Goal: Task Accomplishment & Management: Complete application form

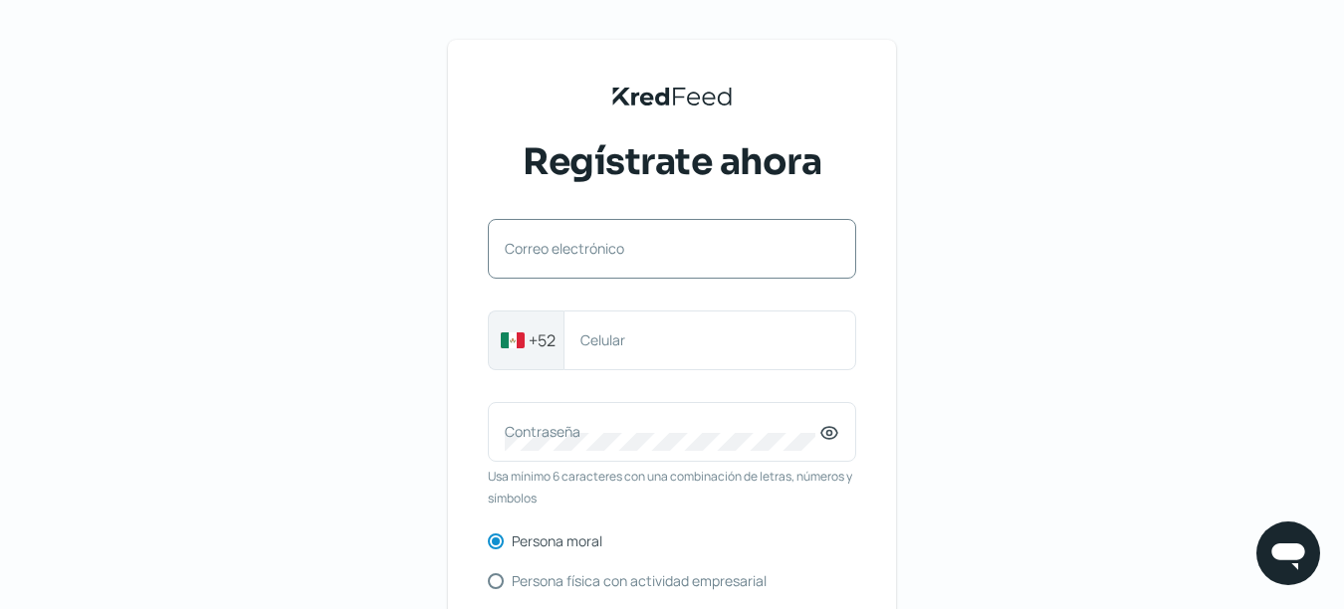
click at [663, 239] on label "Correo electrónico" at bounding box center [662, 248] width 314 height 19
click at [663, 250] on input "Correo electrónico" at bounding box center [672, 259] width 334 height 18
type input "[EMAIL_ADDRESS][DOMAIN_NAME]"
click at [601, 337] on input "527828880684" at bounding box center [709, 340] width 259 height 18
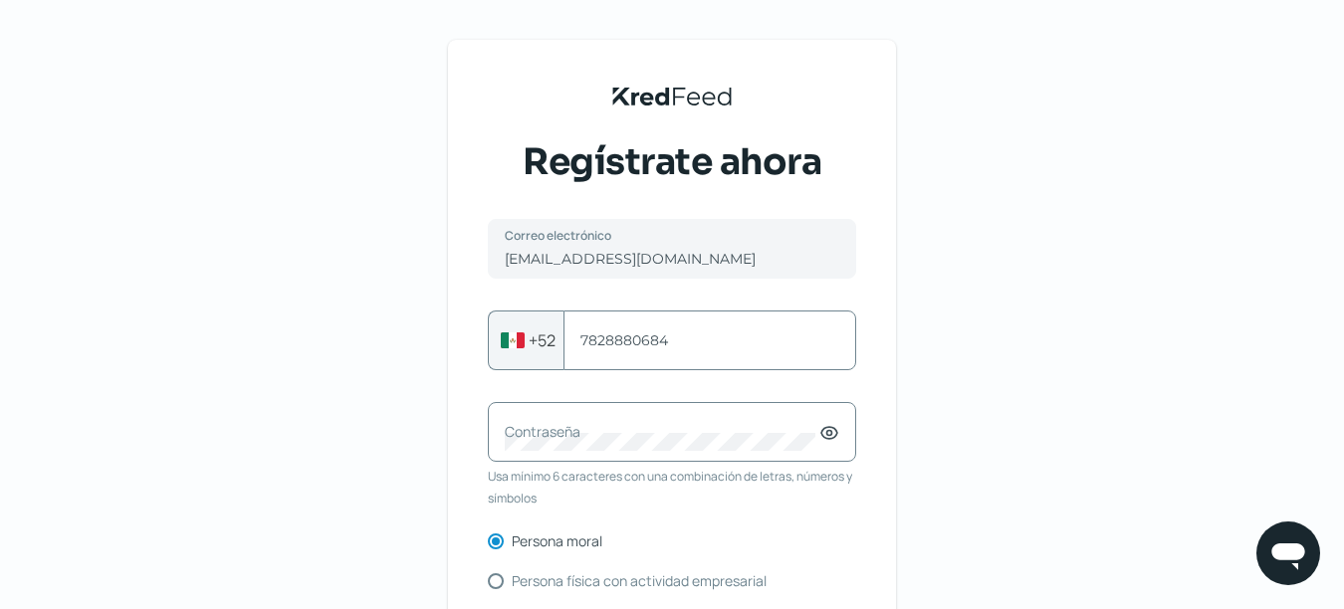
type input "7828880684"
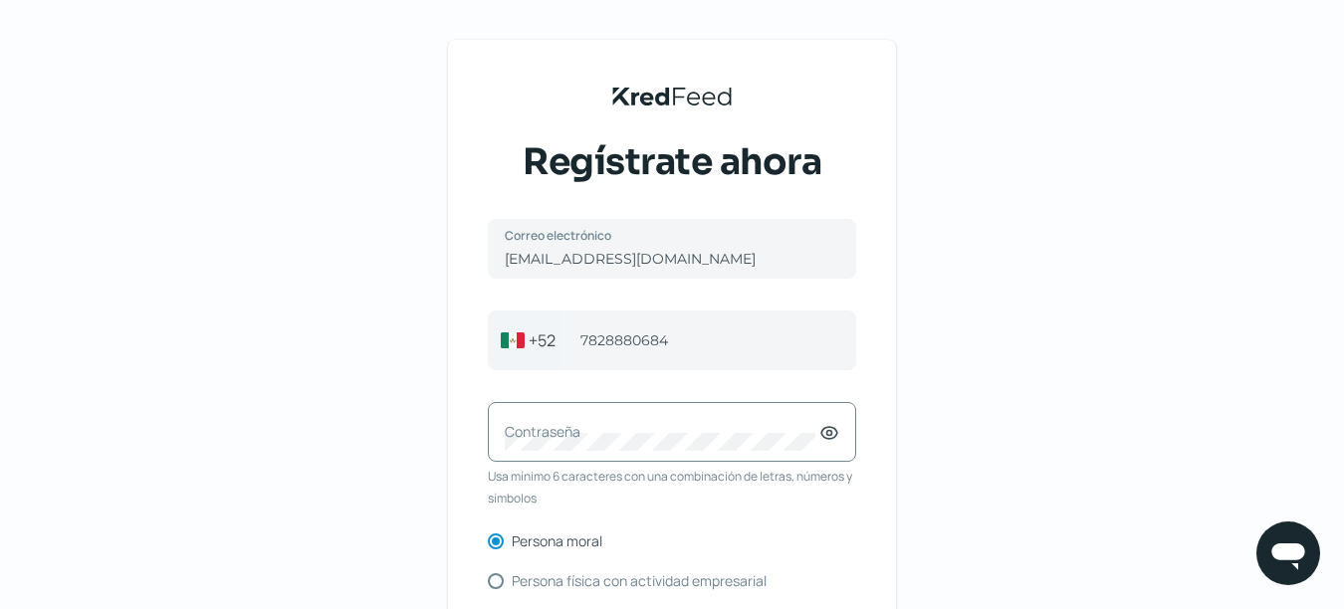
click at [661, 426] on label "Contraseña" at bounding box center [662, 431] width 314 height 19
click at [813, 556] on div "Persona moral Persona física con actividad empresarial" at bounding box center [672, 561] width 368 height 56
click at [832, 432] on icon at bounding box center [829, 433] width 20 height 20
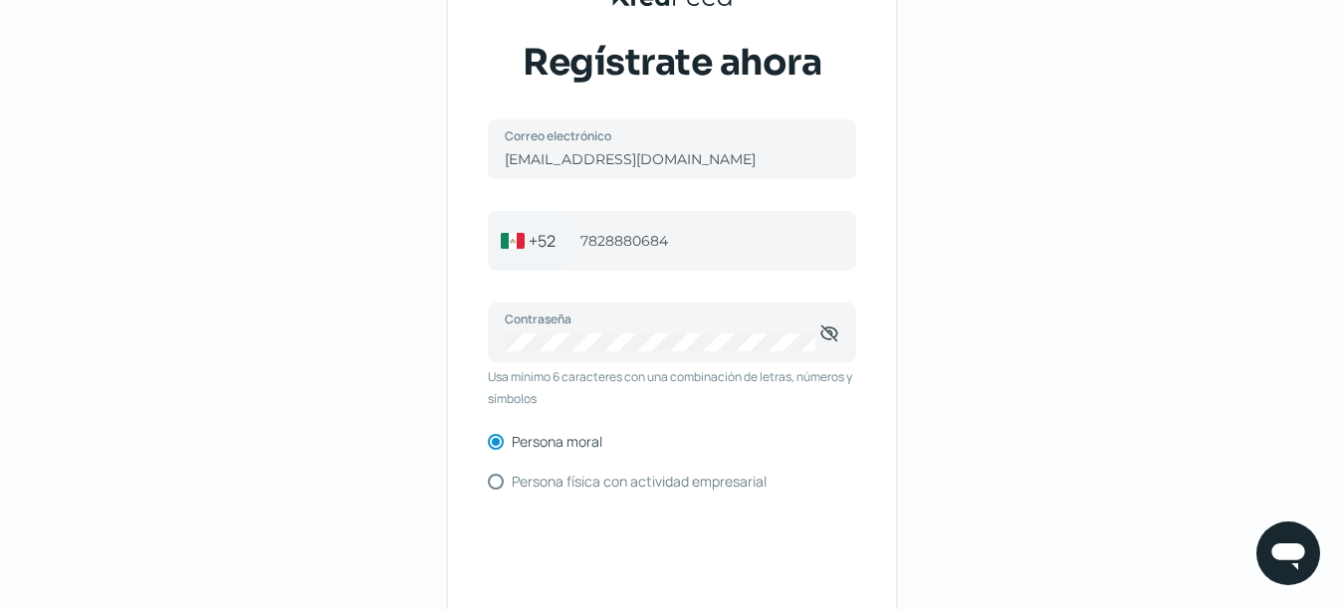
scroll to position [199, 0]
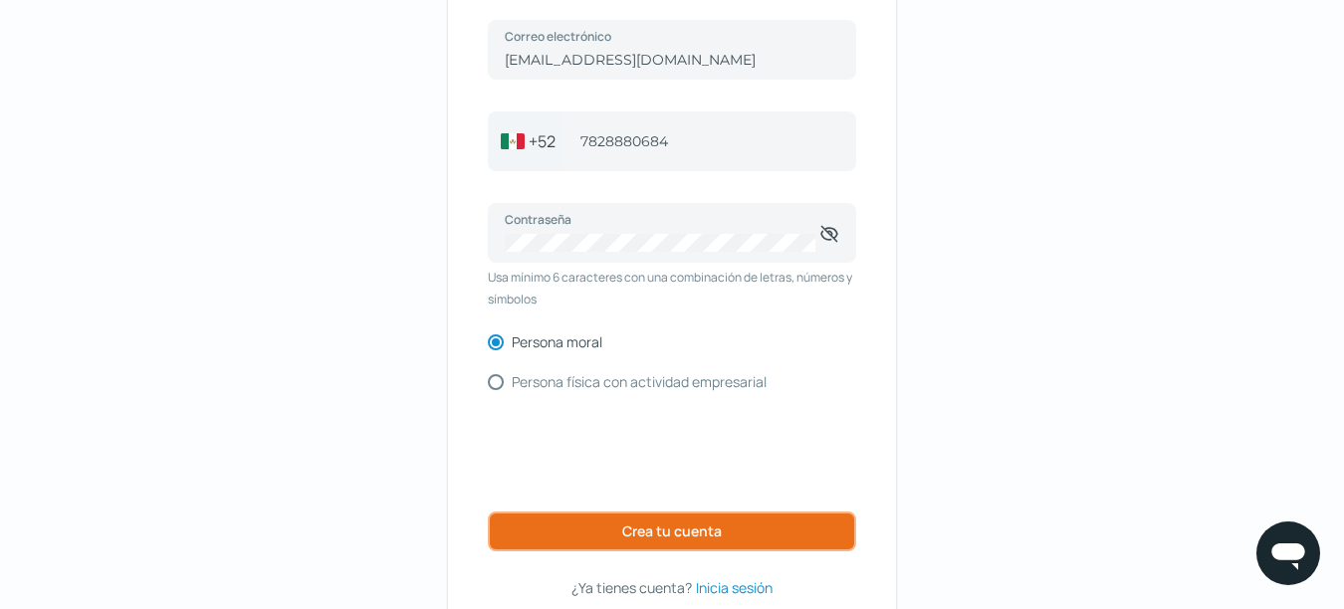
click at [683, 537] on span "Crea tu cuenta" at bounding box center [672, 531] width 100 height 14
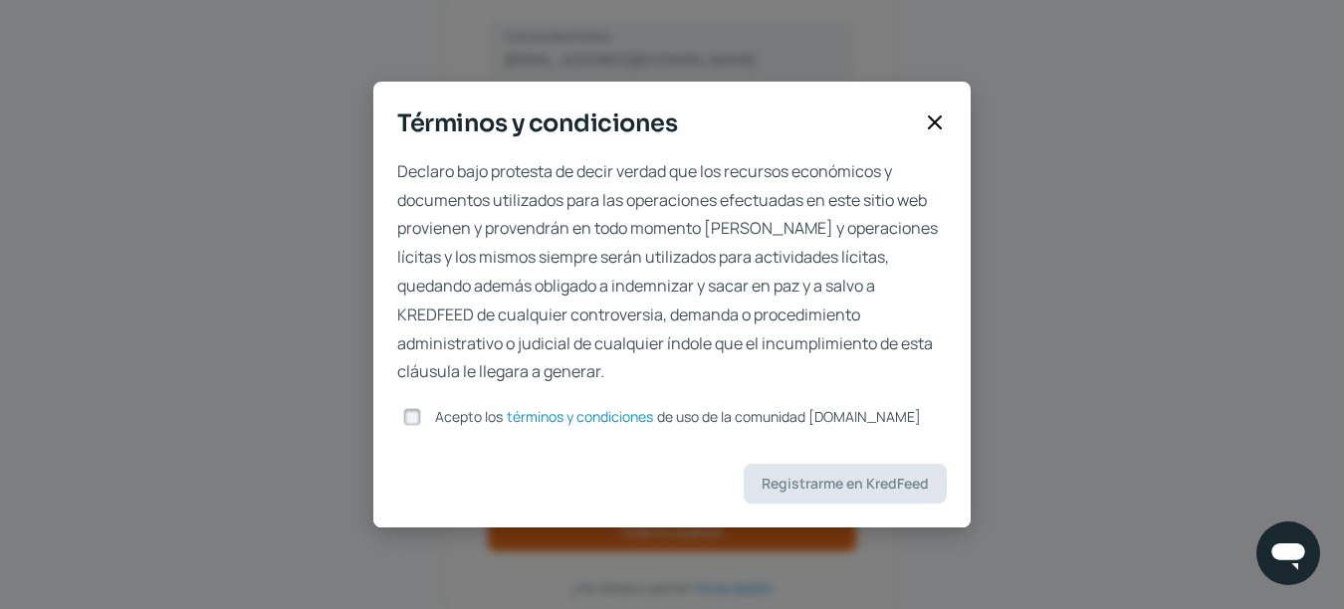
click at [416, 420] on input "Acepto los términos y condiciones de uso de la comunidad [DOMAIN_NAME]" at bounding box center [412, 417] width 18 height 18
checkbox input "true"
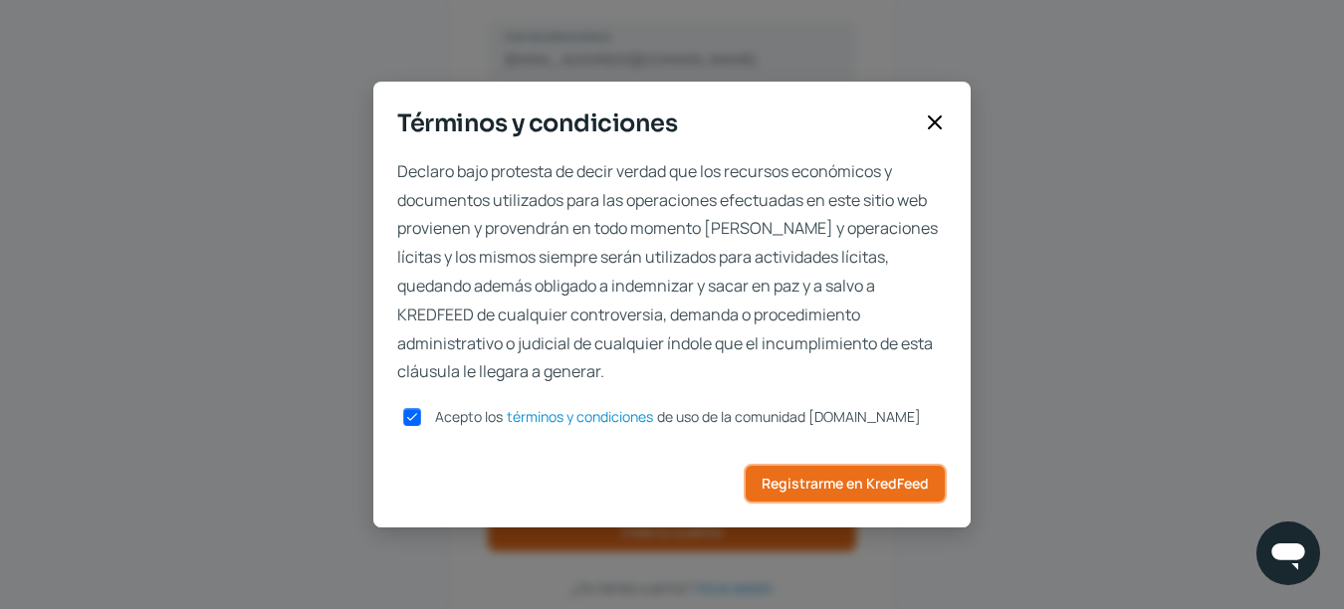
click at [878, 490] on span "Registrarme en KredFeed" at bounding box center [844, 484] width 167 height 14
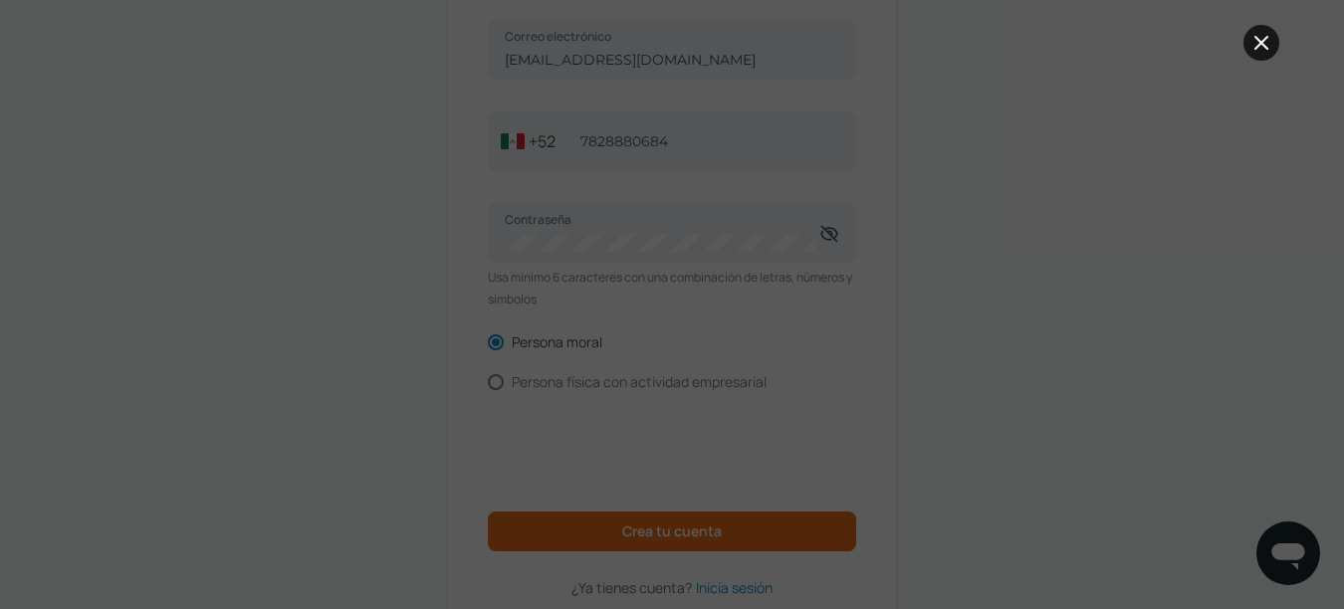
click at [1261, 48] on icon at bounding box center [1261, 43] width 24 height 24
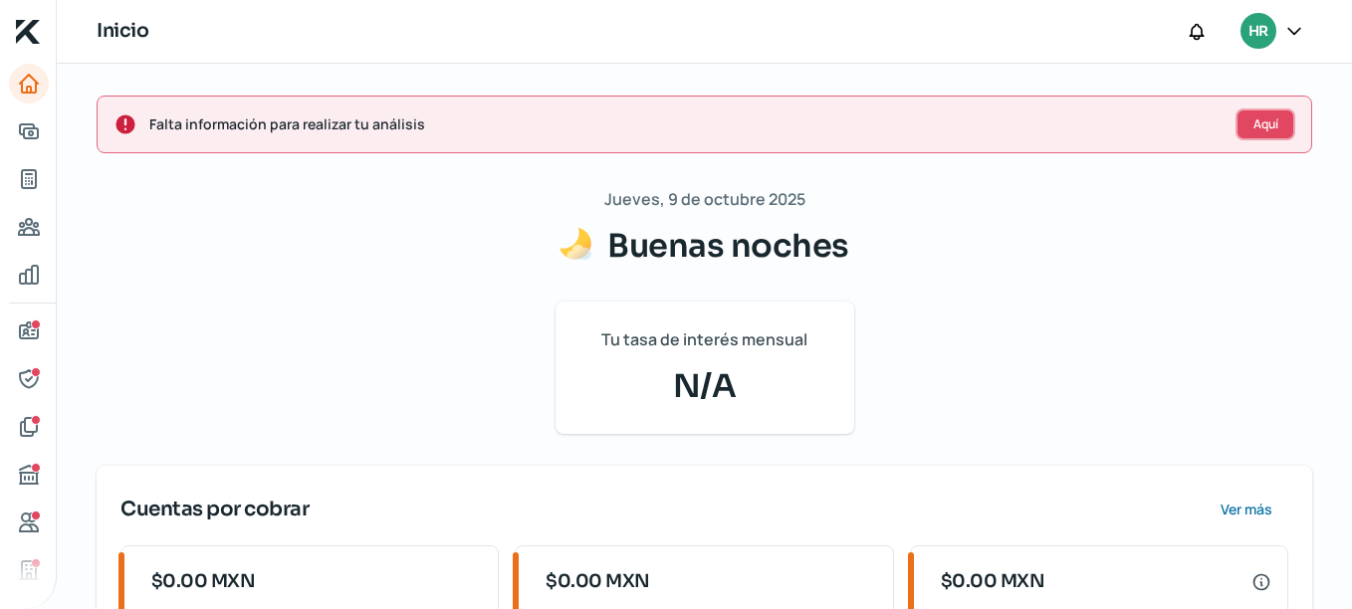
click at [1253, 121] on span "Aquí" at bounding box center [1265, 124] width 25 height 12
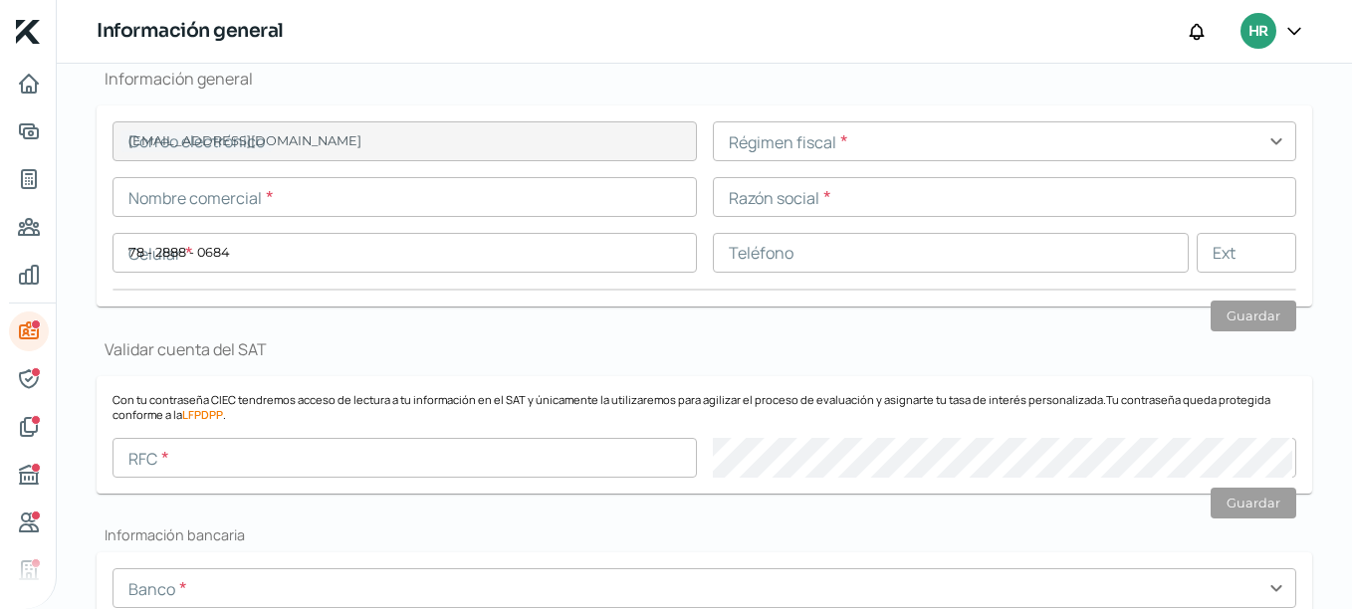
type input "[EMAIL_ADDRESS][DOMAIN_NAME]"
type input "78 - 2888 - 0684"
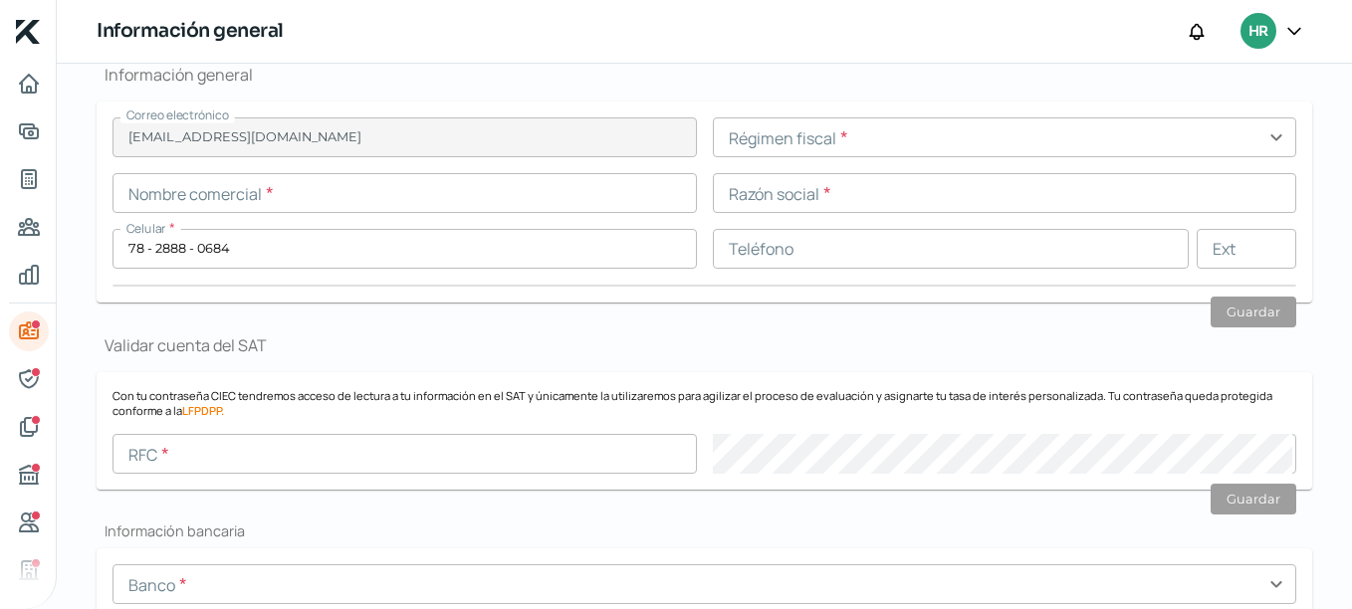
click at [1047, 147] on input "text" at bounding box center [1005, 137] width 584 height 40
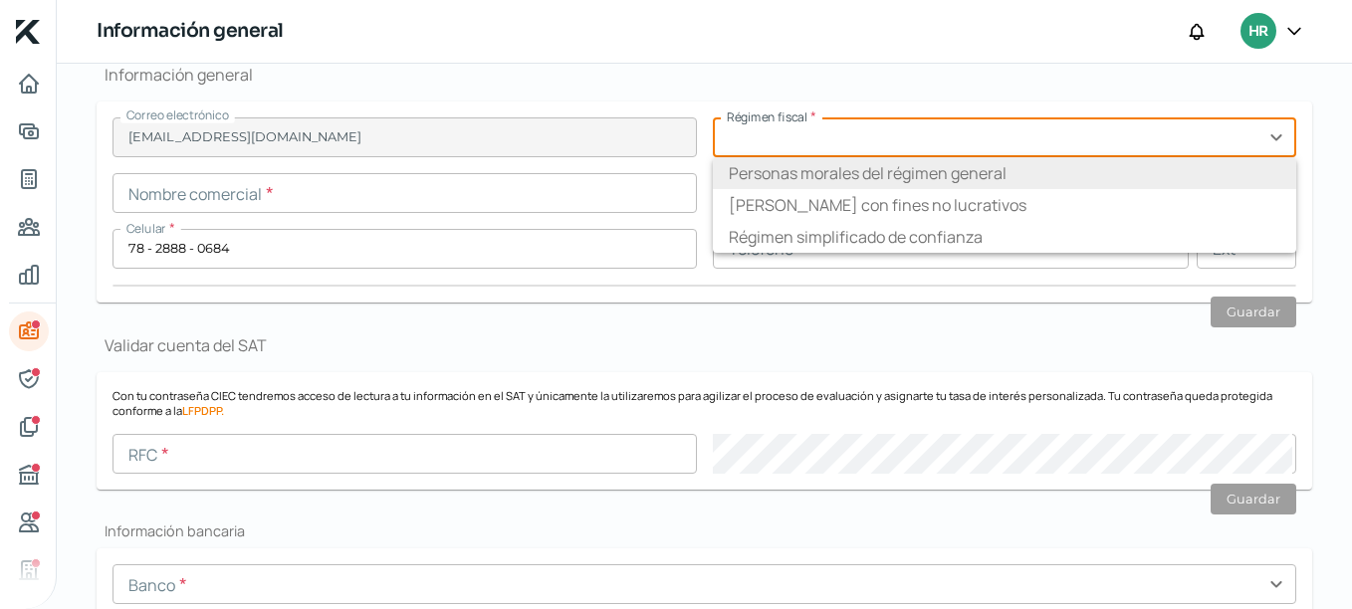
click at [983, 167] on li "Personas morales del régimen general" at bounding box center [1005, 173] width 584 height 32
type input "Personas morales del régimen general"
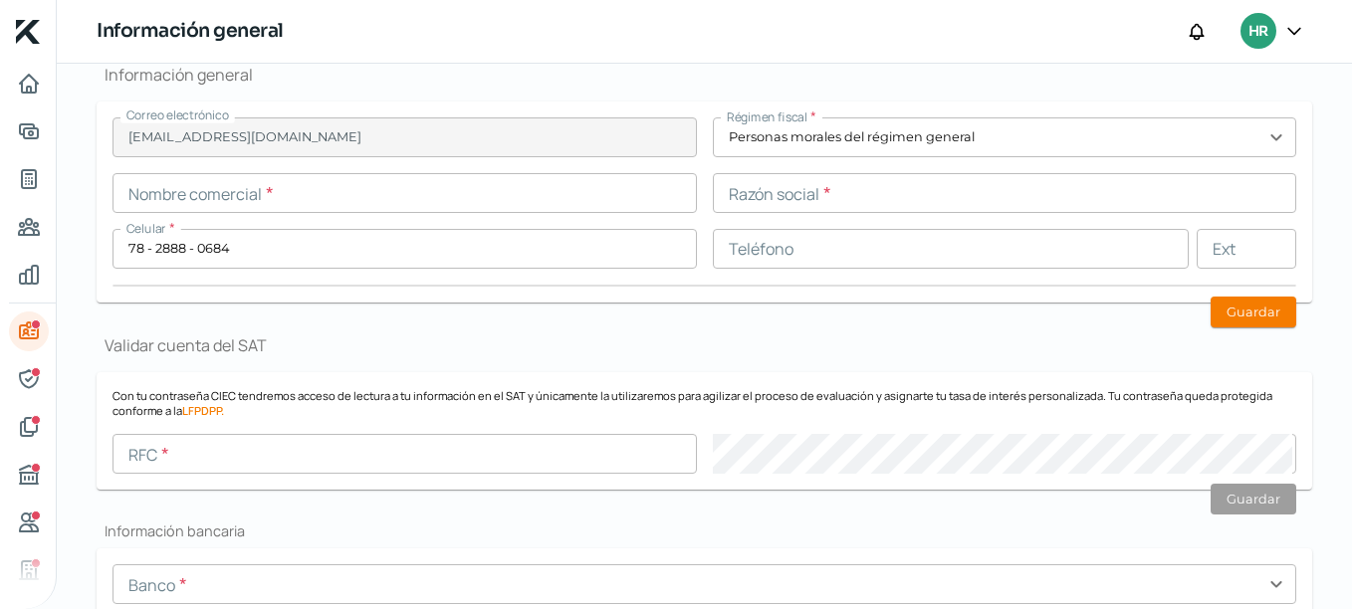
click at [949, 188] on input "text" at bounding box center [1005, 193] width 584 height 40
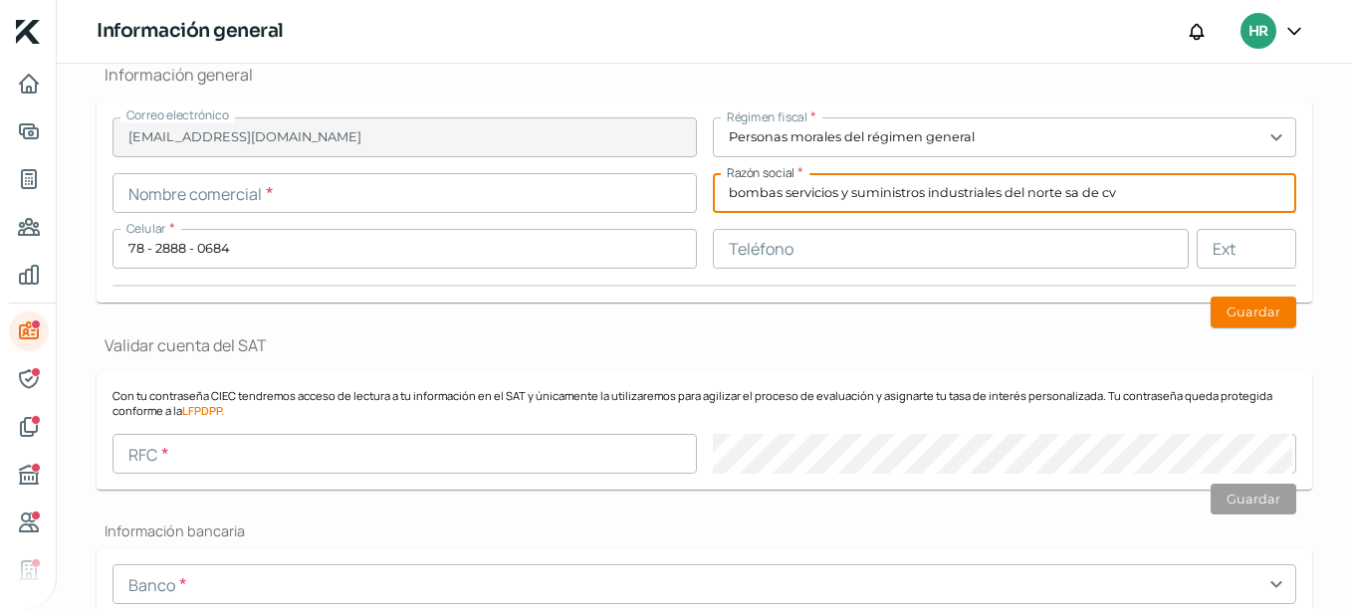
type input "bombas servicios y suministros industriales del norte sa de cv"
click at [902, 242] on input "text" at bounding box center [951, 249] width 477 height 40
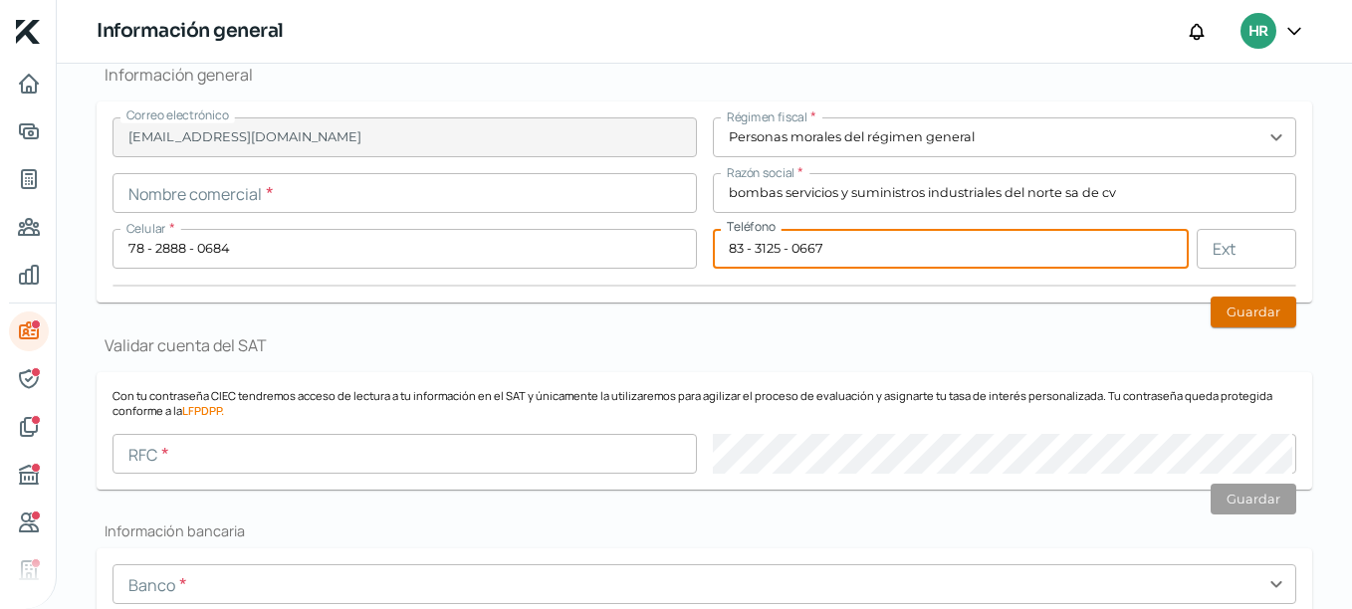
type input "83 - 3125 - 0667"
click at [1232, 311] on button "Guardar" at bounding box center [1253, 312] width 86 height 31
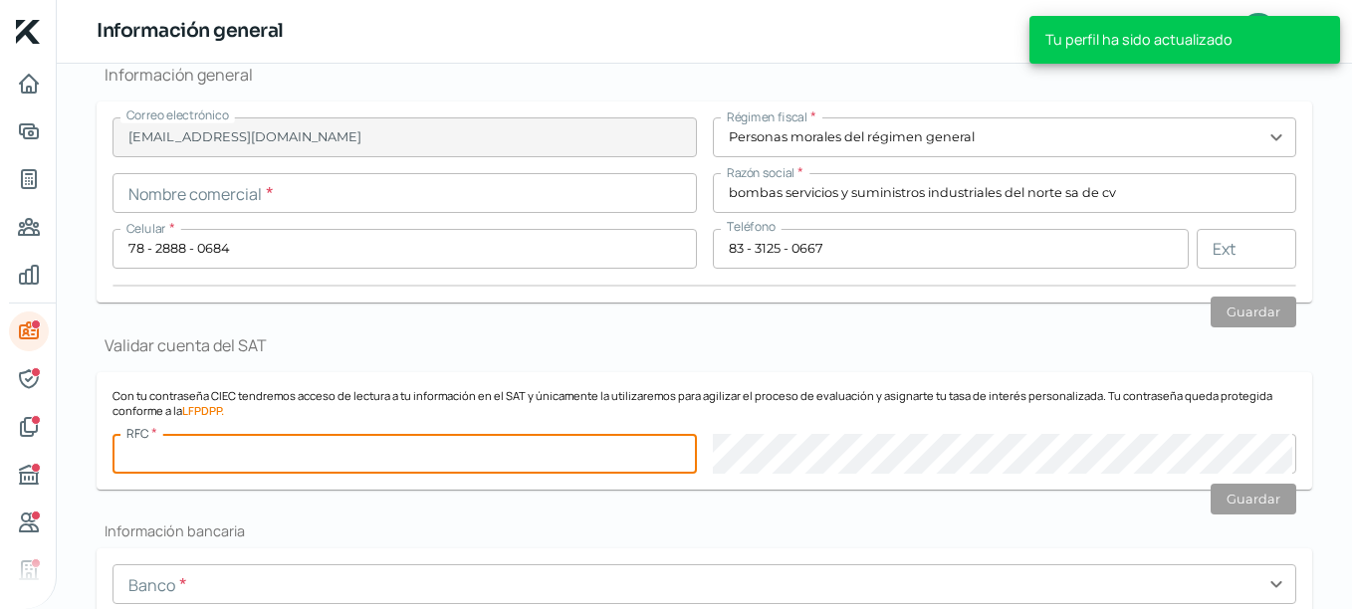
click at [363, 456] on input "text" at bounding box center [404, 454] width 584 height 40
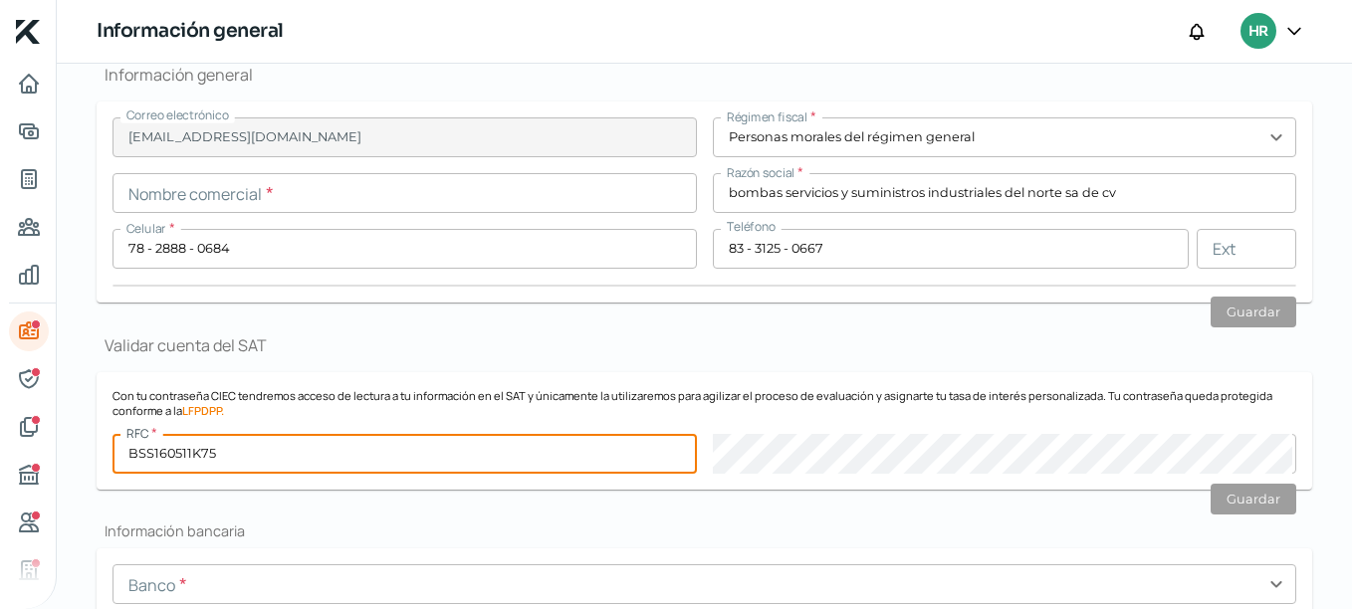
type input "BSS160511K75"
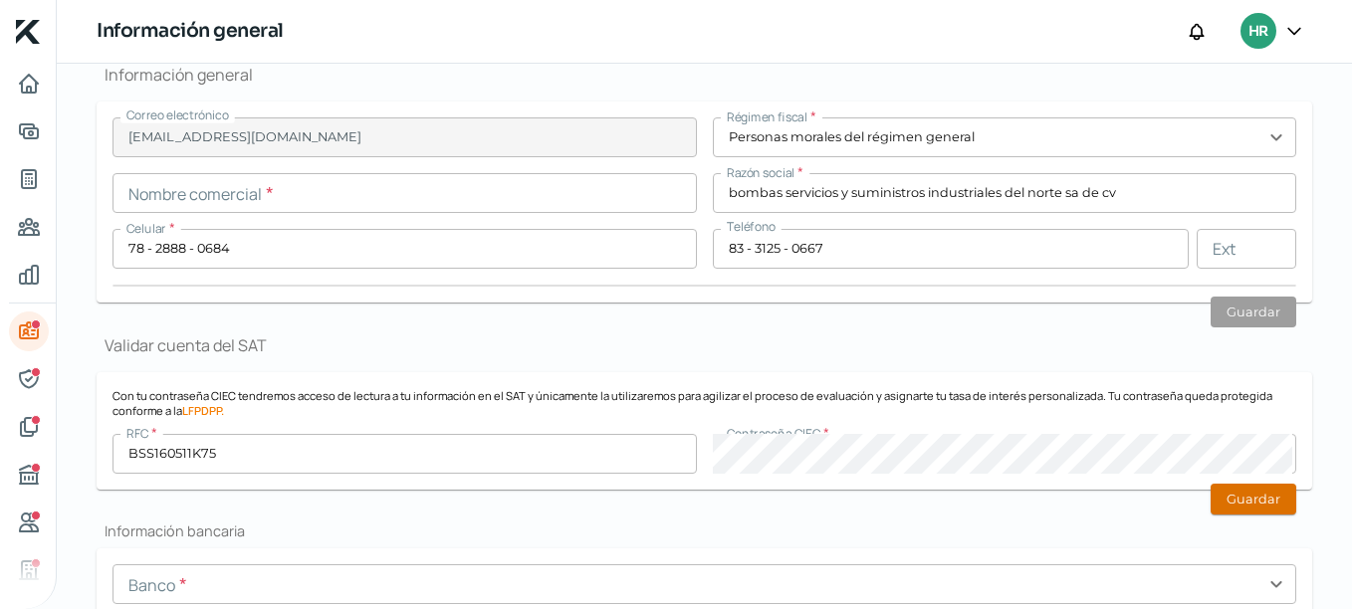
click at [1232, 496] on button "Guardar" at bounding box center [1253, 499] width 86 height 31
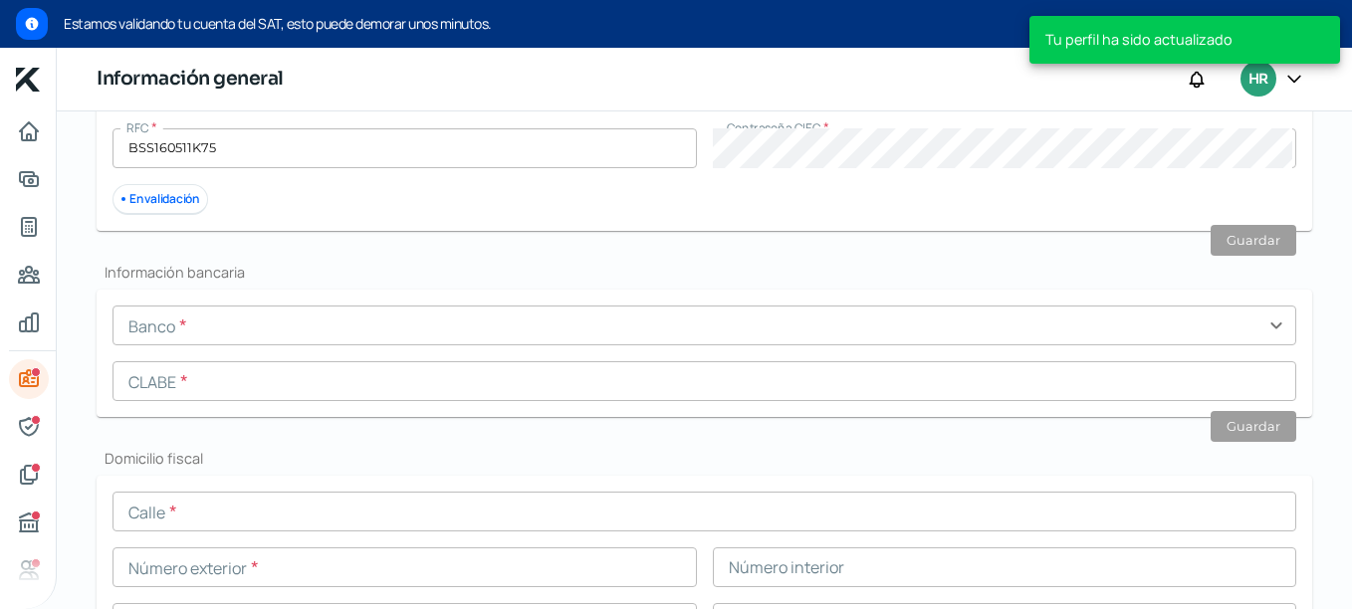
scroll to position [742, 0]
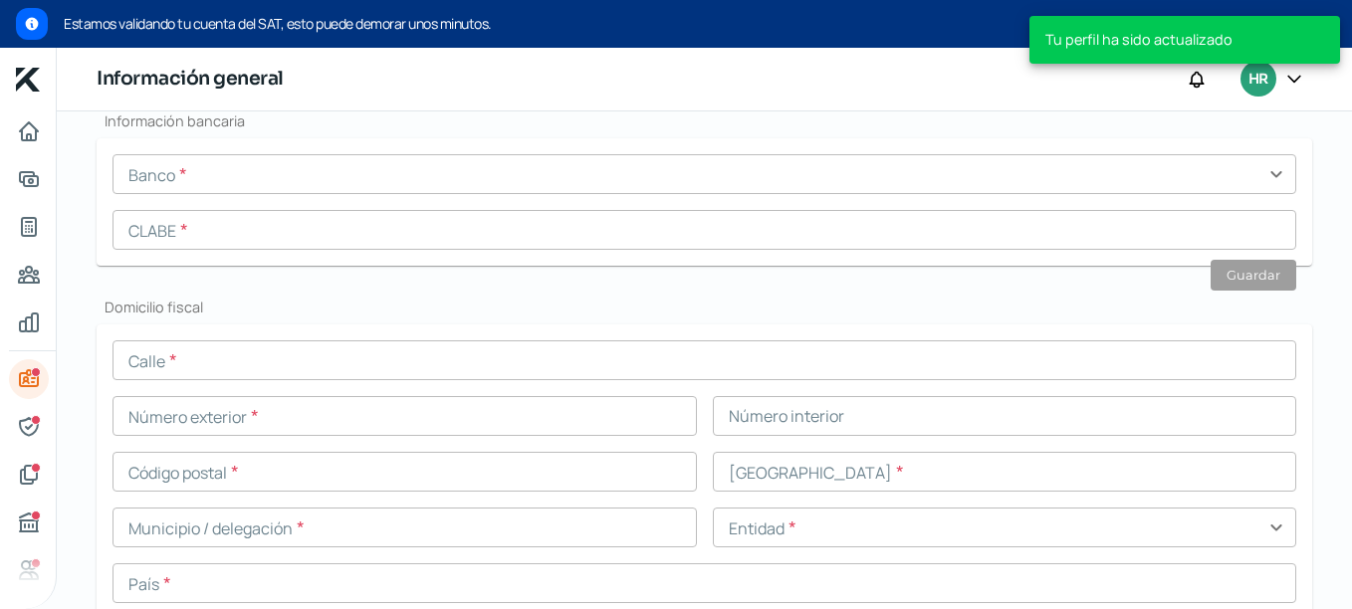
click at [1213, 181] on input "text" at bounding box center [703, 174] width 1183 height 40
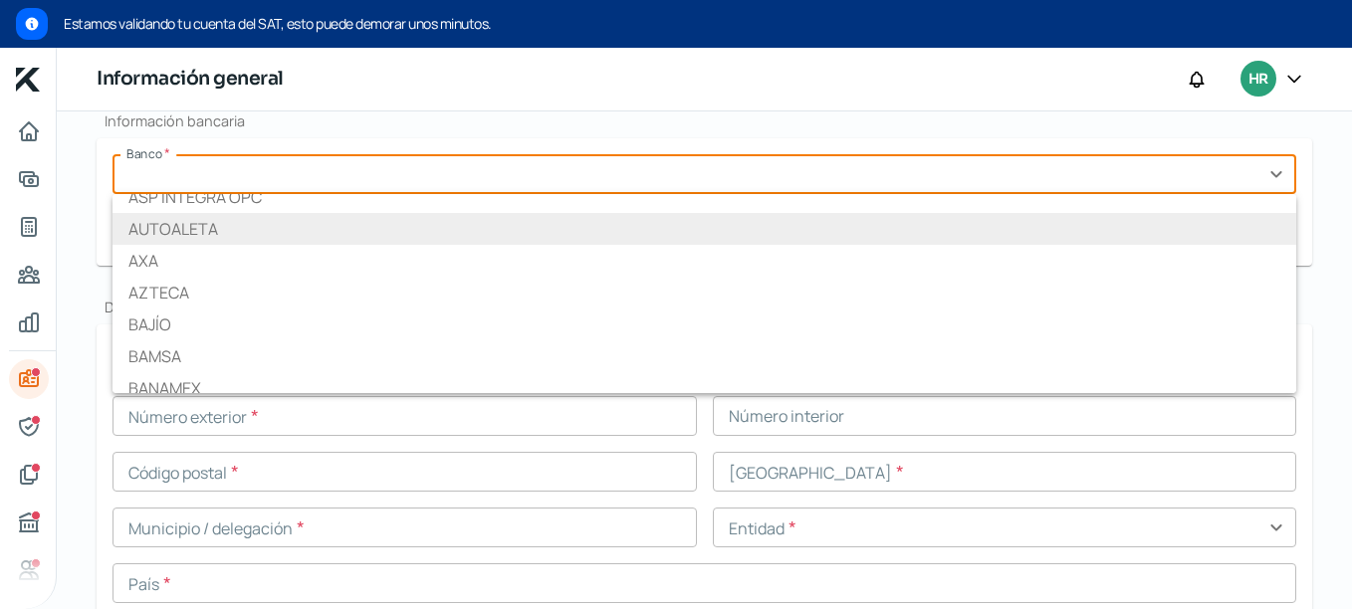
scroll to position [299, 0]
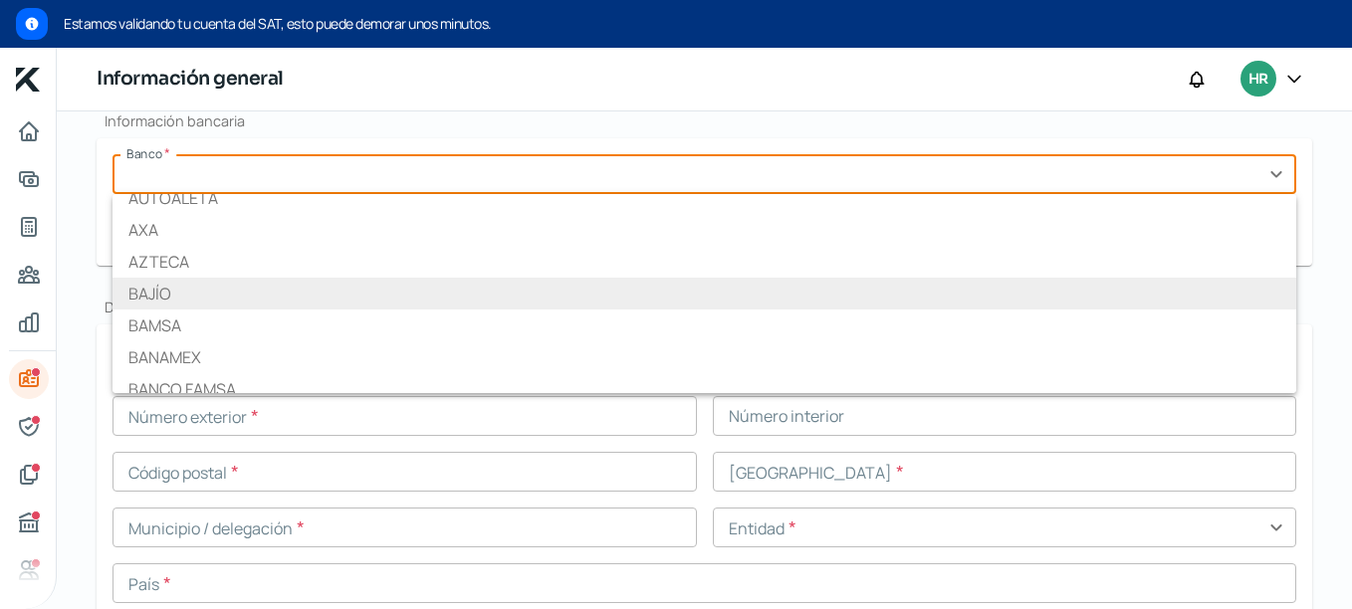
click at [596, 300] on li "BAJÍO" at bounding box center [703, 294] width 1183 height 32
type input "BAJIO"
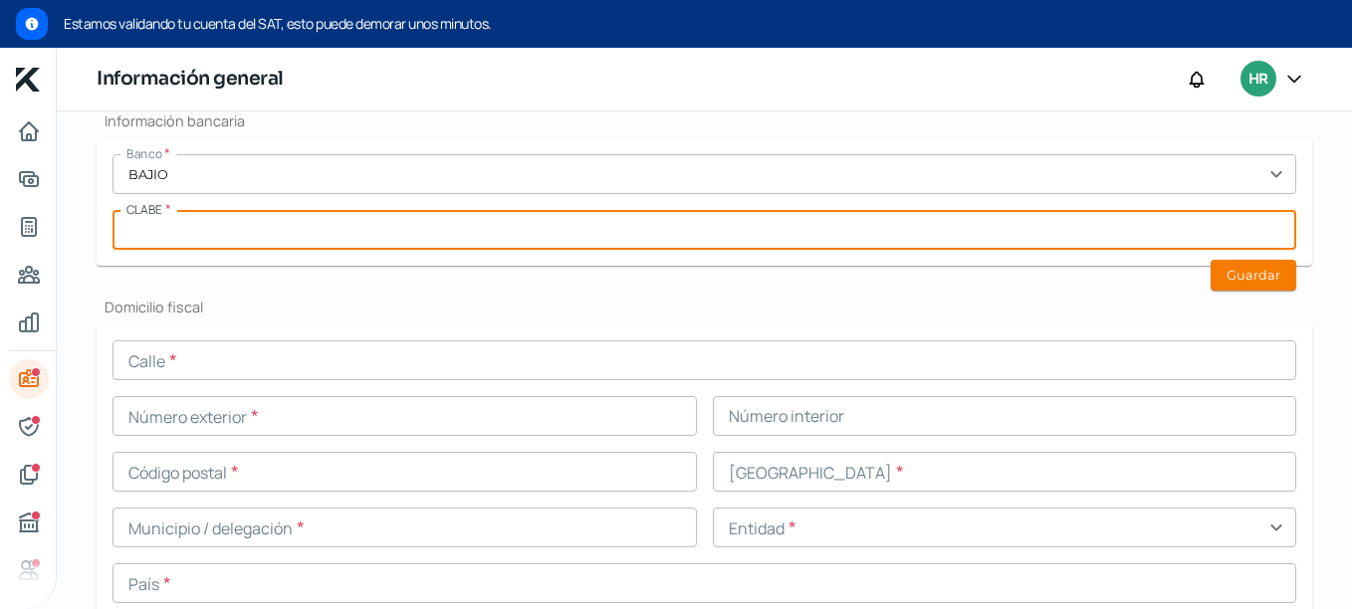
click at [334, 223] on input "text" at bounding box center [703, 230] width 1183 height 40
paste input "012813001174579874"
type input "012813001174579874"
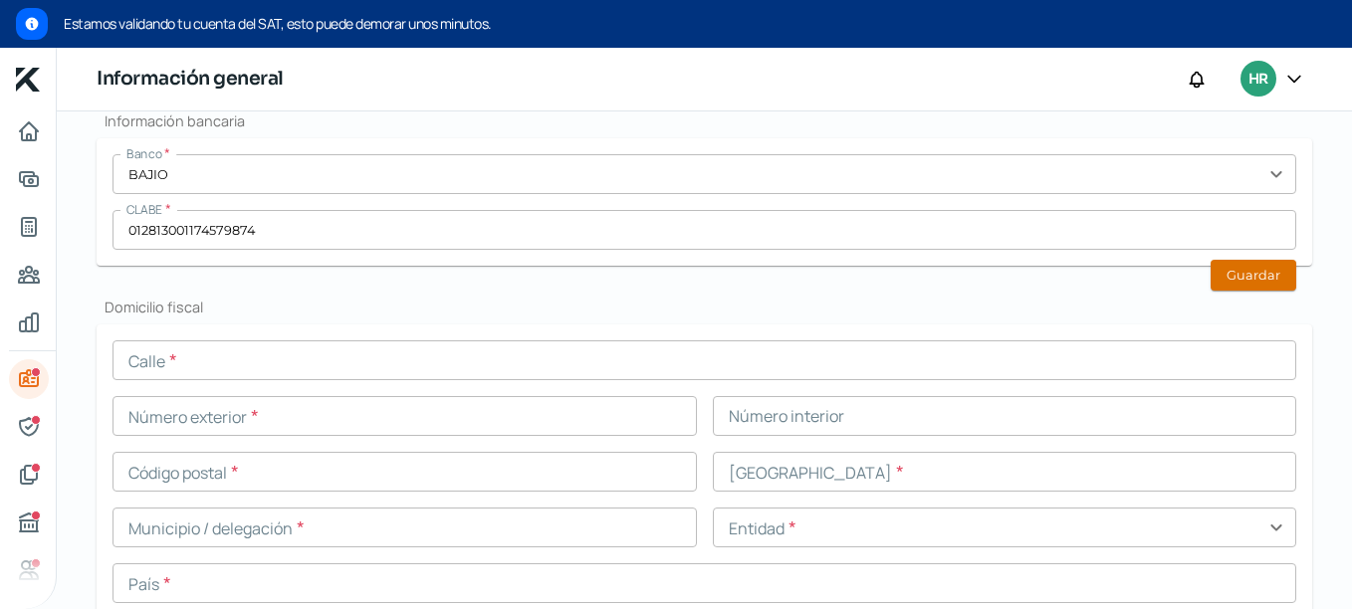
click at [1235, 271] on button "Guardar" at bounding box center [1253, 275] width 86 height 31
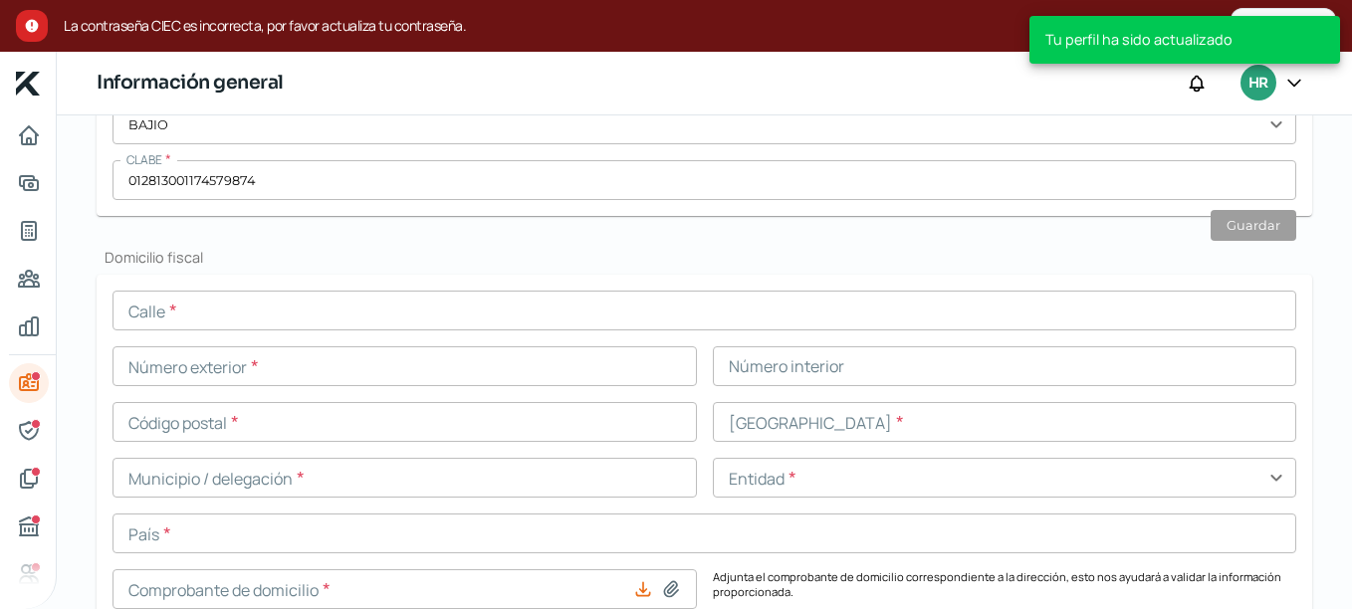
scroll to position [842, 0]
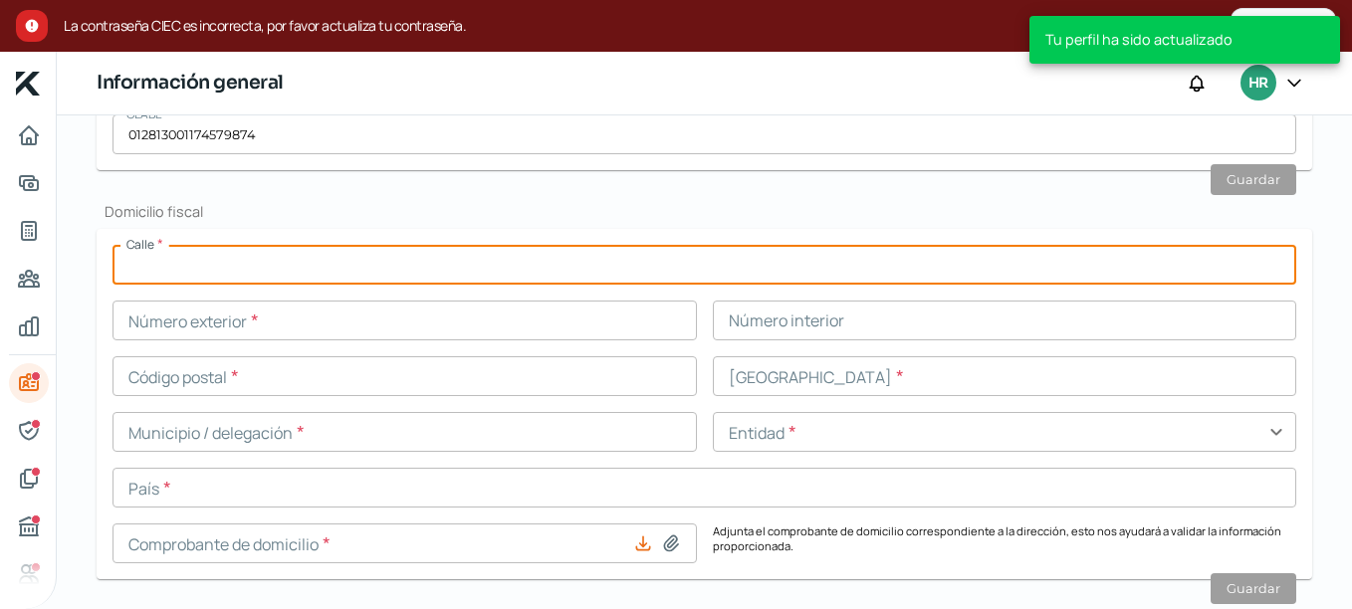
click at [189, 273] on input "text" at bounding box center [703, 265] width 1183 height 40
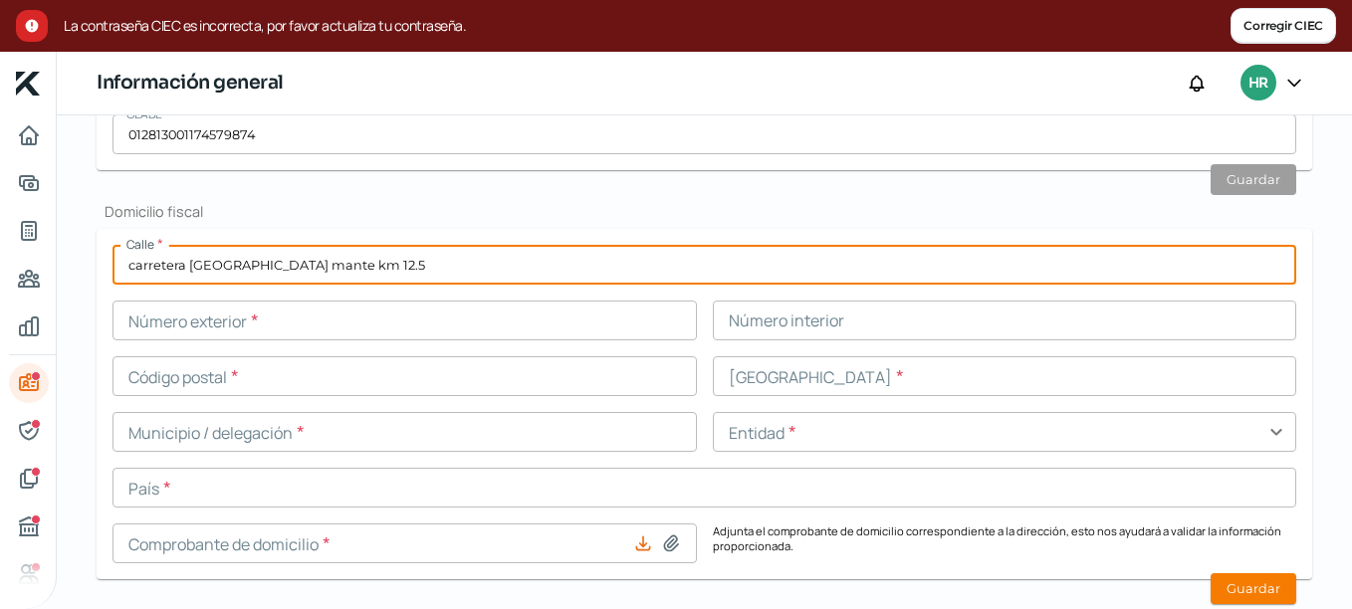
type input "carretera [GEOGRAPHIC_DATA] mante km 12.5"
click at [218, 320] on input "text" at bounding box center [404, 321] width 584 height 40
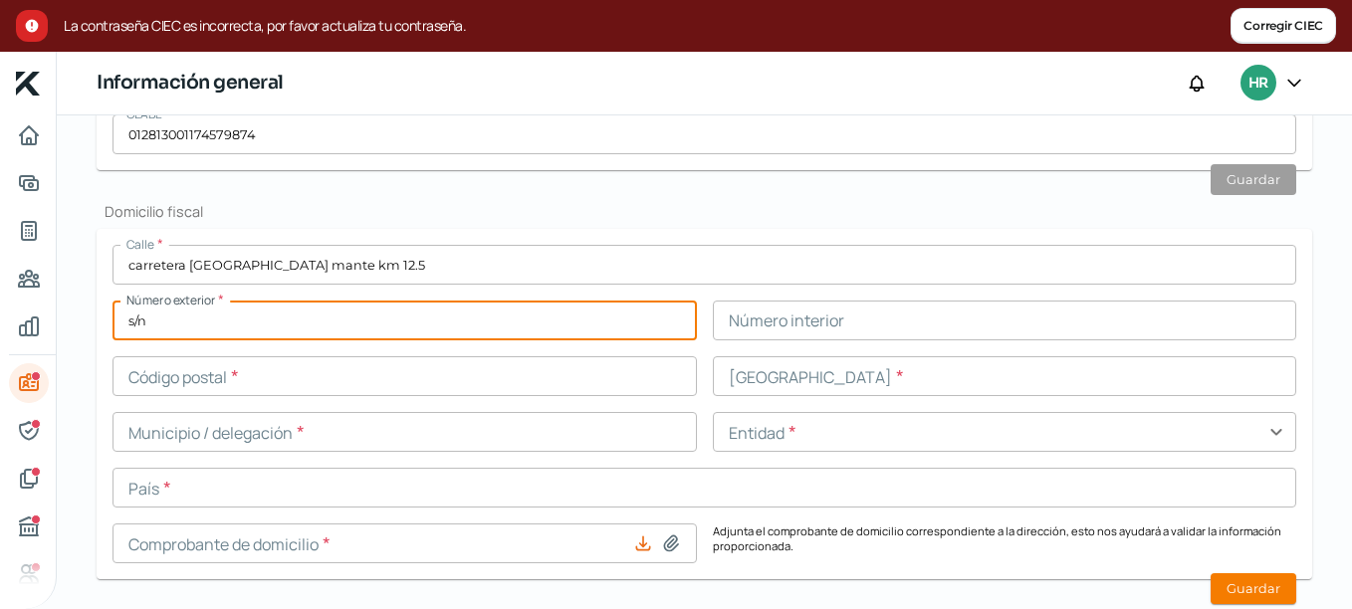
type input "s/n"
click at [537, 373] on input "text" at bounding box center [404, 376] width 584 height 40
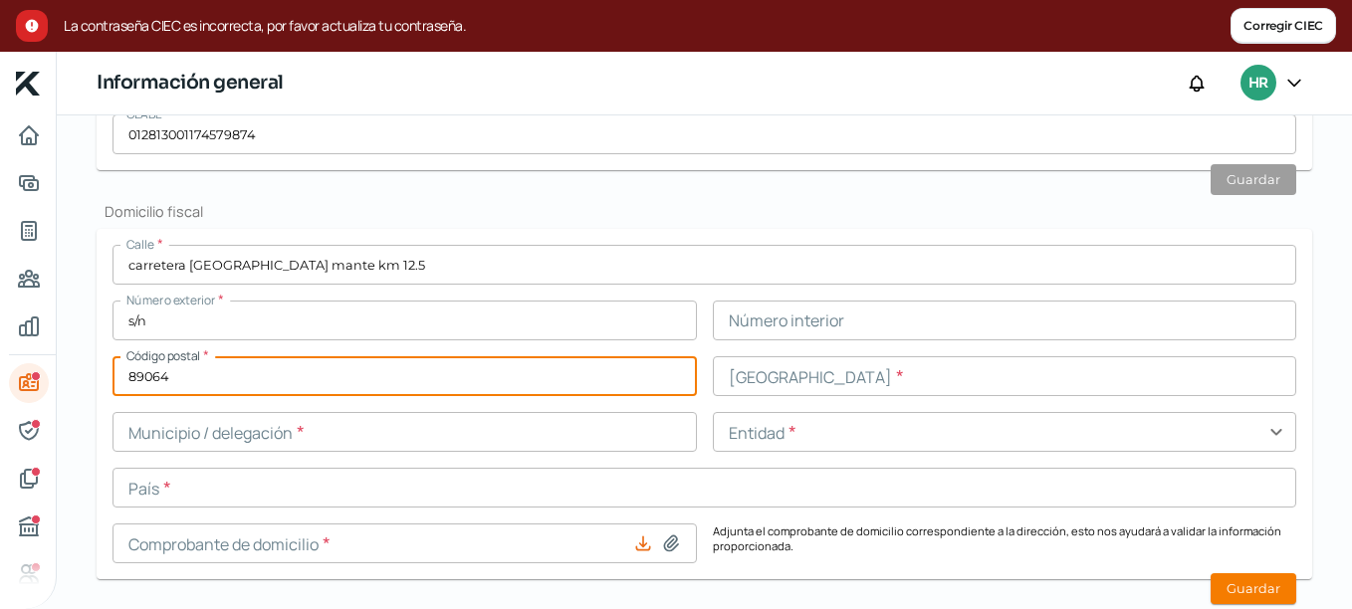
type input "89064"
click at [784, 372] on input "text" at bounding box center [1005, 376] width 584 height 40
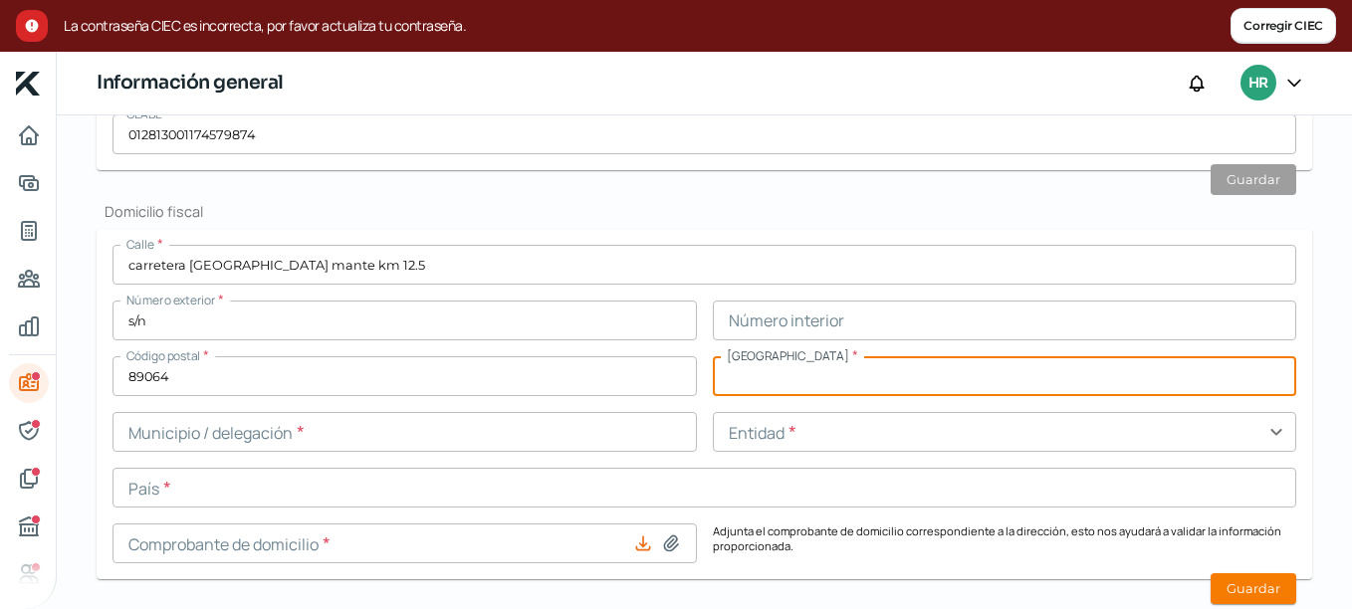
click at [901, 307] on input "text" at bounding box center [1005, 321] width 584 height 40
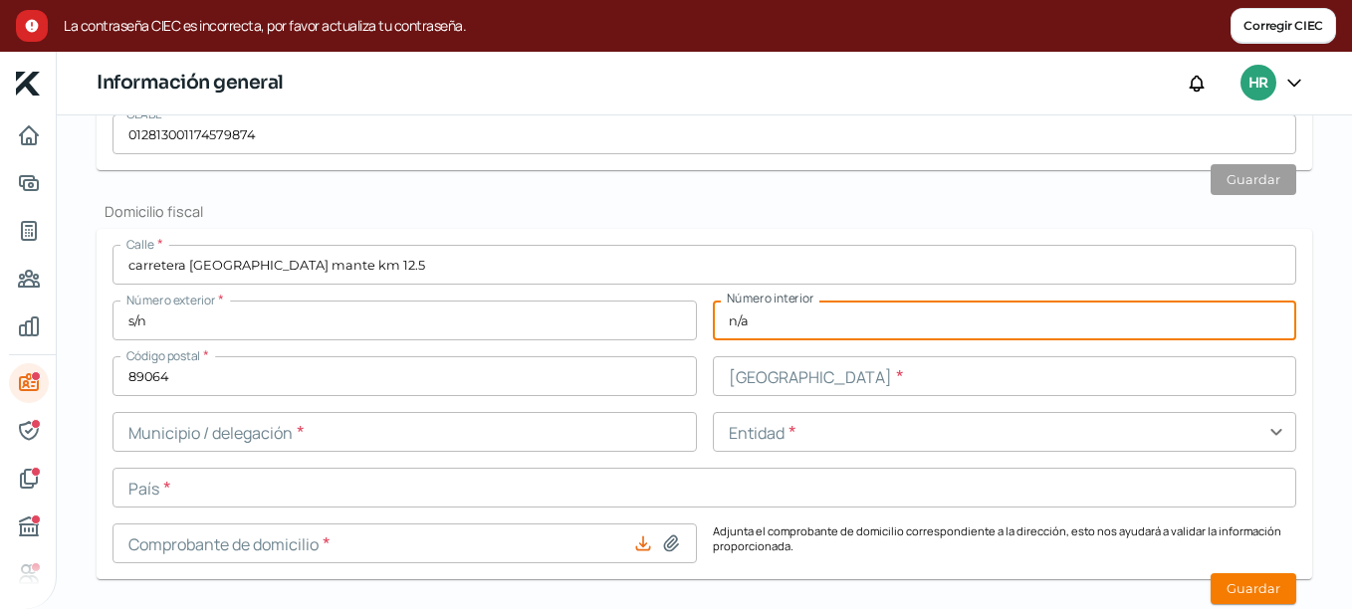
type input "n/a"
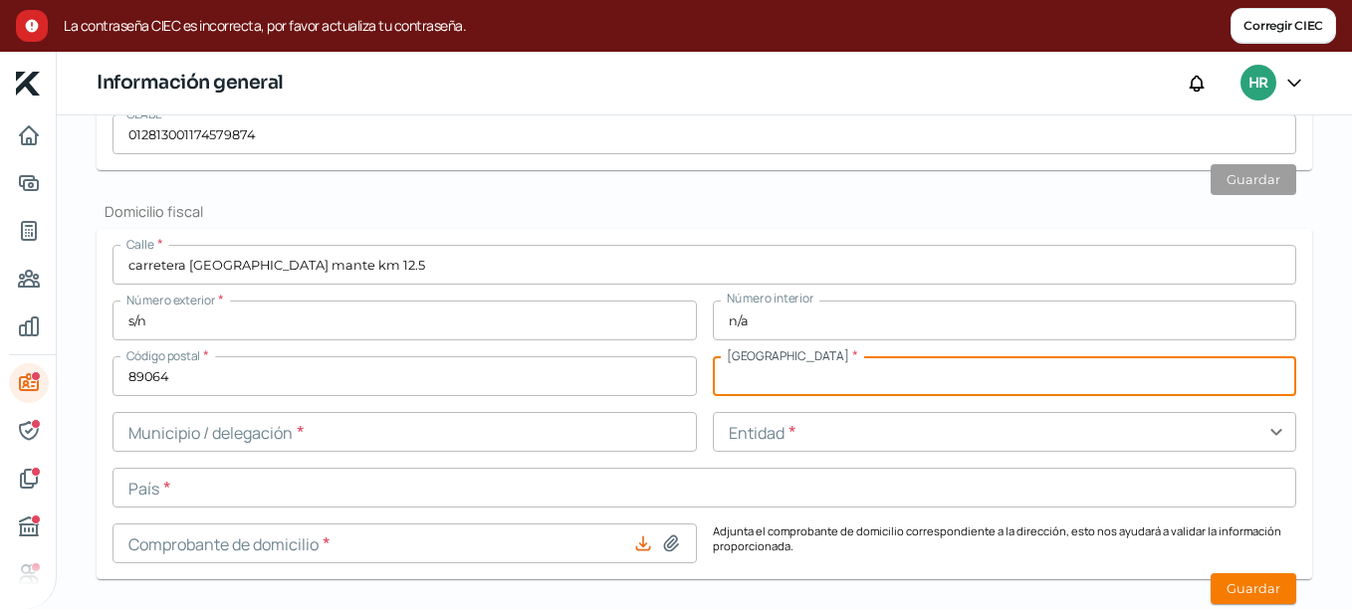
click at [1105, 378] on input "text" at bounding box center [1005, 376] width 584 height 40
type input "[PERSON_NAME]"
click at [363, 435] on input "text" at bounding box center [404, 432] width 584 height 40
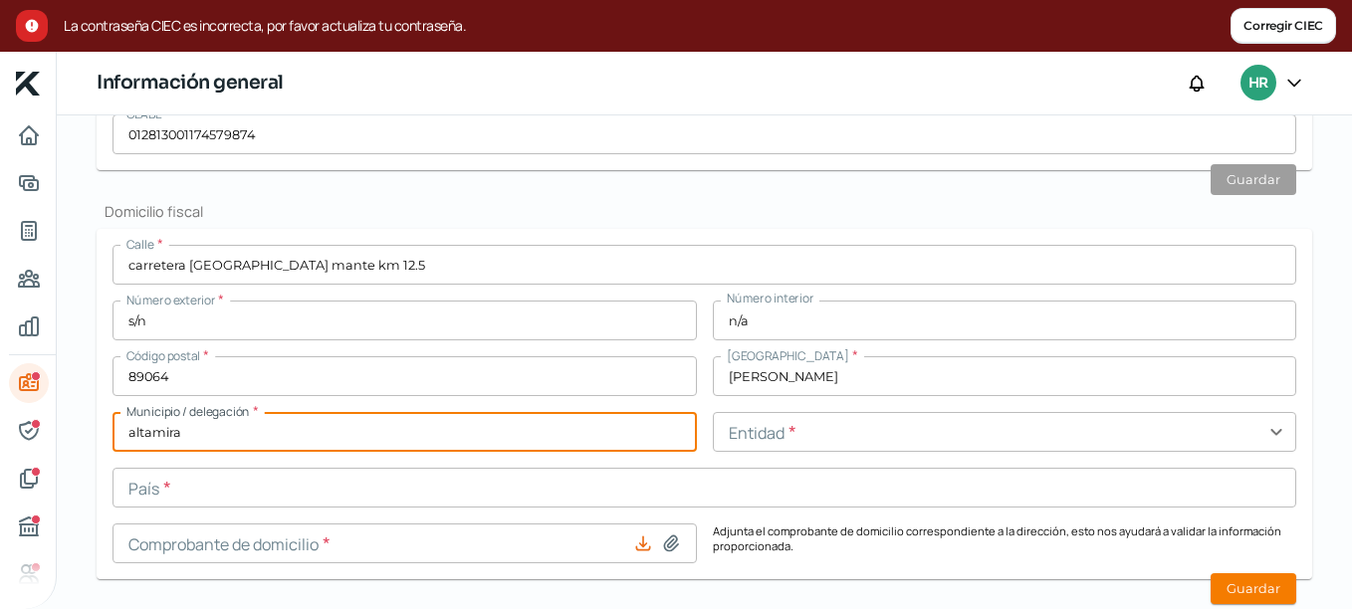
type input "altamira"
click at [828, 437] on input "text" at bounding box center [1005, 432] width 584 height 40
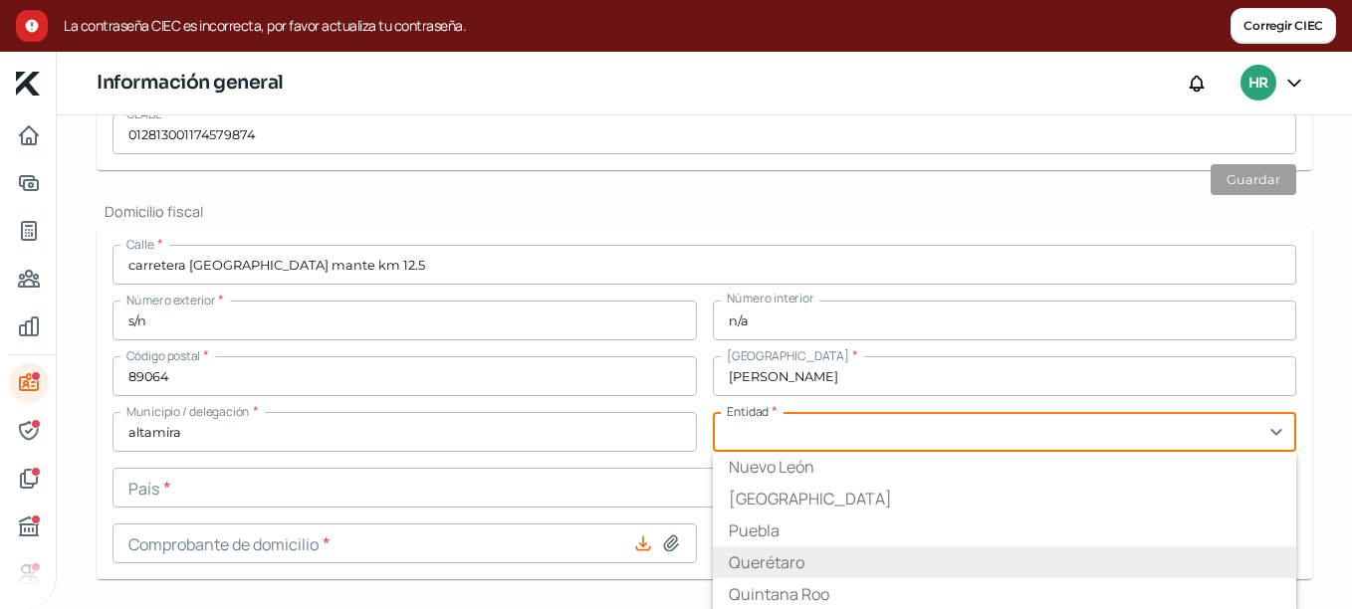
scroll to position [796, 0]
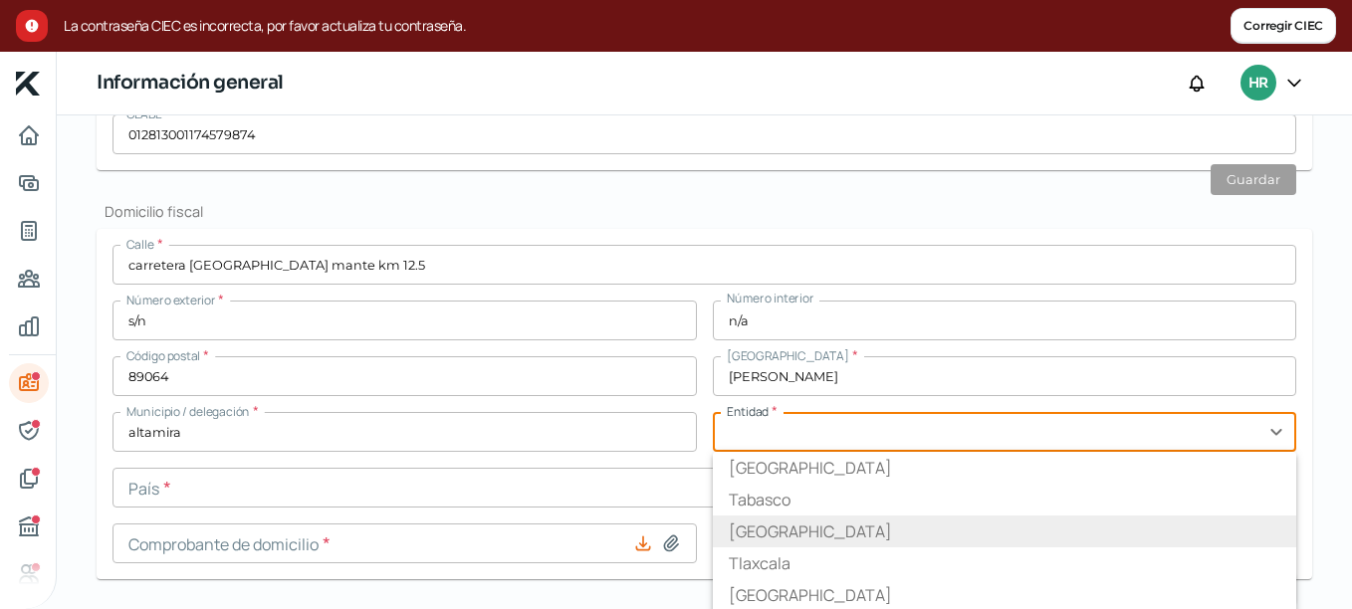
click at [820, 528] on li "[GEOGRAPHIC_DATA]" at bounding box center [1005, 532] width 584 height 32
type input "[GEOGRAPHIC_DATA]"
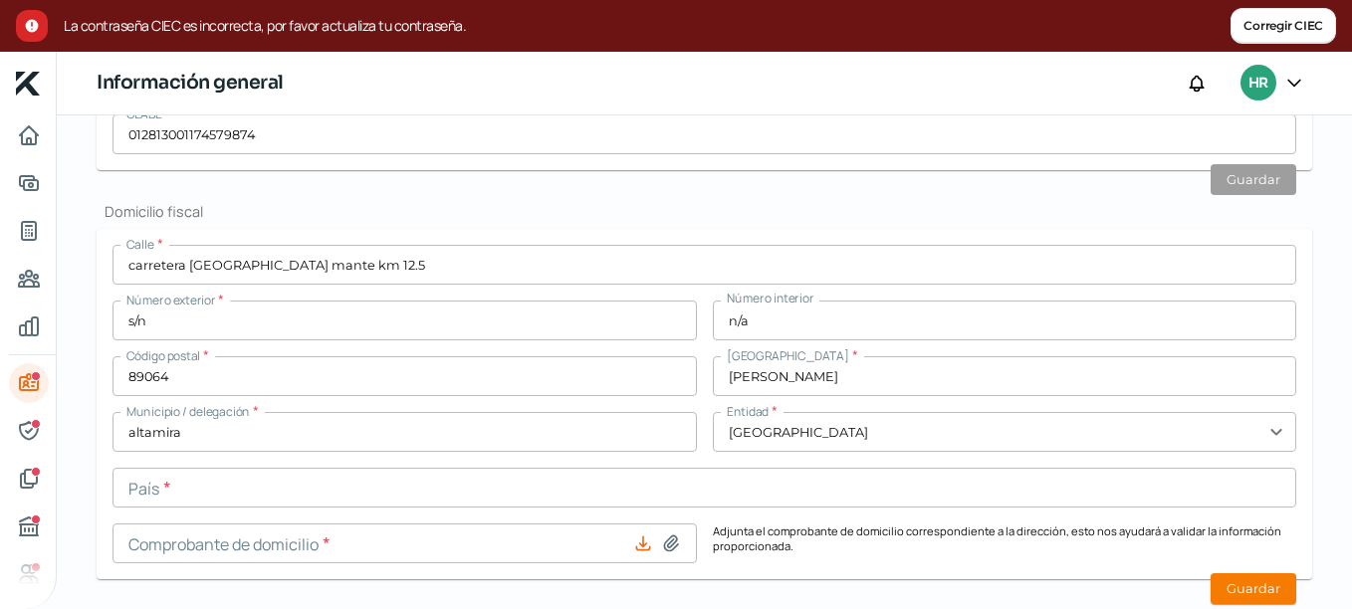
click at [371, 494] on input "text" at bounding box center [703, 488] width 1183 height 40
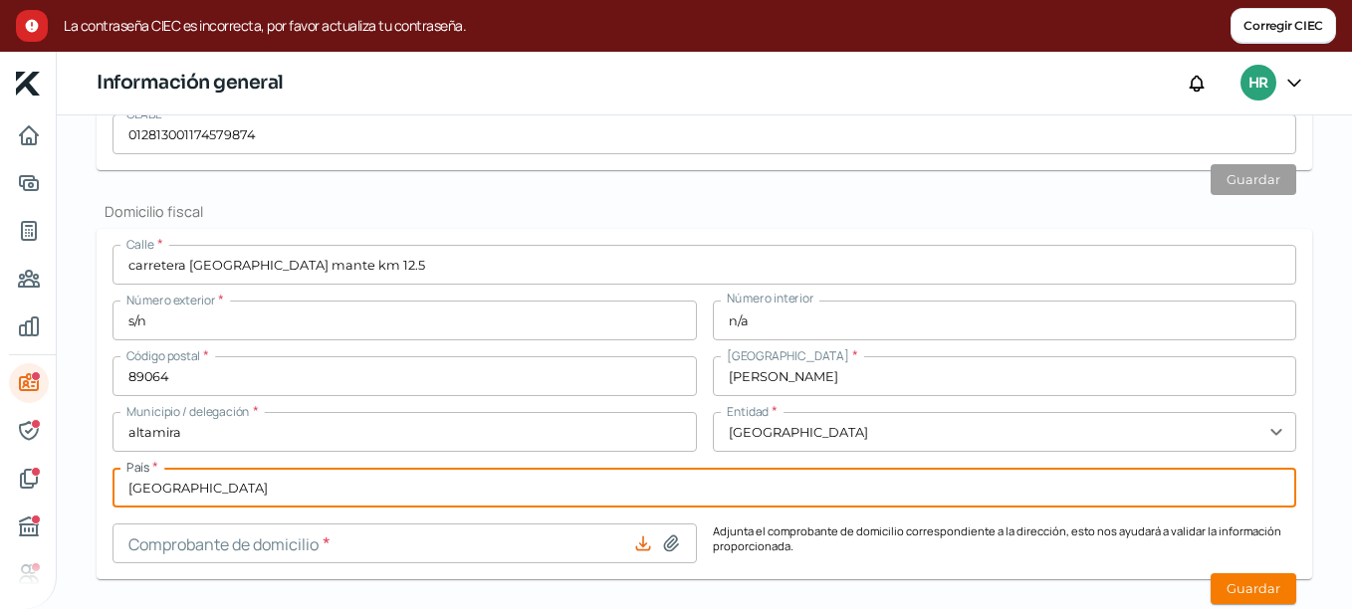
scroll to position [941, 0]
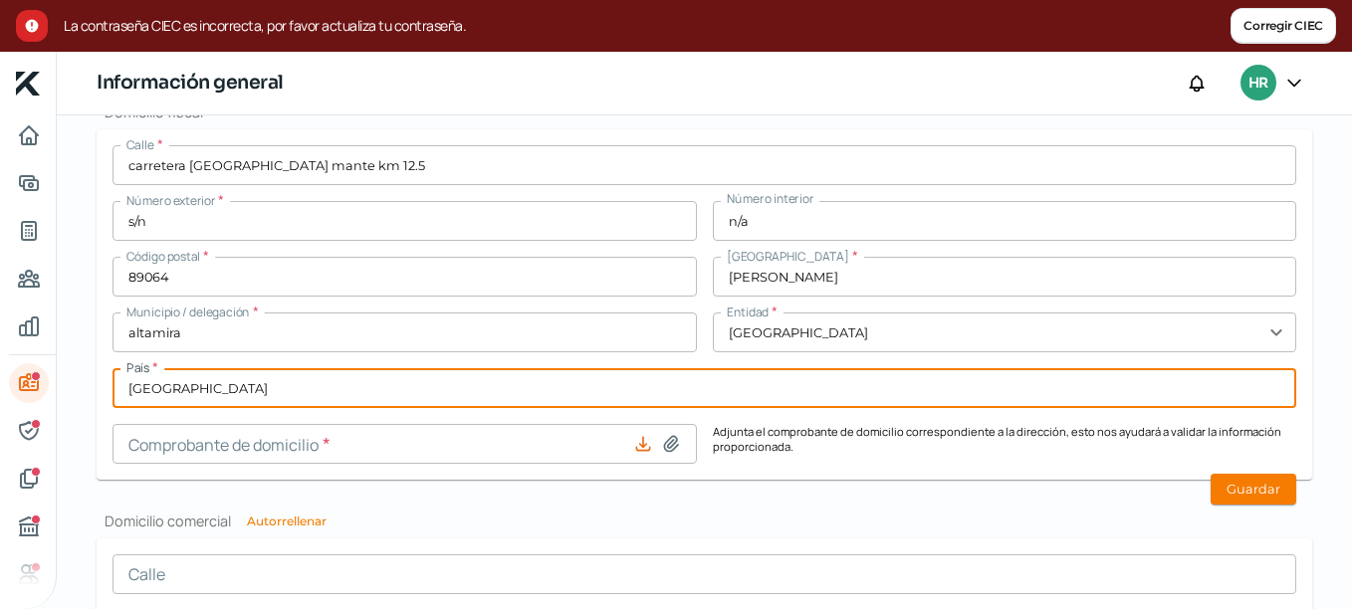
type input "[GEOGRAPHIC_DATA]"
click at [665, 446] on icon at bounding box center [671, 444] width 20 height 20
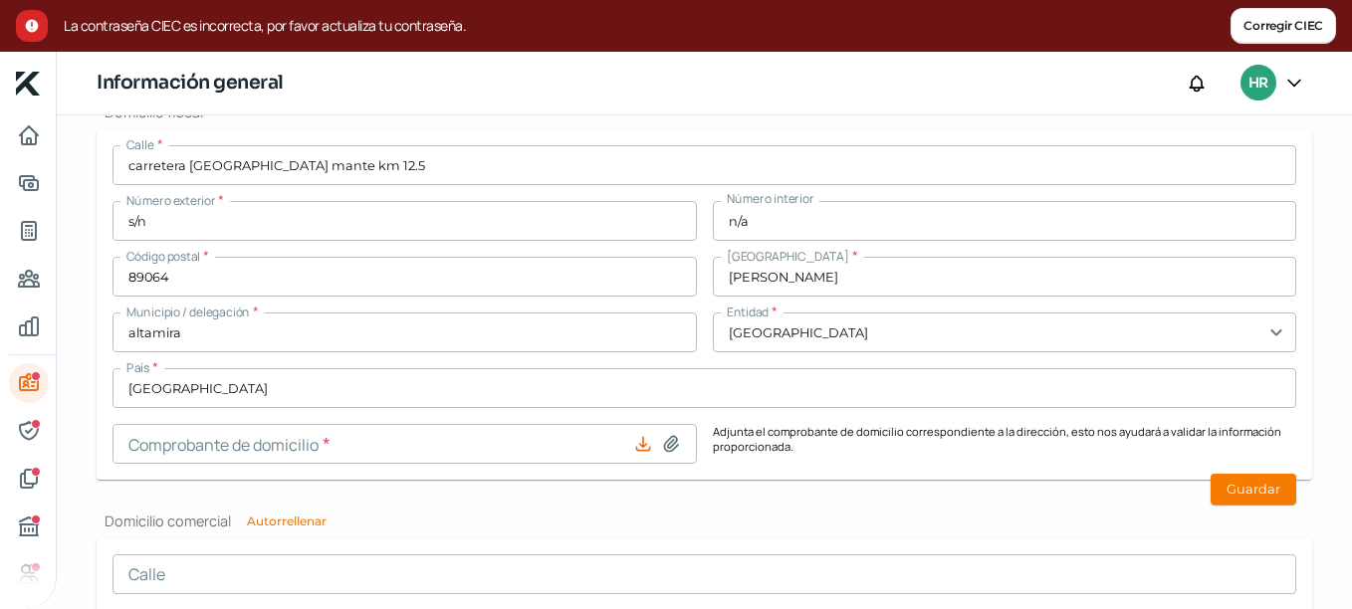
type input "C:\fakepath\Recibo-Oct (3).pdf"
type input "Recibo-Oct (3).pdf"
click at [1253, 486] on button "Guardar" at bounding box center [1253, 489] width 86 height 31
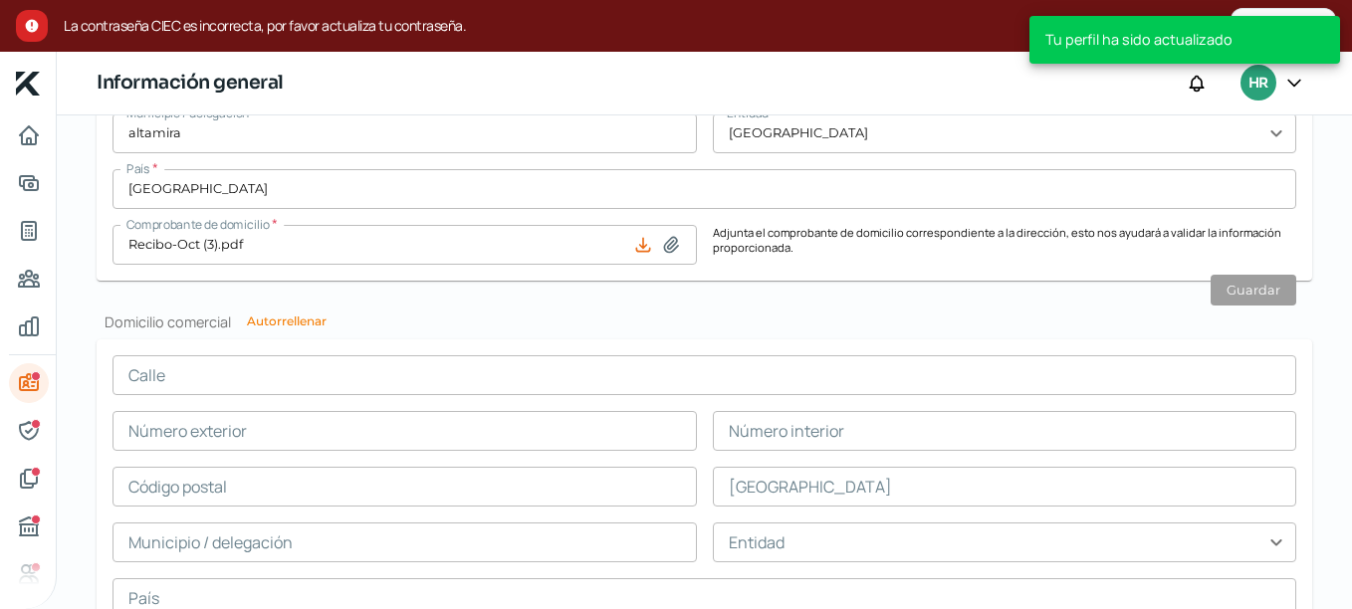
scroll to position [1333, 0]
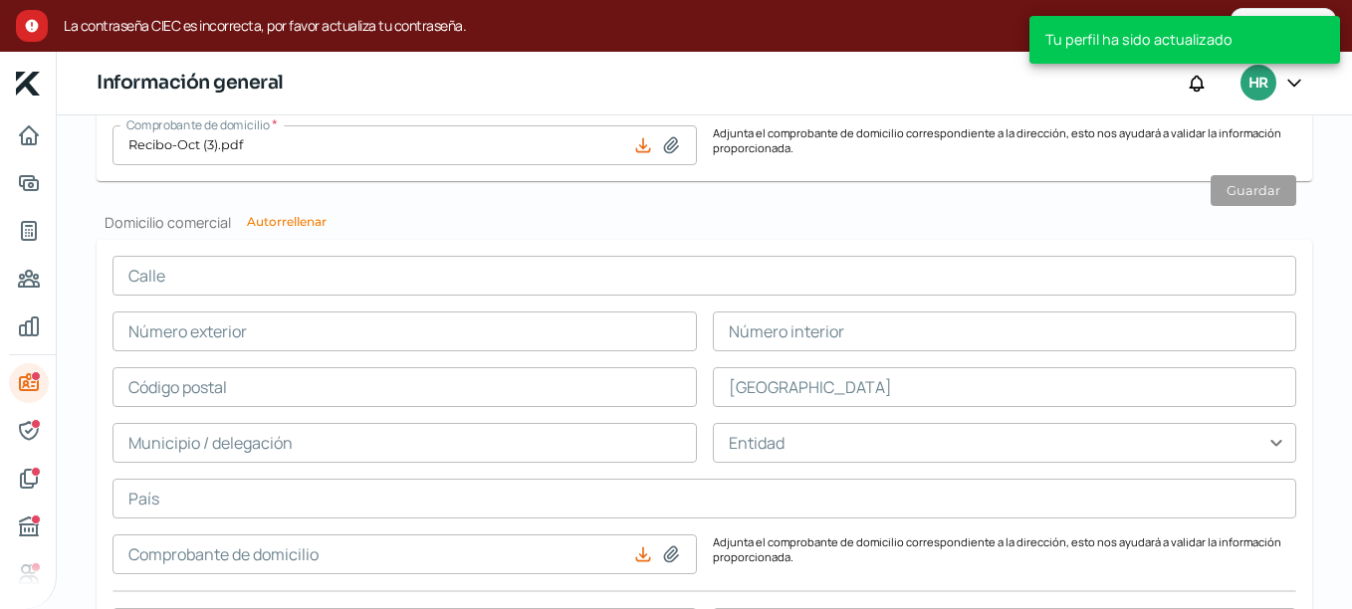
click at [295, 220] on button "Autorrellenar" at bounding box center [287, 222] width 80 height 12
type input "carretera [GEOGRAPHIC_DATA] mante km 12.5"
type input "s/n"
type input "n/a"
type input "89064"
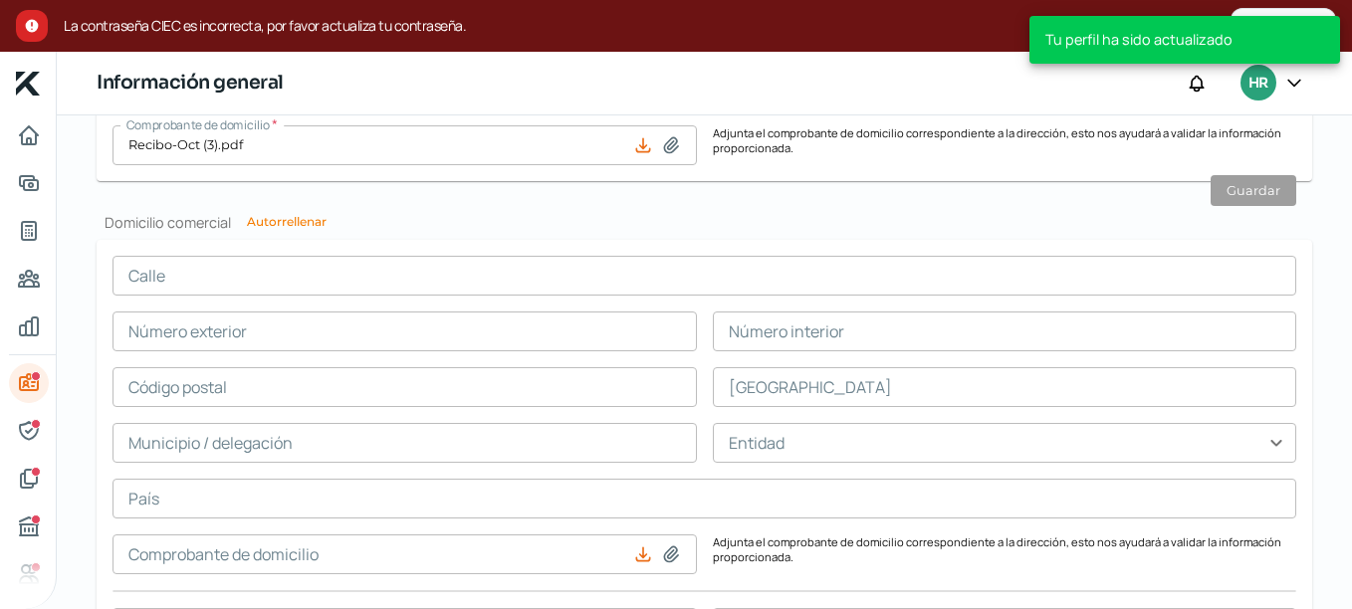
type input "[PERSON_NAME]"
type input "altamira"
type input "[GEOGRAPHIC_DATA]"
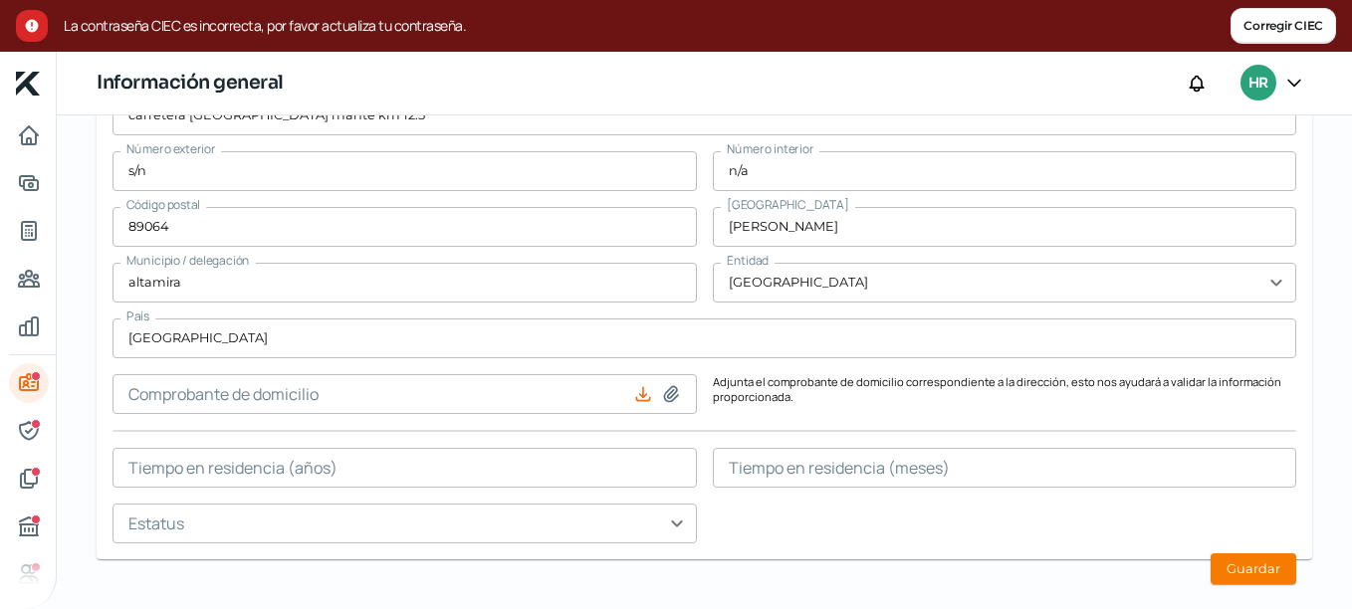
scroll to position [1523, 0]
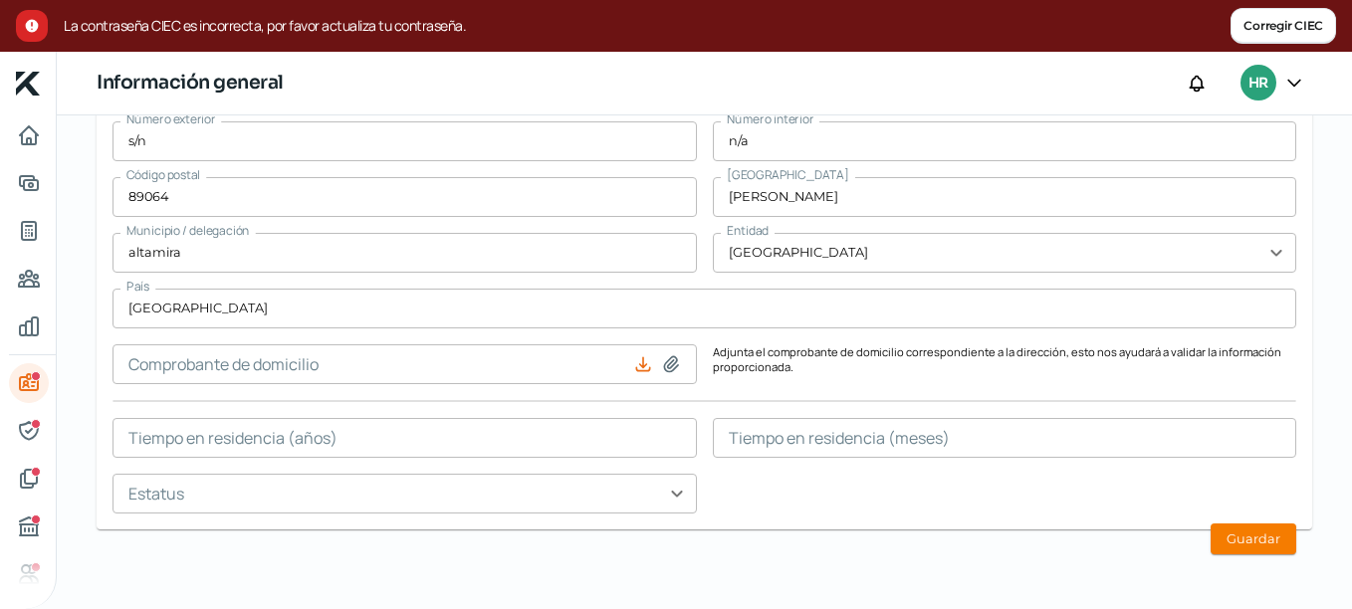
click at [664, 370] on icon at bounding box center [671, 364] width 20 height 20
type input "C:\fakepath\Recibo-Oct (3).pdf"
type input "Recibo-Oct (3).pdf"
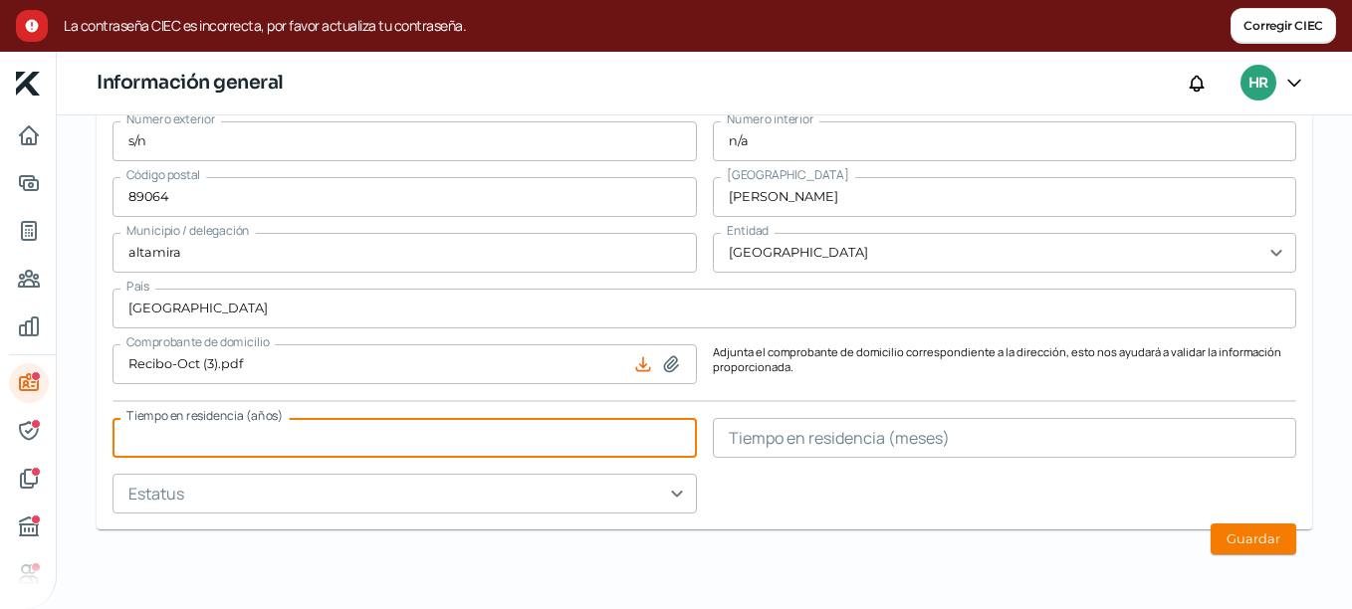
click at [413, 438] on input "text" at bounding box center [404, 438] width 584 height 40
type input "7"
click at [650, 500] on input "text" at bounding box center [404, 494] width 584 height 40
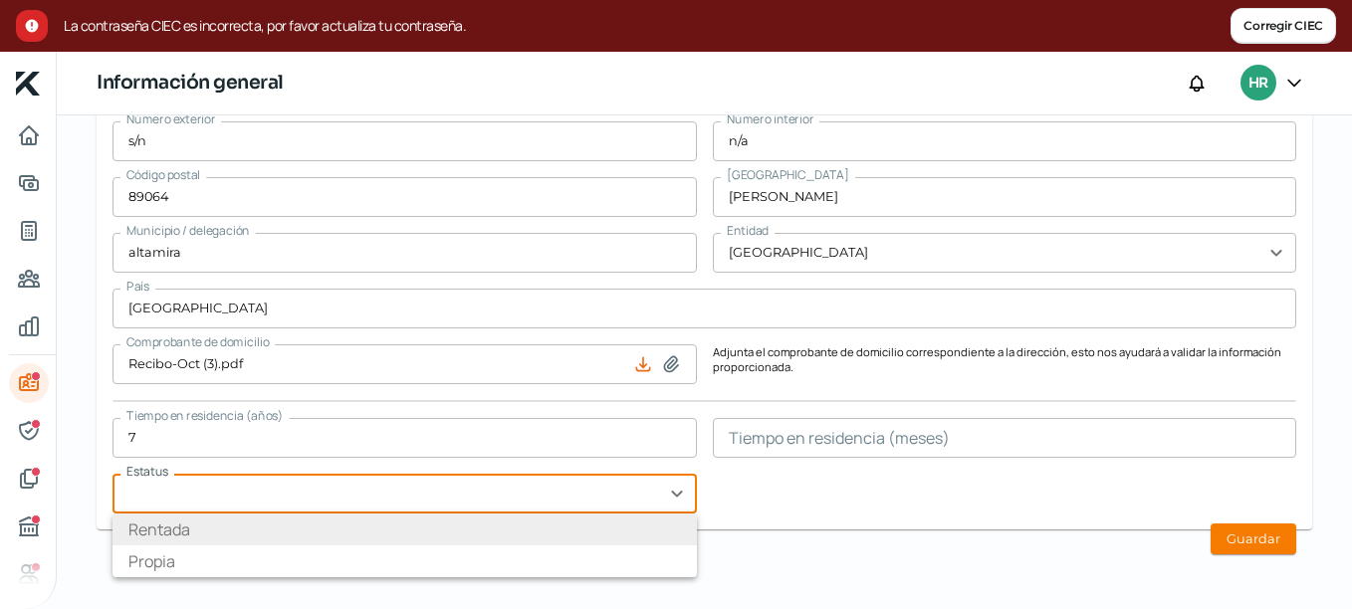
click at [636, 528] on li "Rentada" at bounding box center [404, 530] width 584 height 32
type input "Rentada"
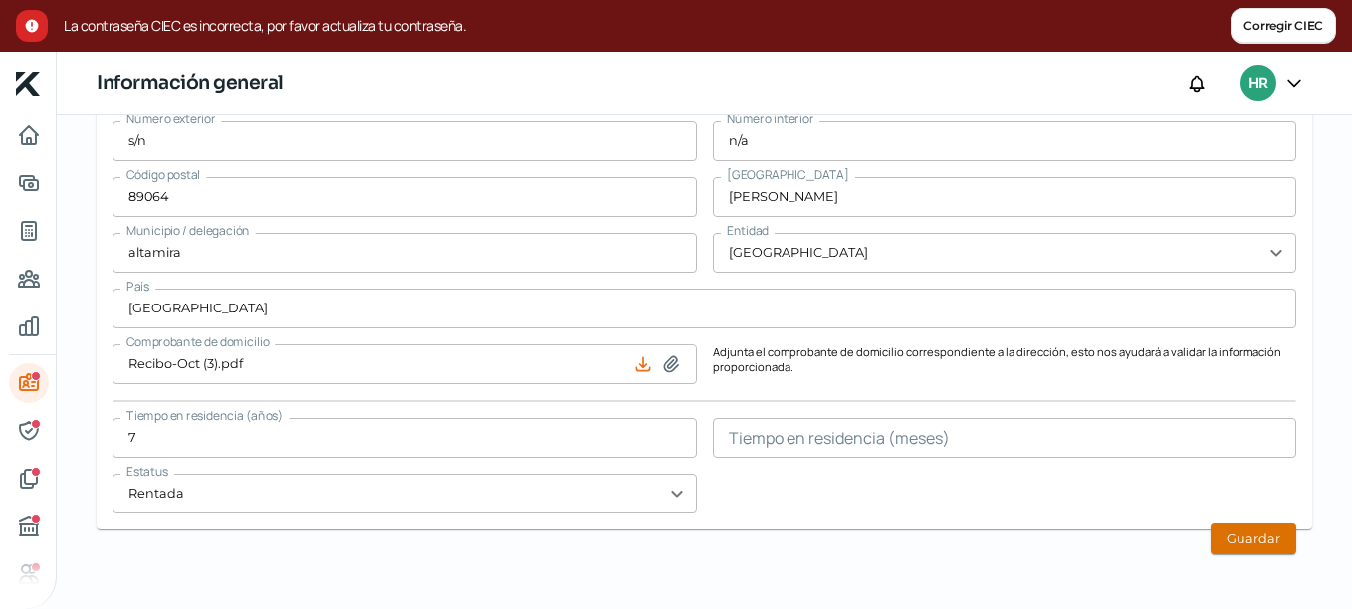
click at [1267, 540] on button "Guardar" at bounding box center [1253, 538] width 86 height 31
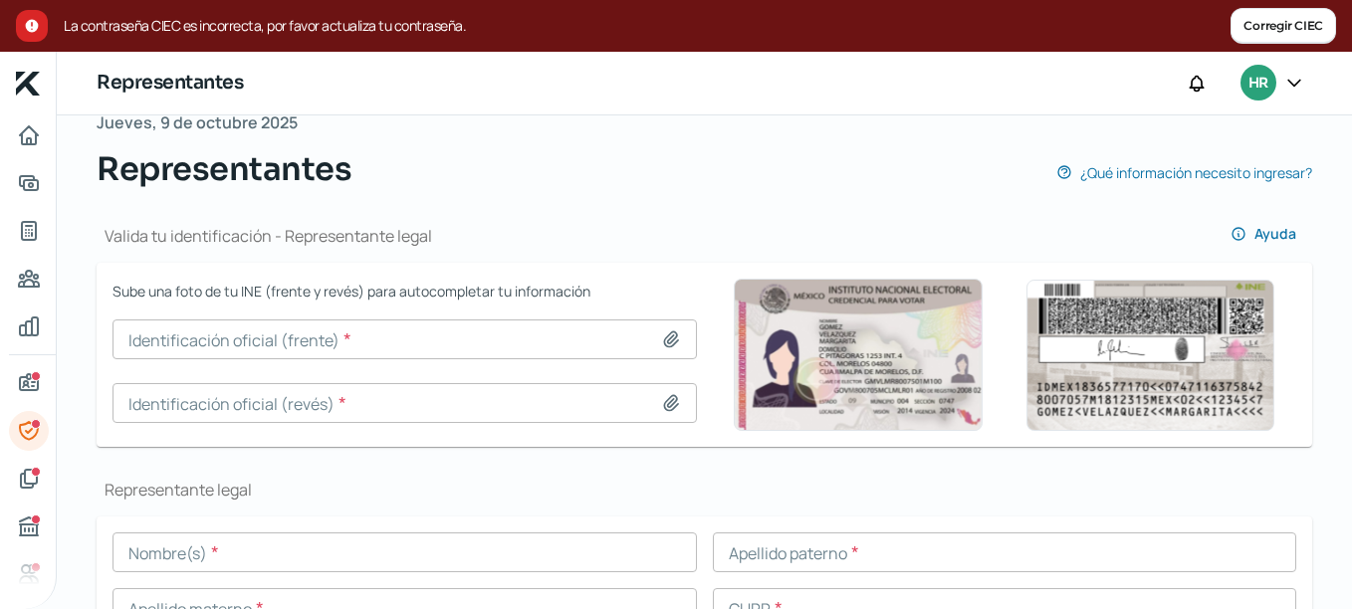
scroll to position [198, 0]
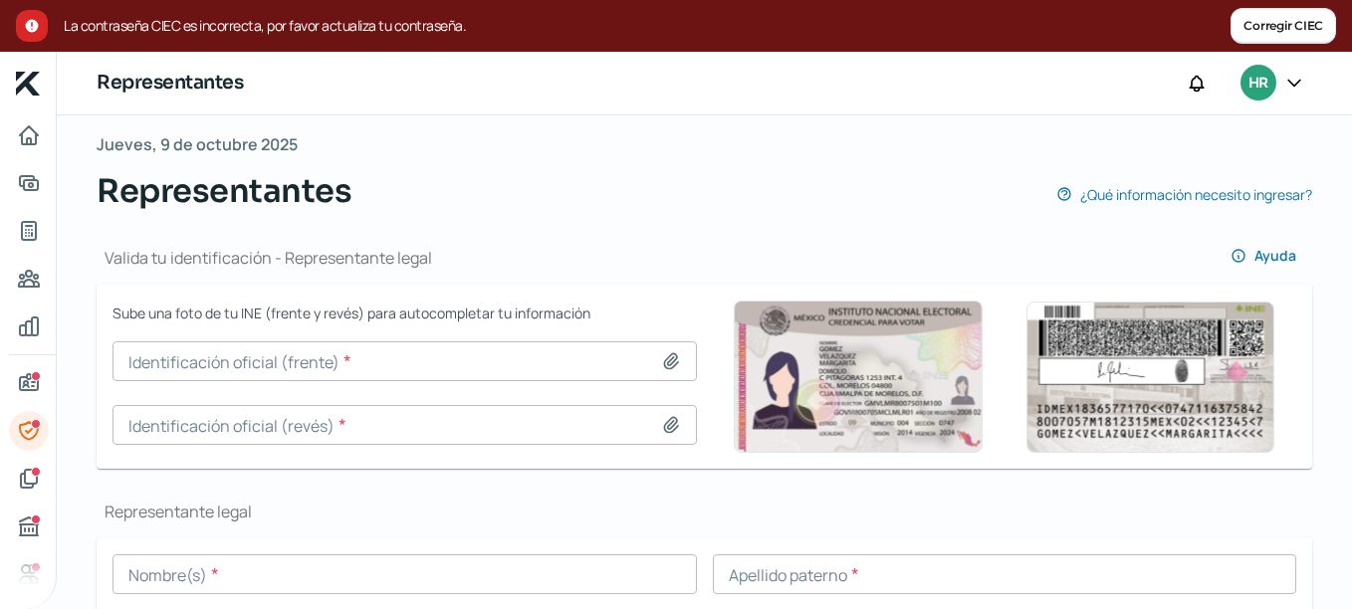
click at [662, 363] on icon at bounding box center [671, 361] width 20 height 20
type input "C:\fakepath\INE FRONTAL HHRC.jpg"
type input "INE FRONTAL HHRC.jpg"
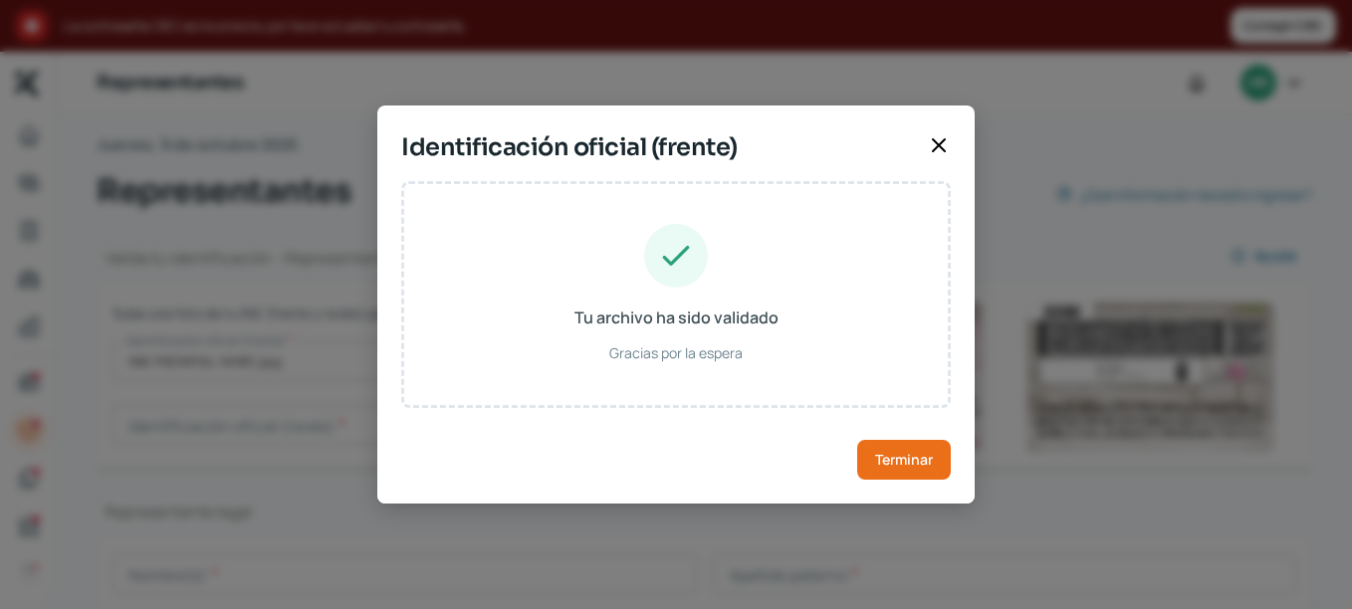
type input "[PERSON_NAME]"
type input "RECH830805HTSYRC04"
type input "RYCRHC83080528H300"
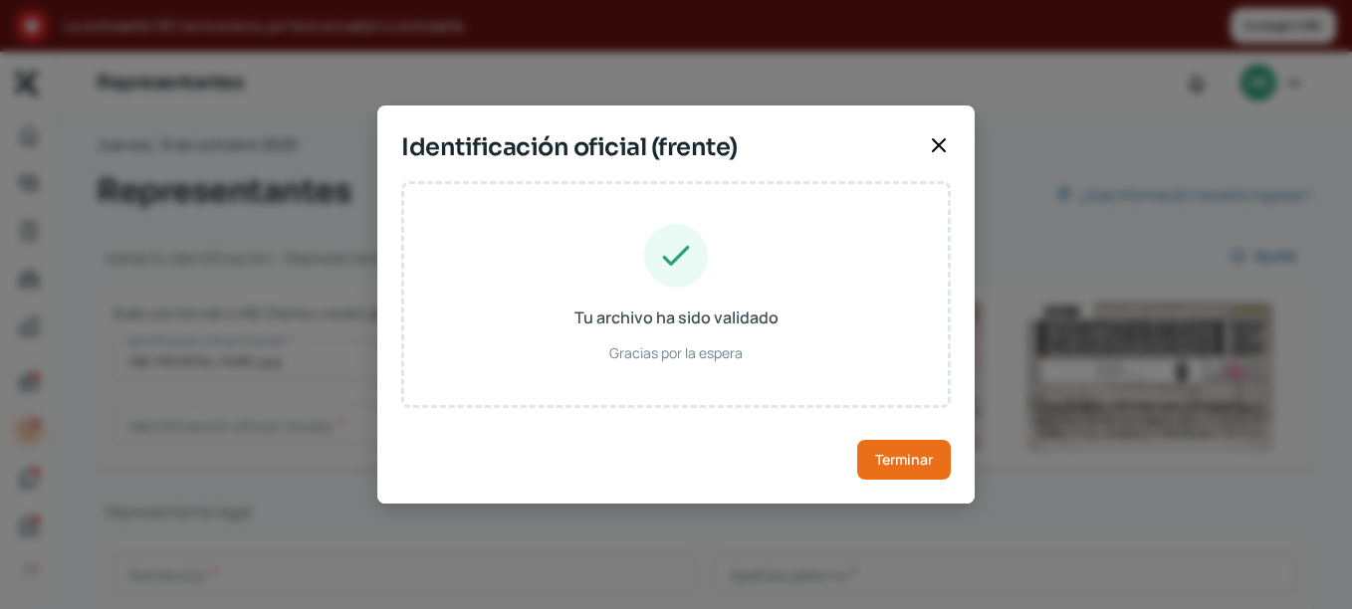
type input "[DATE]"
type input "Hombre"
click at [904, 457] on span "Terminar" at bounding box center [904, 460] width 58 height 14
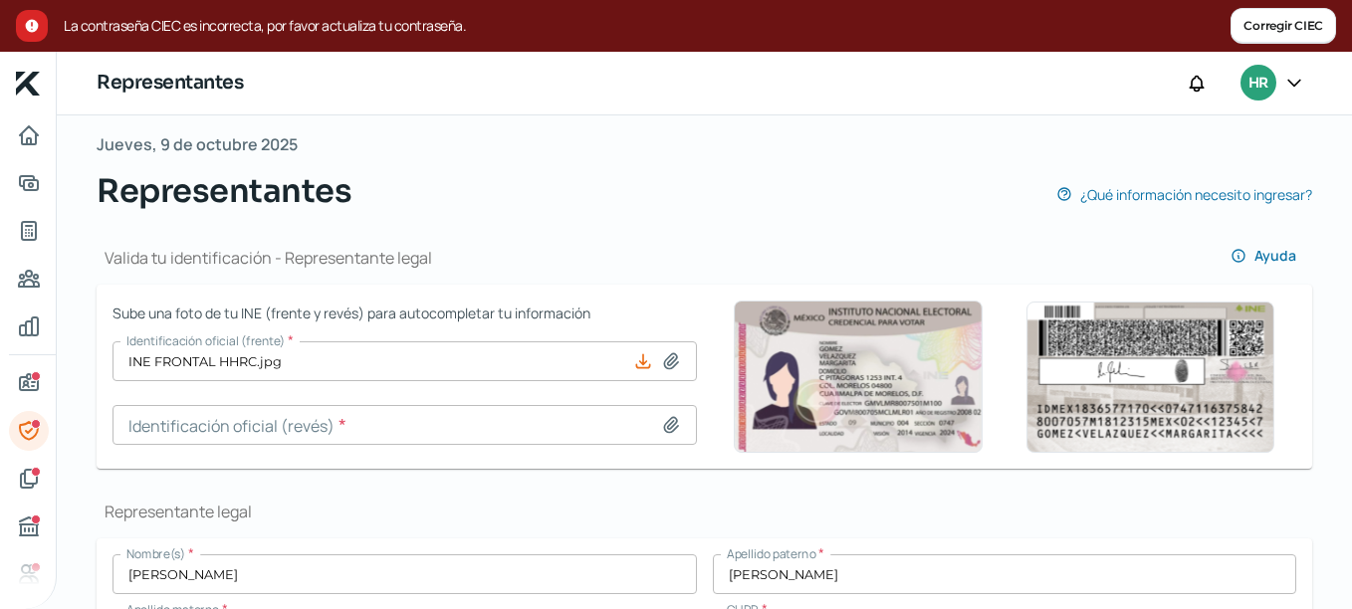
click at [665, 416] on icon at bounding box center [671, 425] width 20 height 20
type input "C:\fakepath\INE REVERSO HHRC.jpg"
type input "INE REVERSO HHRC.jpg"
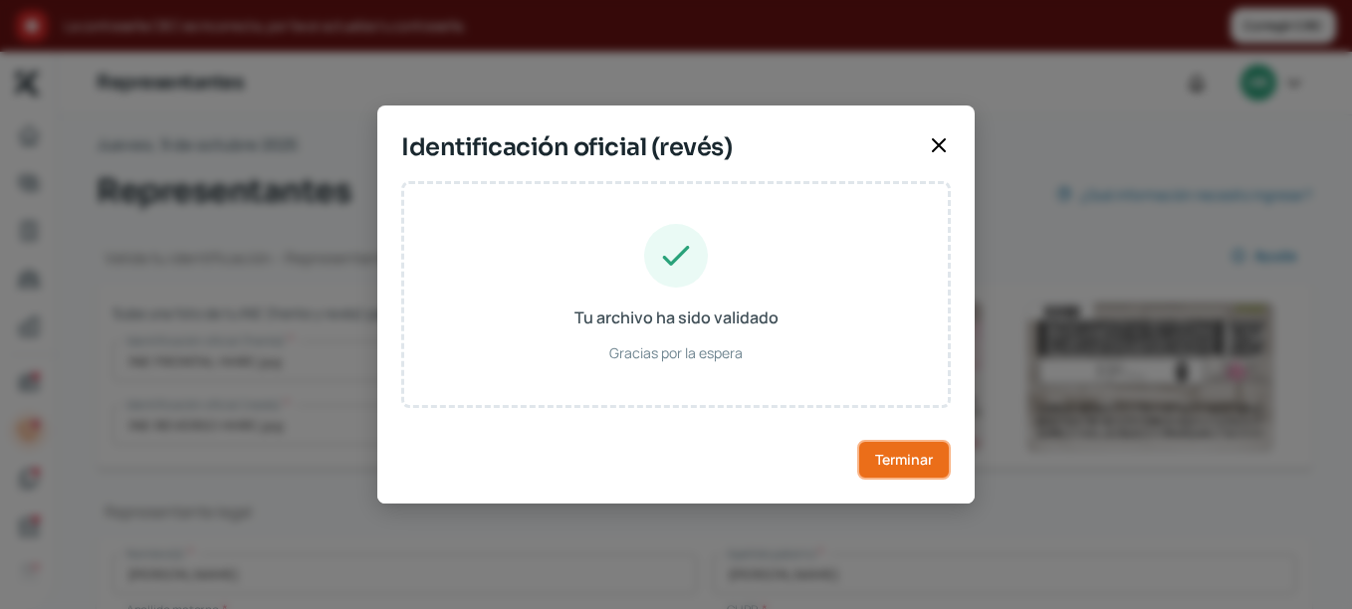
click at [888, 470] on button "Terminar" at bounding box center [904, 460] width 94 height 40
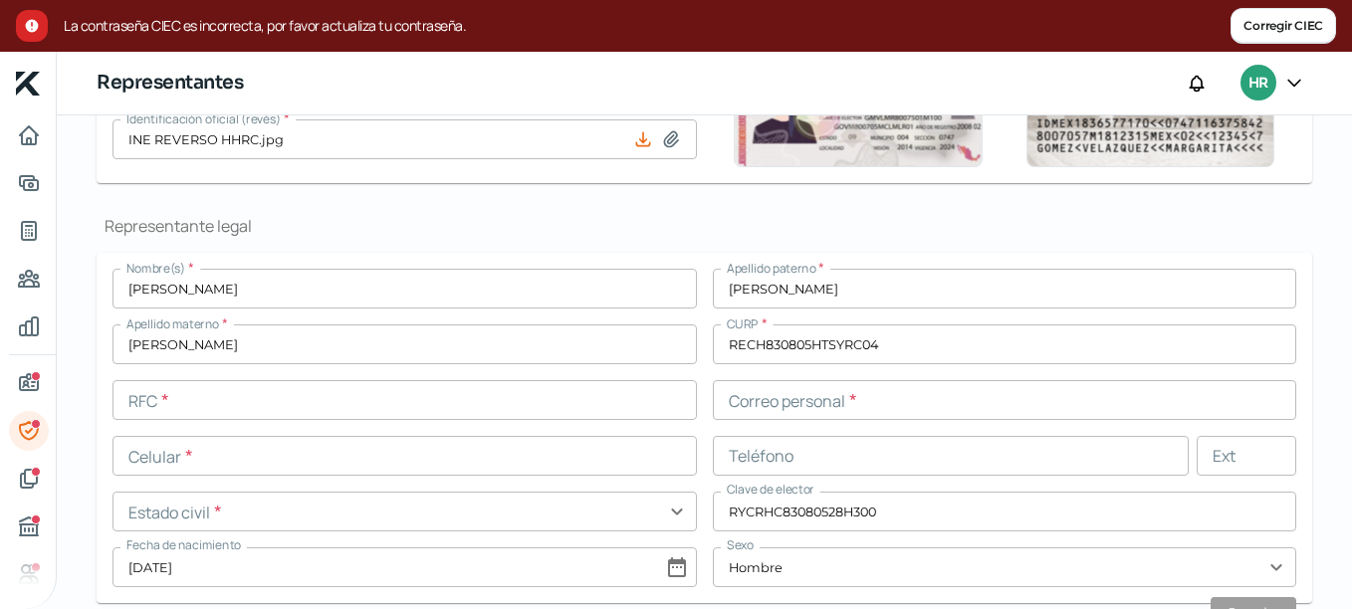
scroll to position [583, 0]
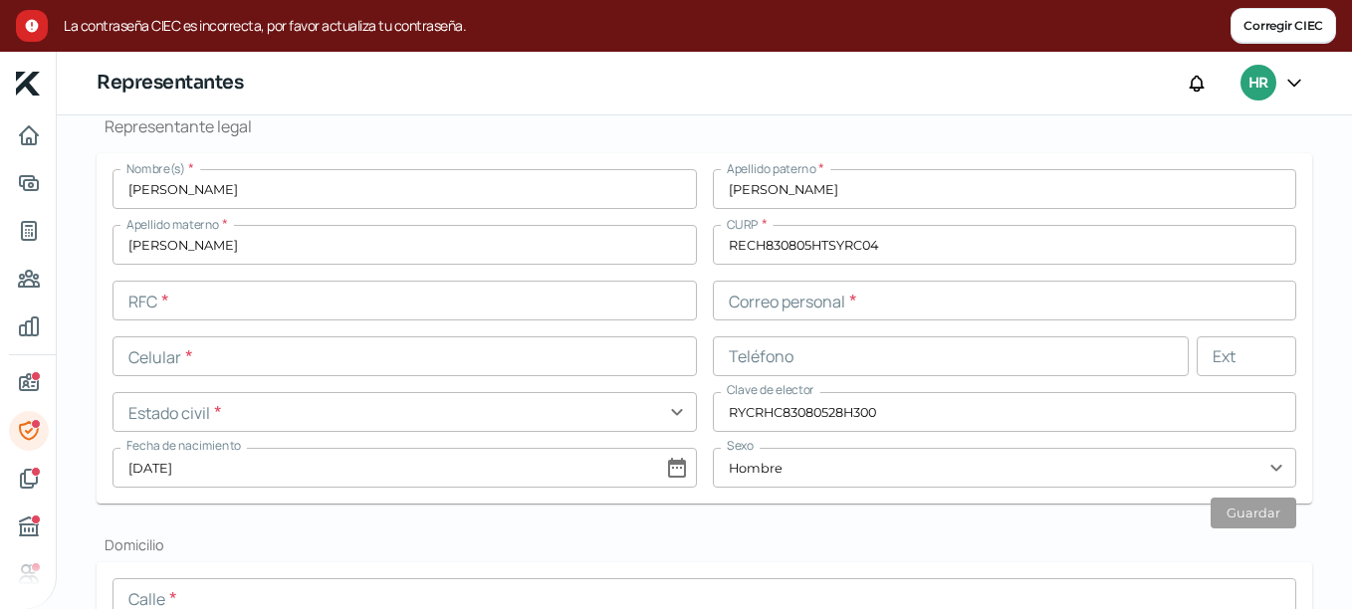
click at [392, 305] on input "text" at bounding box center [404, 301] width 584 height 40
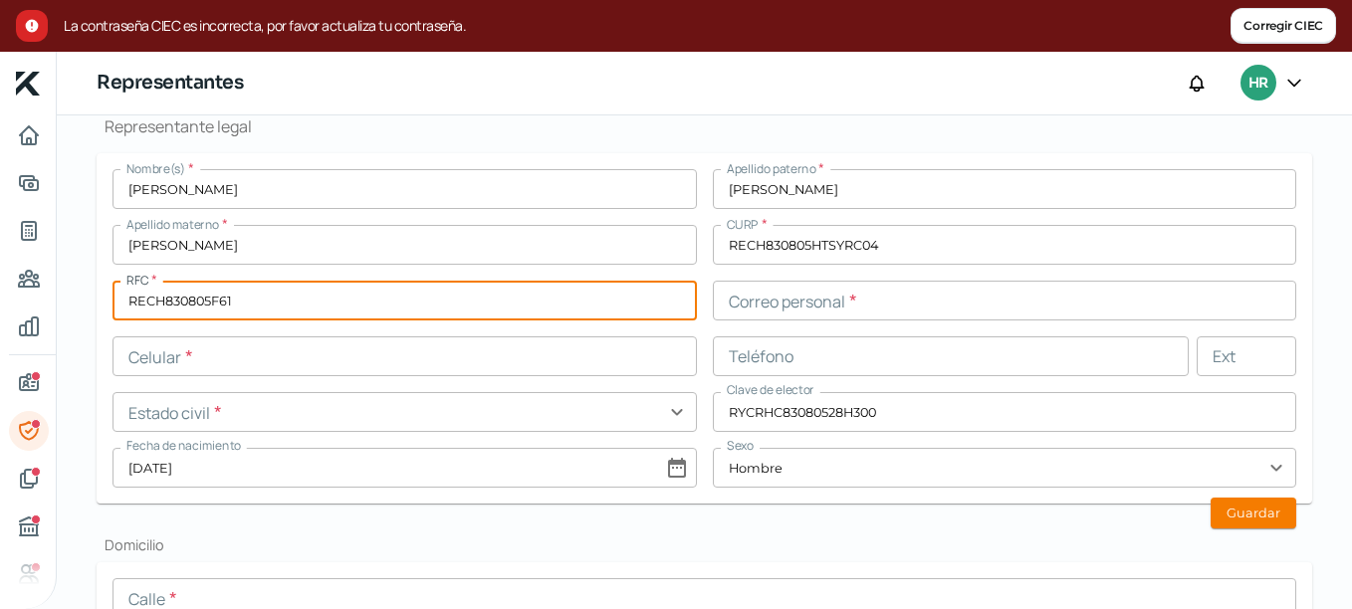
type input "RECH830805F61"
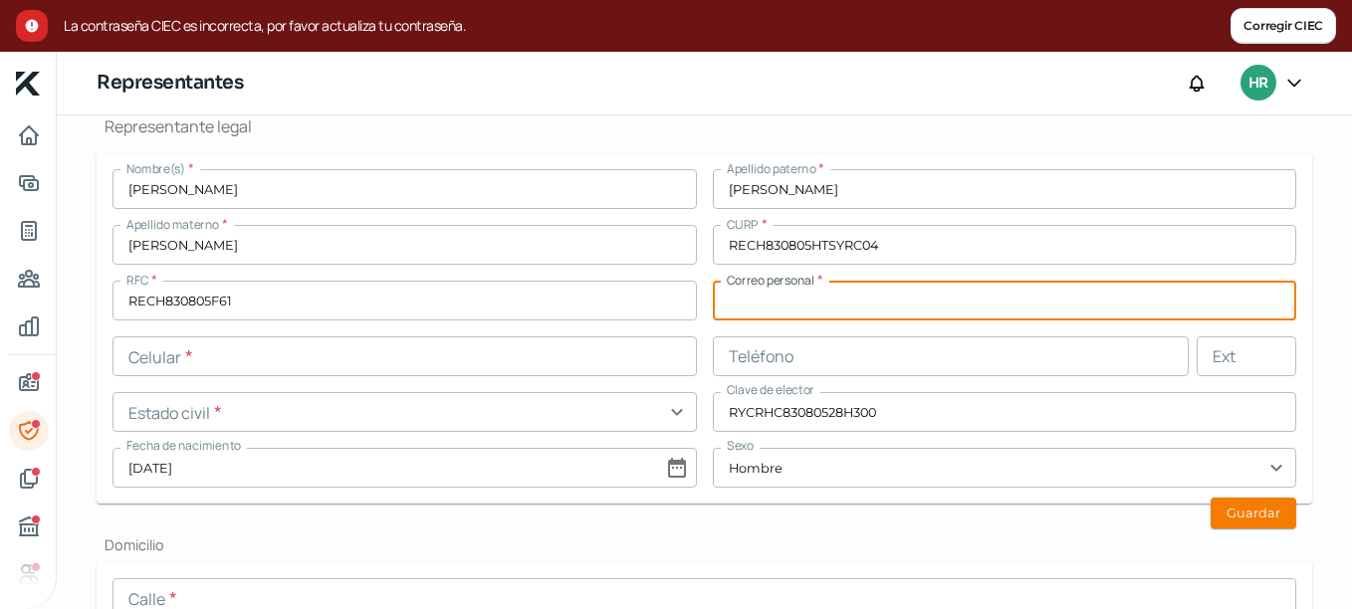
click at [893, 304] on input "text" at bounding box center [1005, 301] width 584 height 40
type input "[PERSON_NAME][EMAIL_ADDRESS][PERSON_NAME][DOMAIN_NAME]"
click at [272, 366] on input "text" at bounding box center [404, 356] width 584 height 40
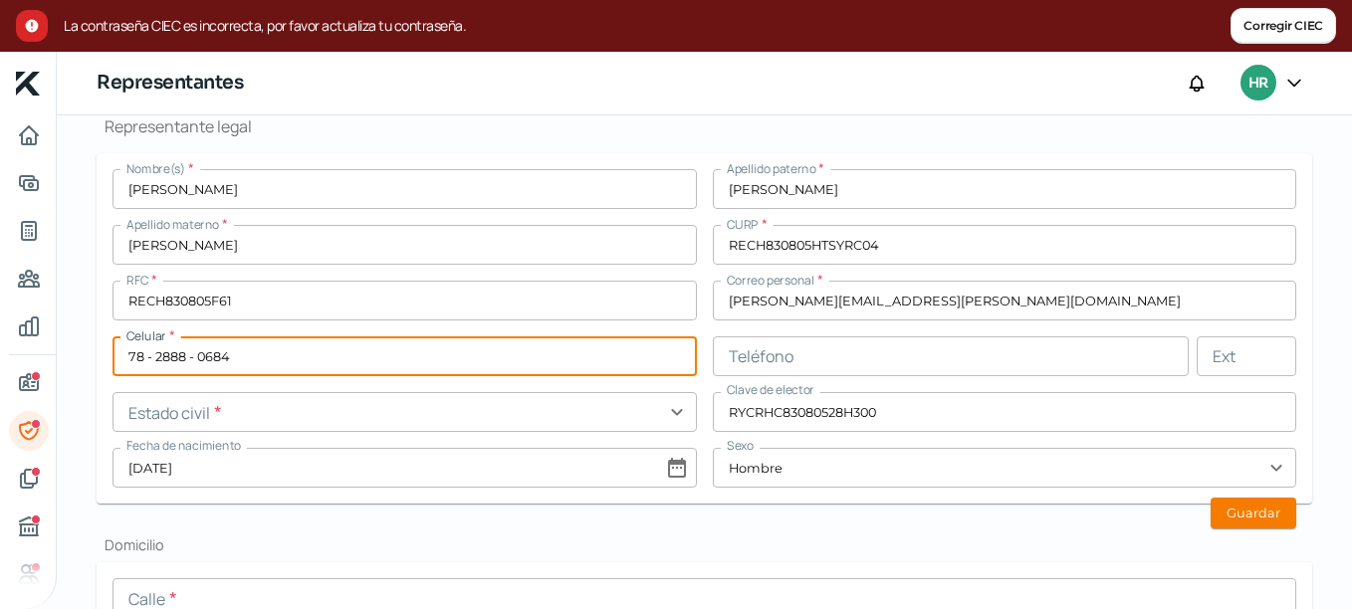
type input "78 - 2888 - 0684"
click at [782, 350] on input "text" at bounding box center [951, 356] width 477 height 40
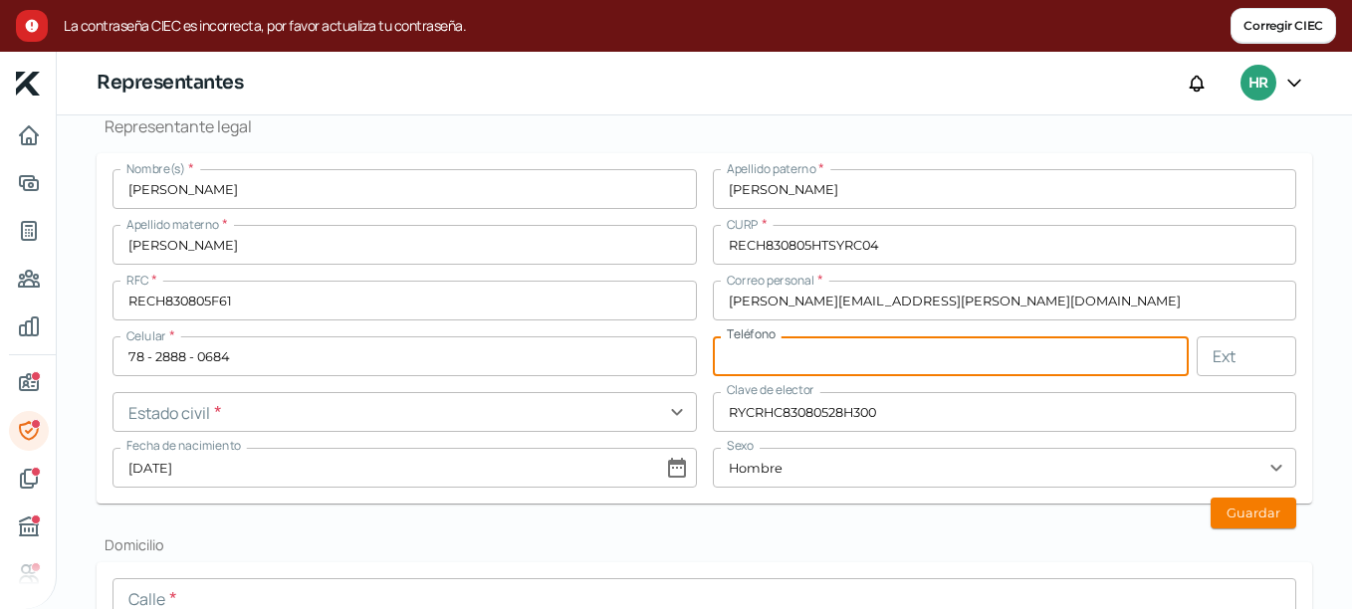
click at [389, 416] on input "text" at bounding box center [404, 412] width 584 height 40
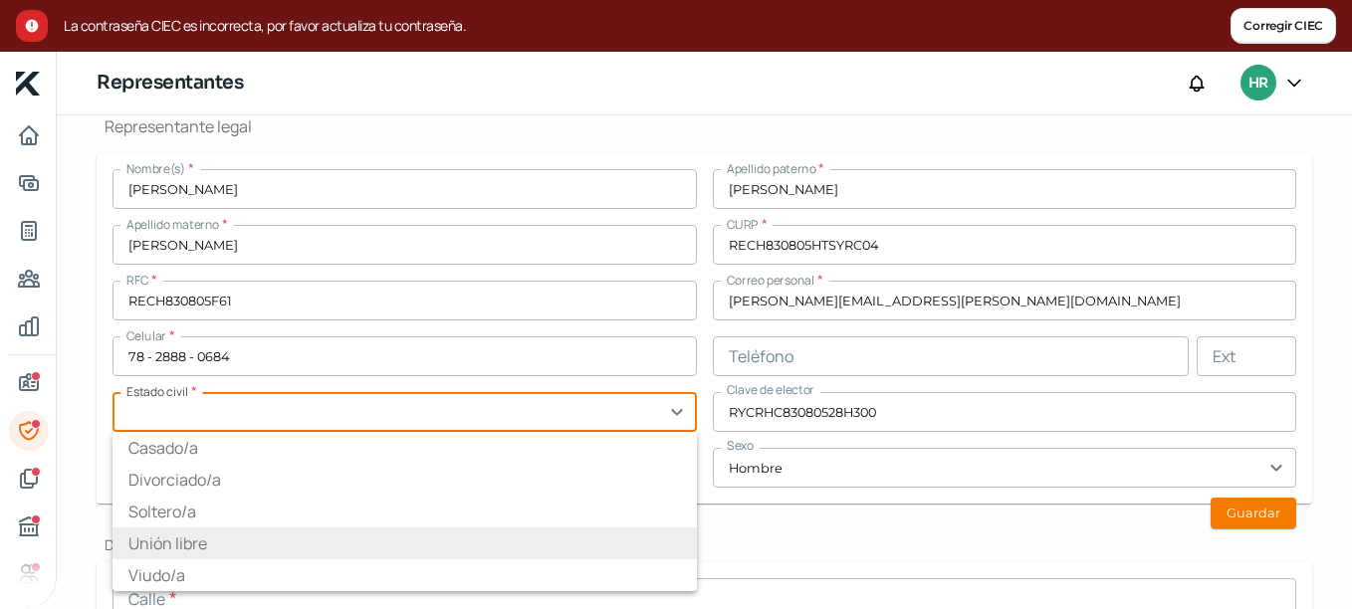
click at [267, 533] on li "Unión libre" at bounding box center [404, 543] width 584 height 32
type input "Unión libre"
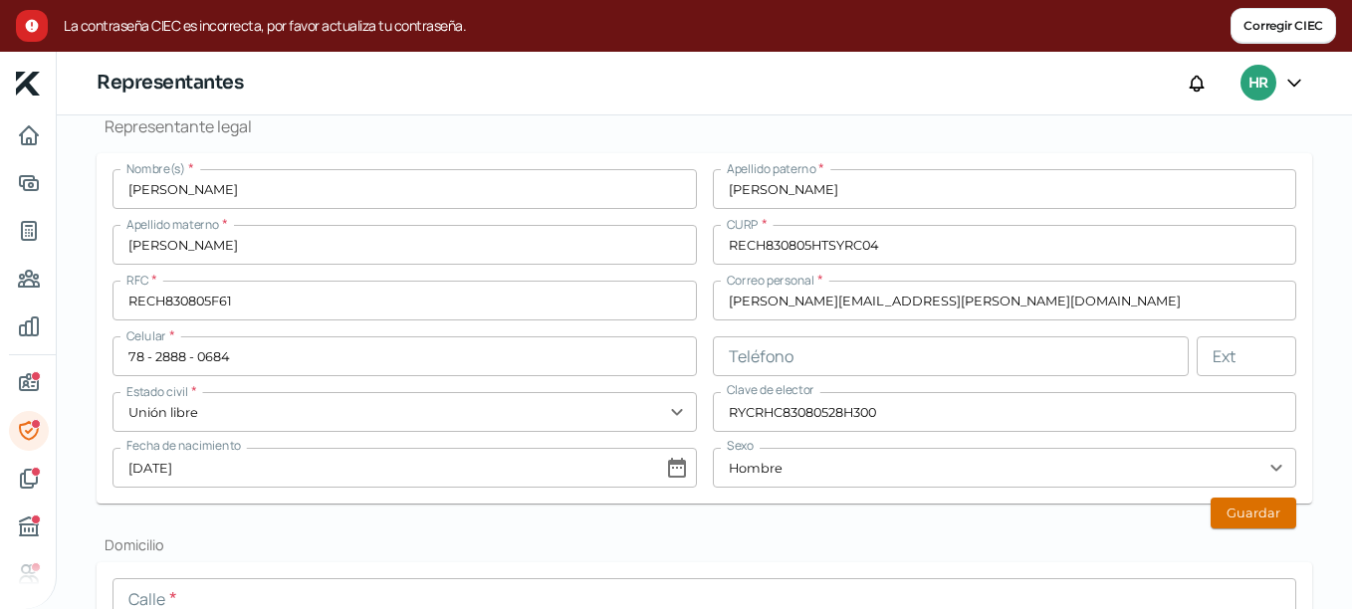
click at [1247, 511] on button "Guardar" at bounding box center [1253, 513] width 86 height 31
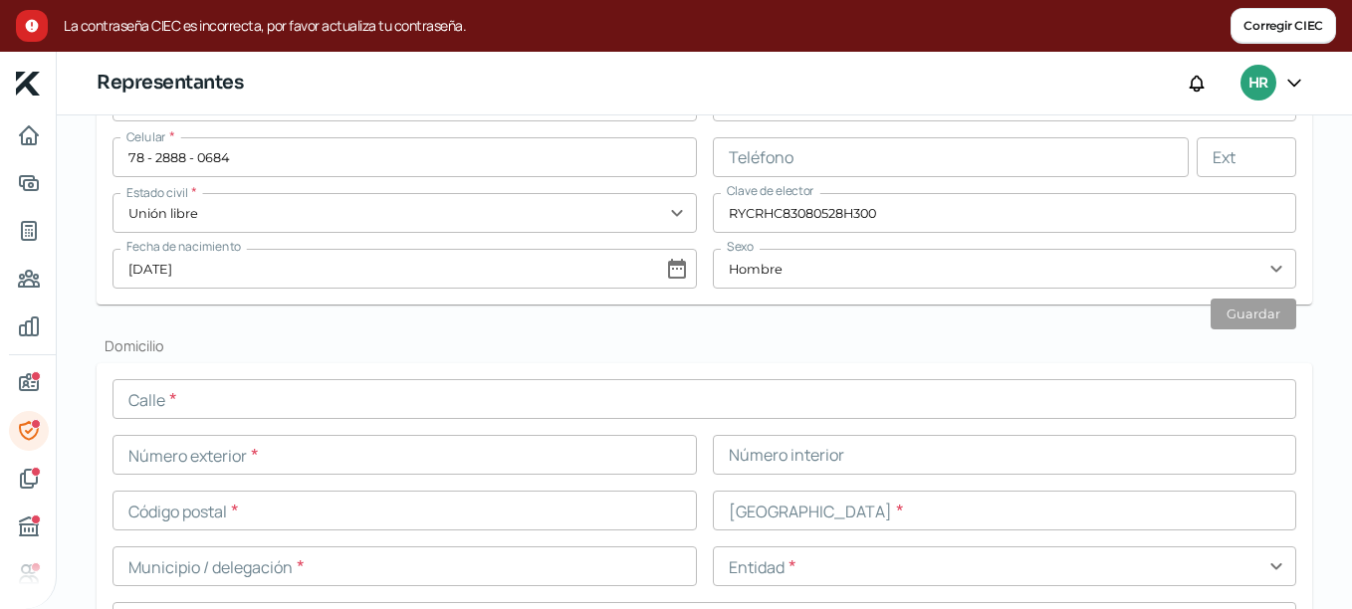
scroll to position [882, 0]
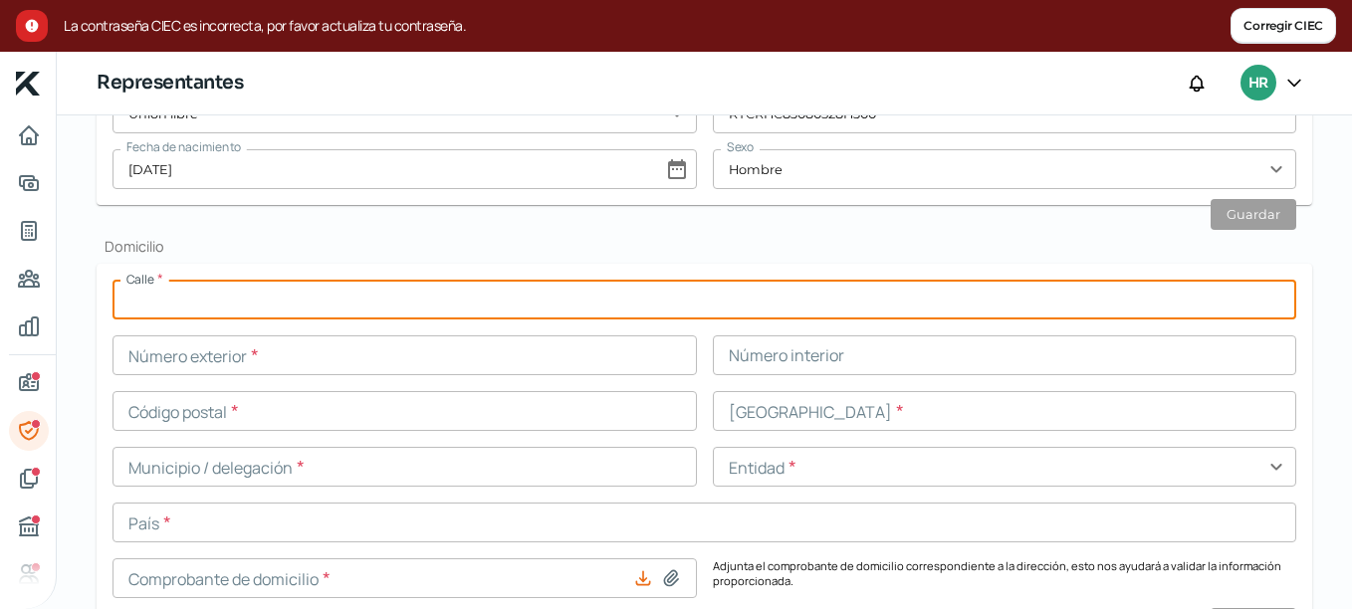
click at [258, 299] on input "text" at bounding box center [703, 300] width 1183 height 40
type input "[PERSON_NAME]"
click at [259, 365] on input "text" at bounding box center [404, 355] width 584 height 40
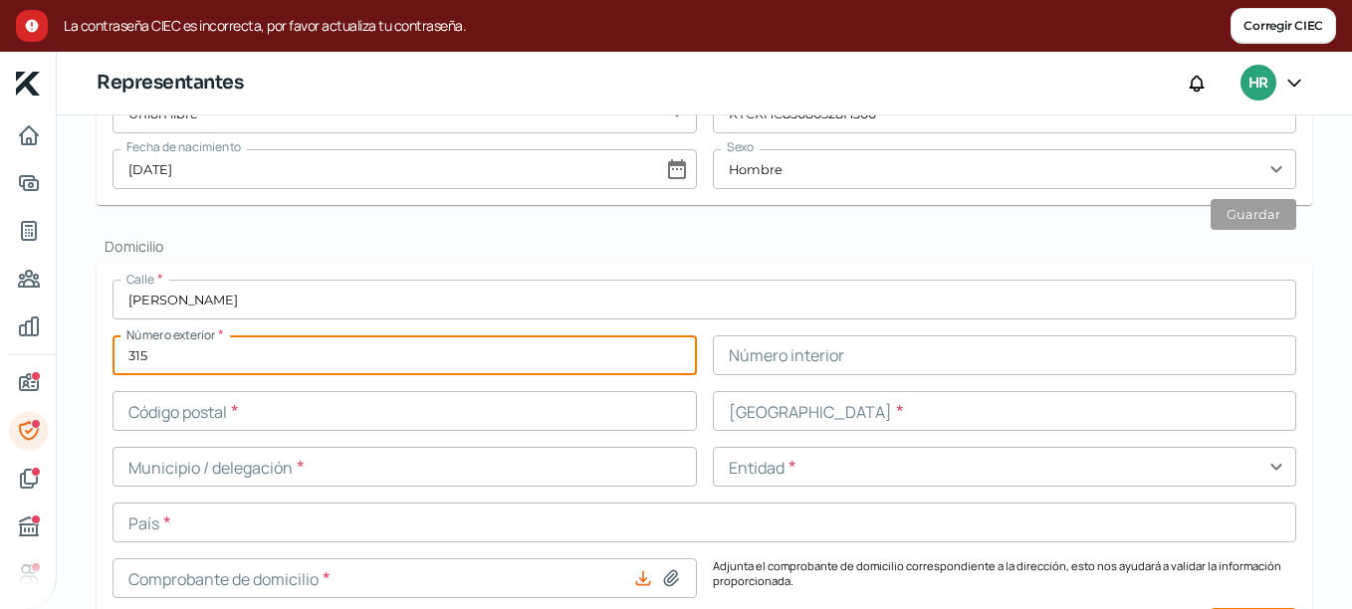
type input "315"
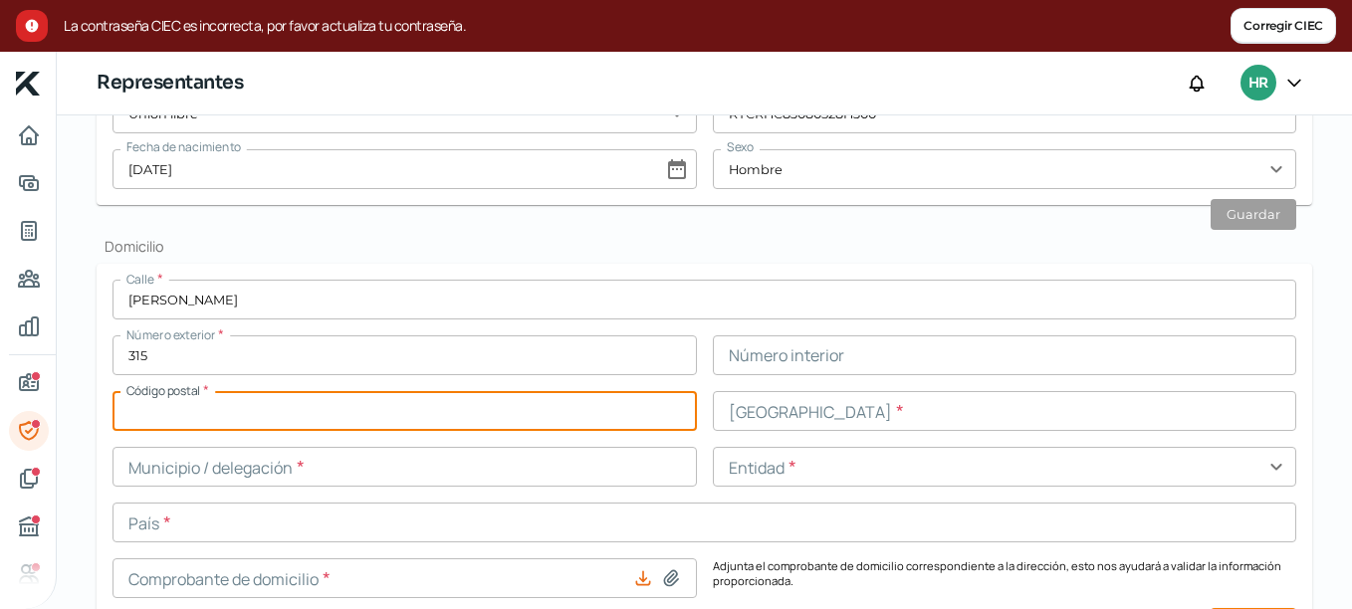
click at [269, 408] on input "text" at bounding box center [404, 411] width 584 height 40
type input "89514"
click at [757, 418] on input "text" at bounding box center [1005, 411] width 584 height 40
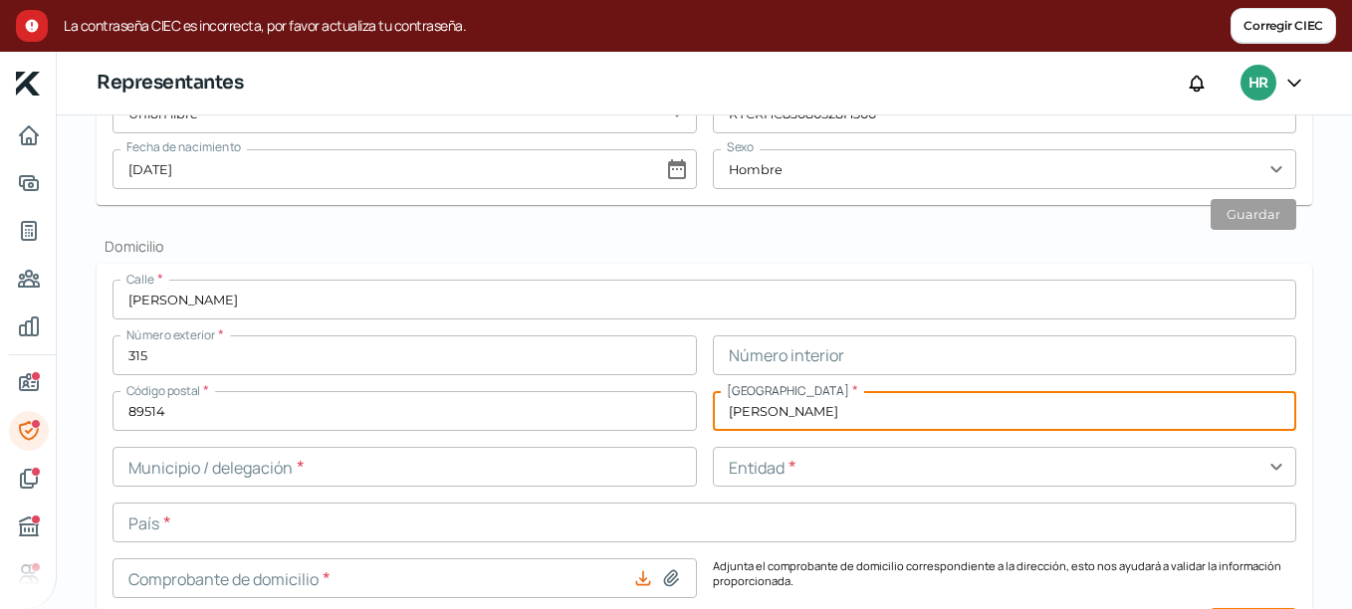
type input "[PERSON_NAME]"
click at [365, 473] on input "text" at bounding box center [404, 467] width 584 height 40
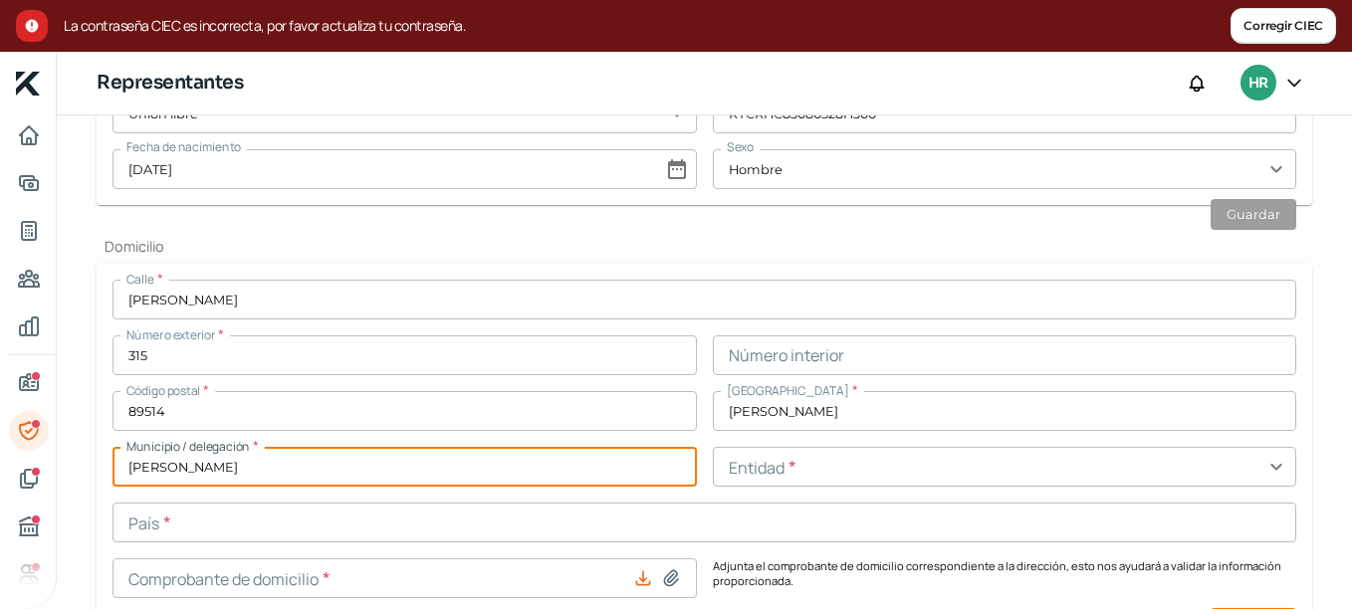
type input "[PERSON_NAME]"
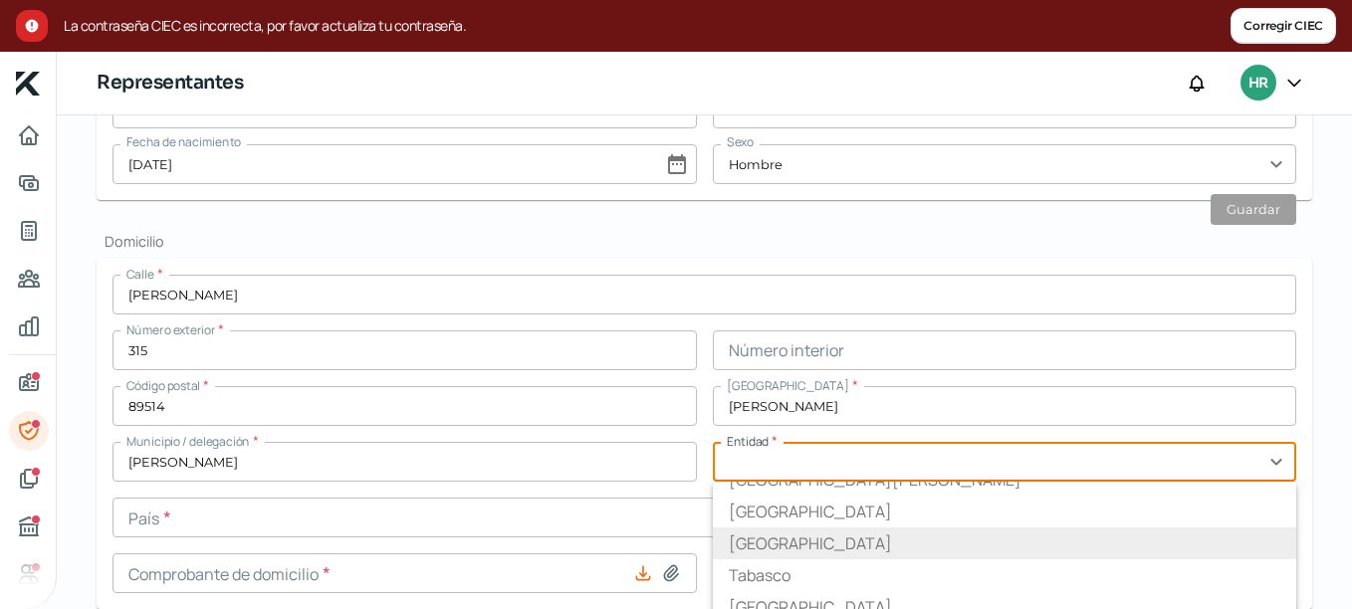
scroll to position [796, 0]
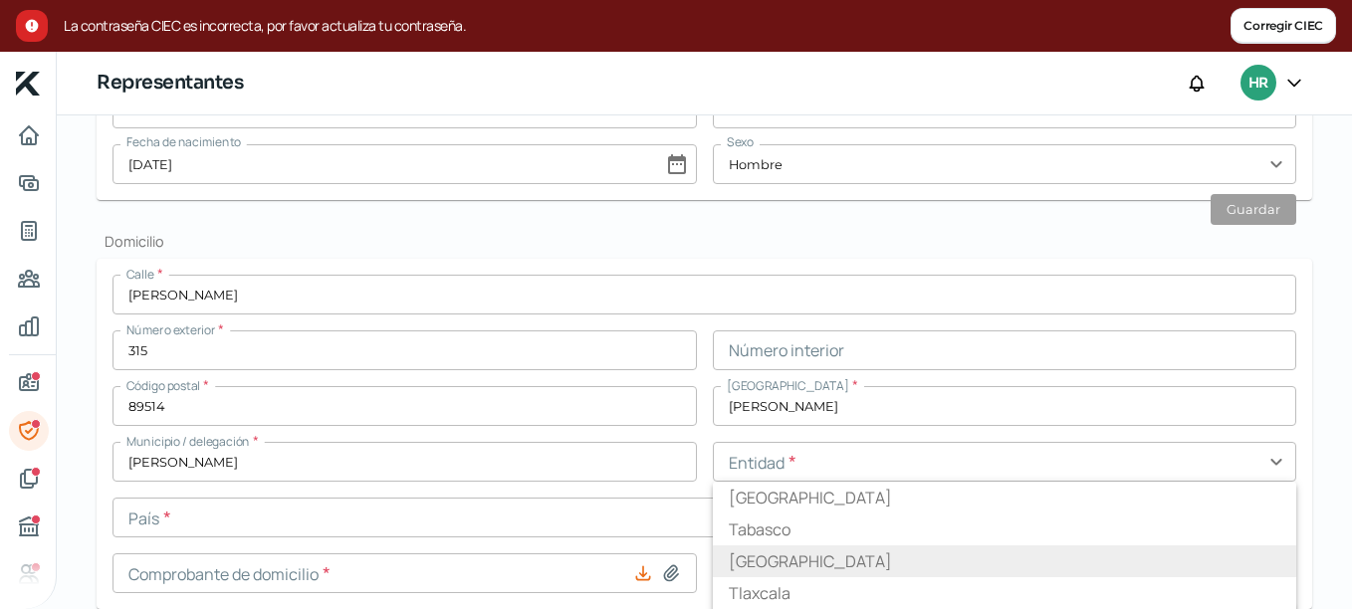
click at [837, 550] on li "[GEOGRAPHIC_DATA]" at bounding box center [1005, 561] width 584 height 32
type input "[GEOGRAPHIC_DATA]"
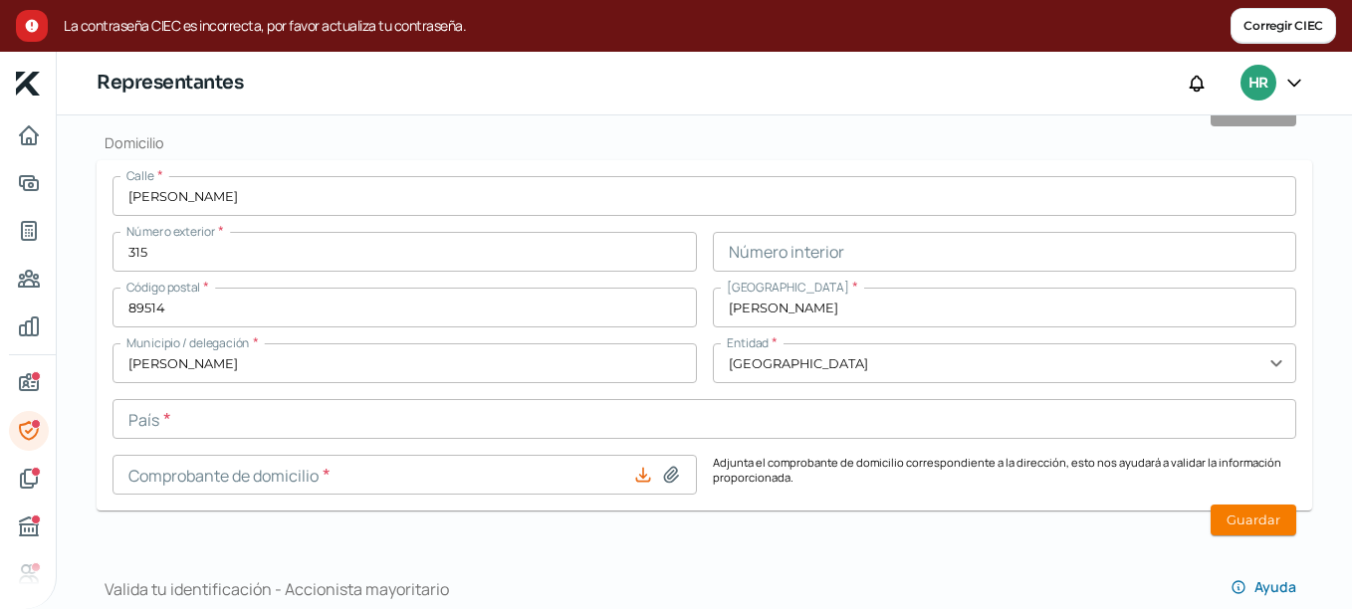
scroll to position [986, 0]
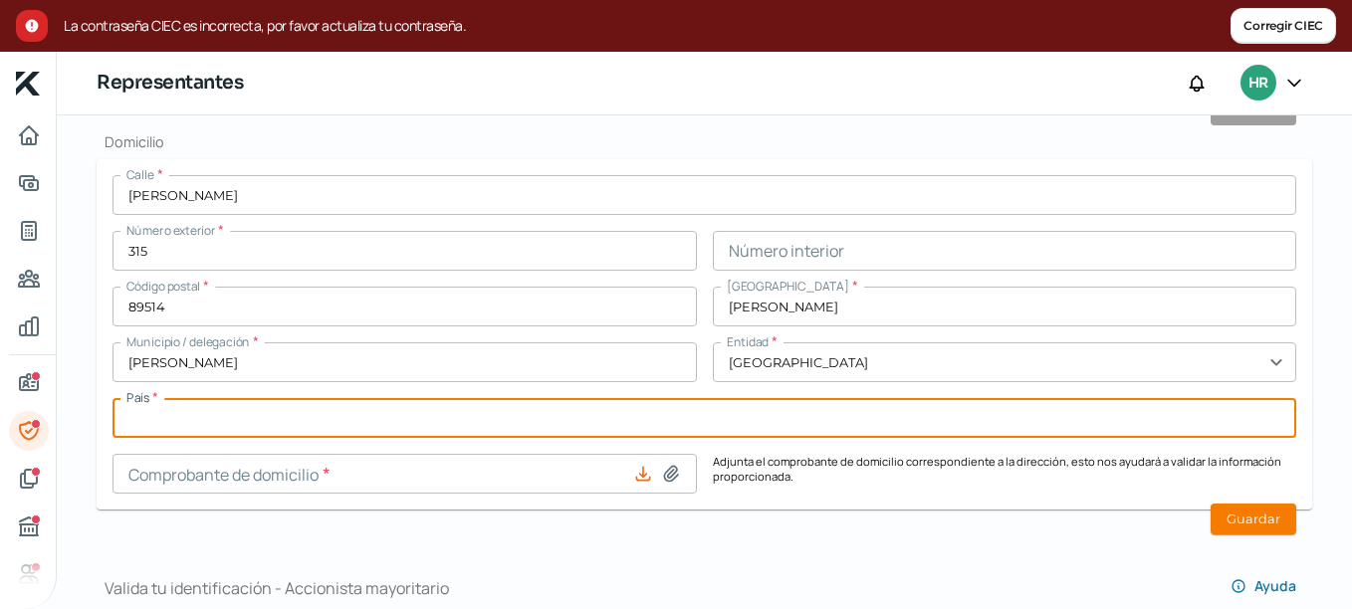
click at [477, 408] on input "text" at bounding box center [703, 418] width 1183 height 40
type input "[GEOGRAPHIC_DATA]"
type input "n/a"
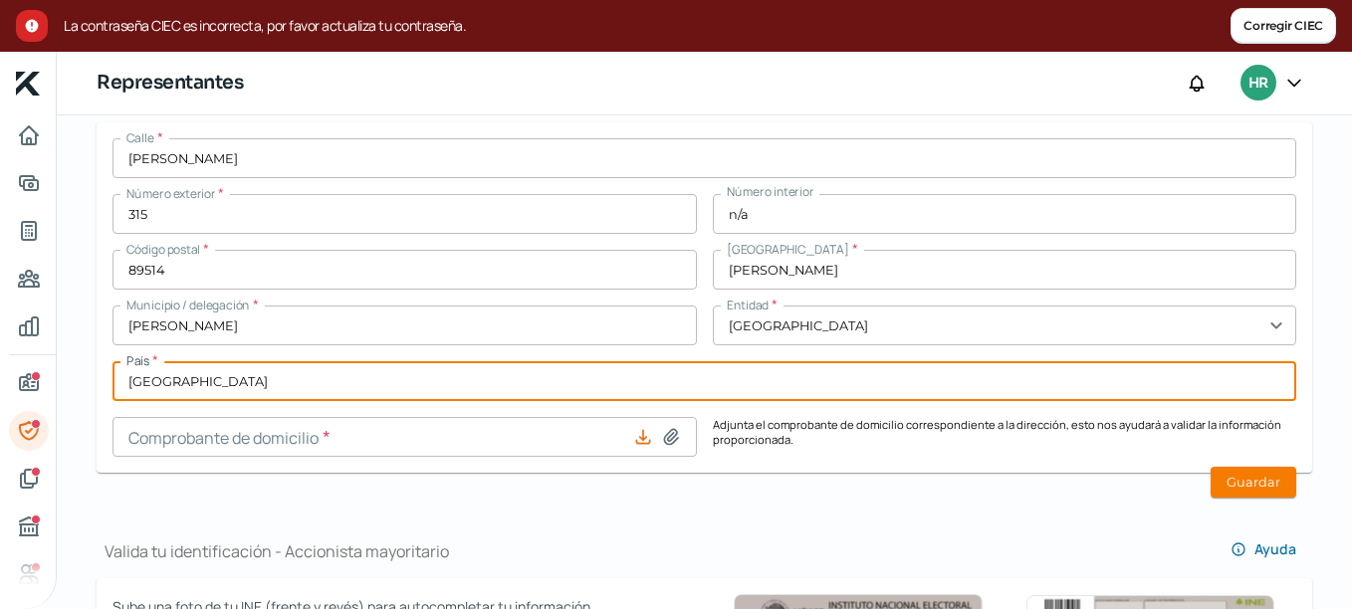
scroll to position [1070, 0]
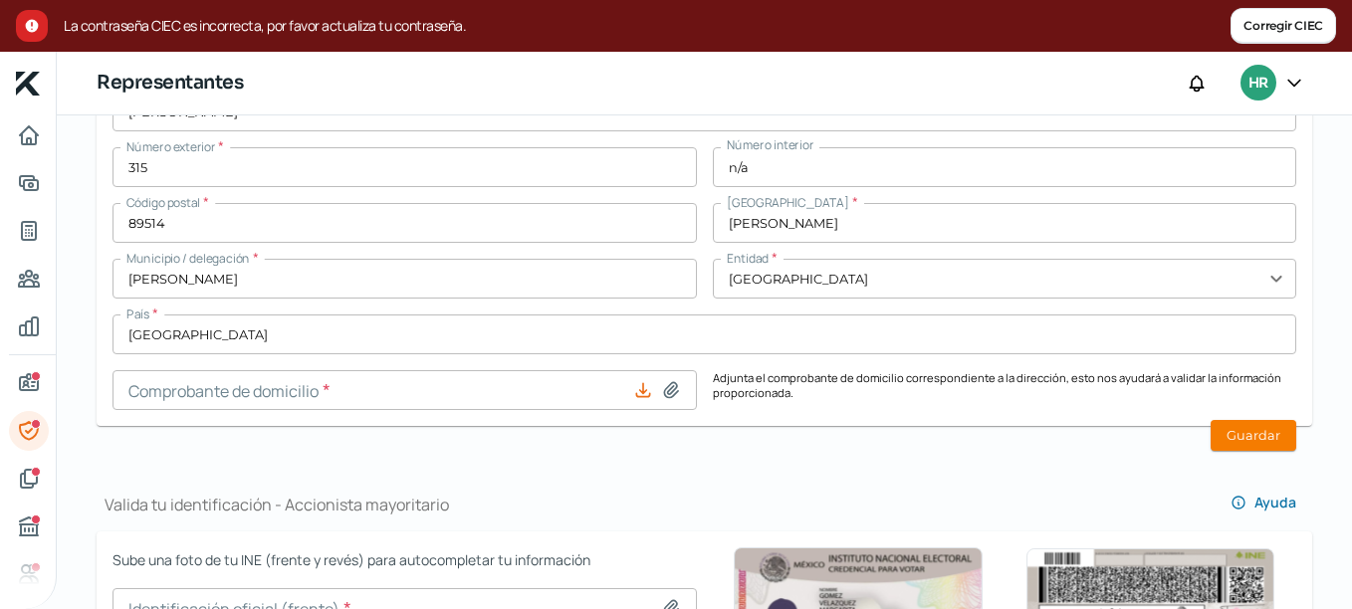
click at [668, 390] on icon at bounding box center [671, 390] width 20 height 20
type input "C:\fakepath\comprobante de domicilio hhrc.pdf"
type input "comprobante de domicilio hhrc.pdf"
click at [1245, 431] on button "Guardar" at bounding box center [1253, 435] width 86 height 31
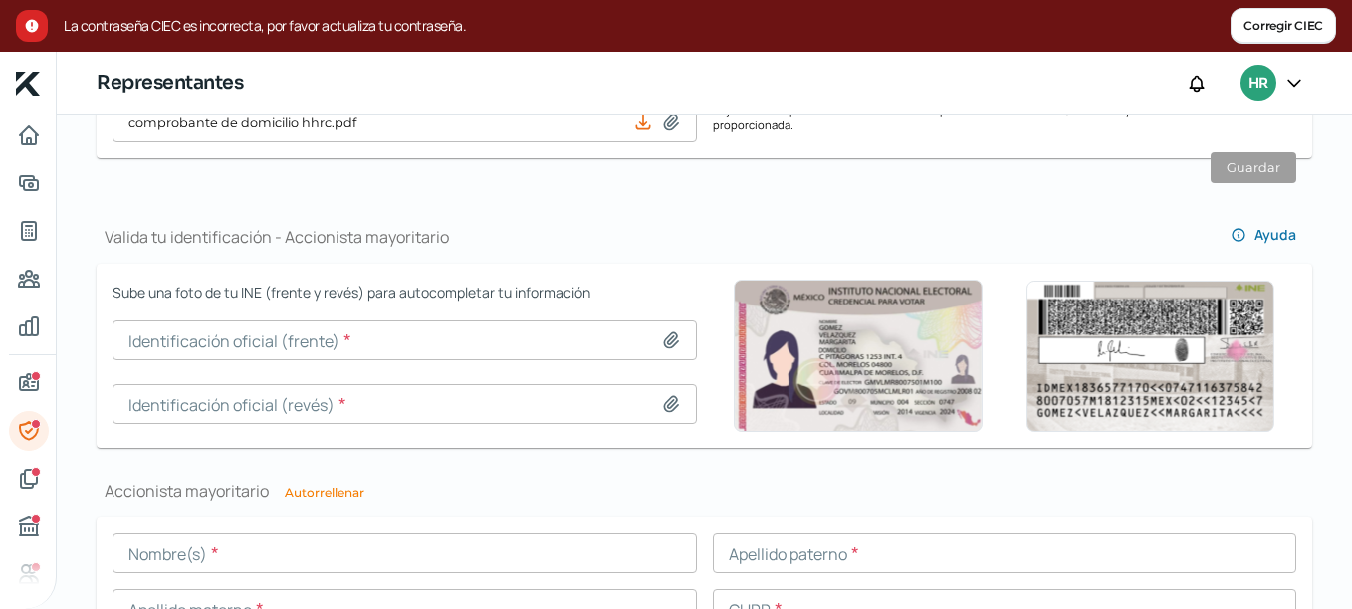
scroll to position [1368, 0]
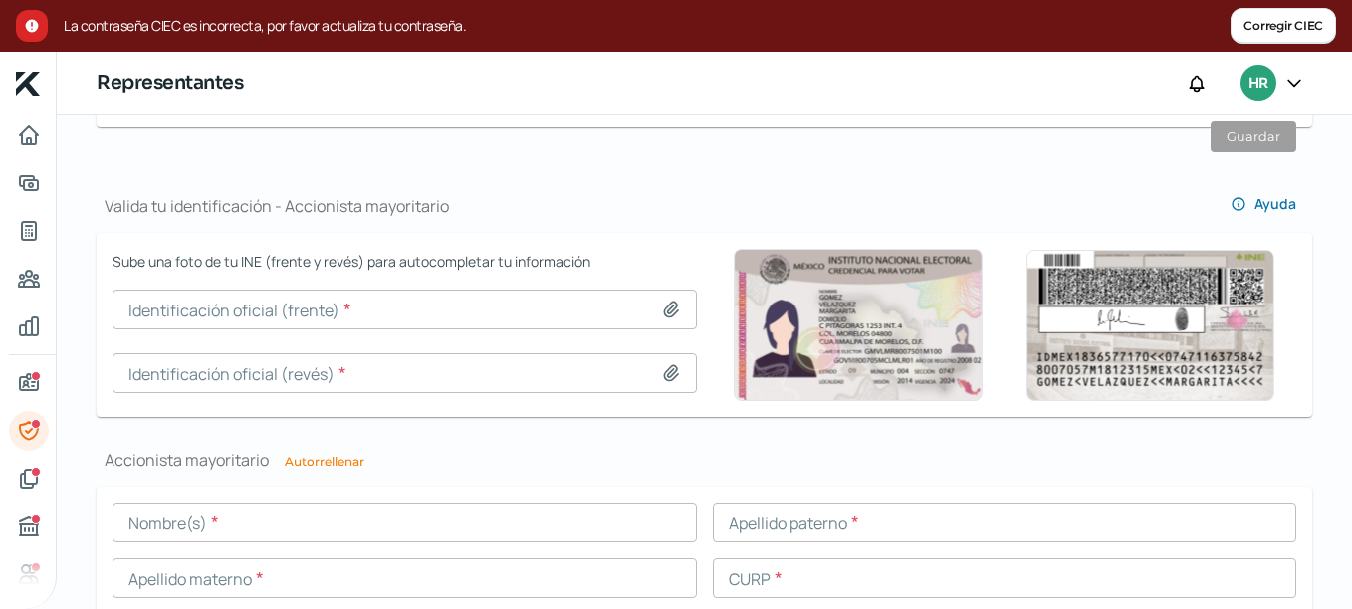
click at [662, 310] on icon at bounding box center [671, 310] width 20 height 20
click at [675, 310] on icon at bounding box center [671, 310] width 20 height 20
type input "C:\fakepath\INE JEAL frontal.pdf"
click at [676, 311] on icon at bounding box center [671, 310] width 20 height 20
type input "C:\fakepath\INE JEAL frontal.jpg"
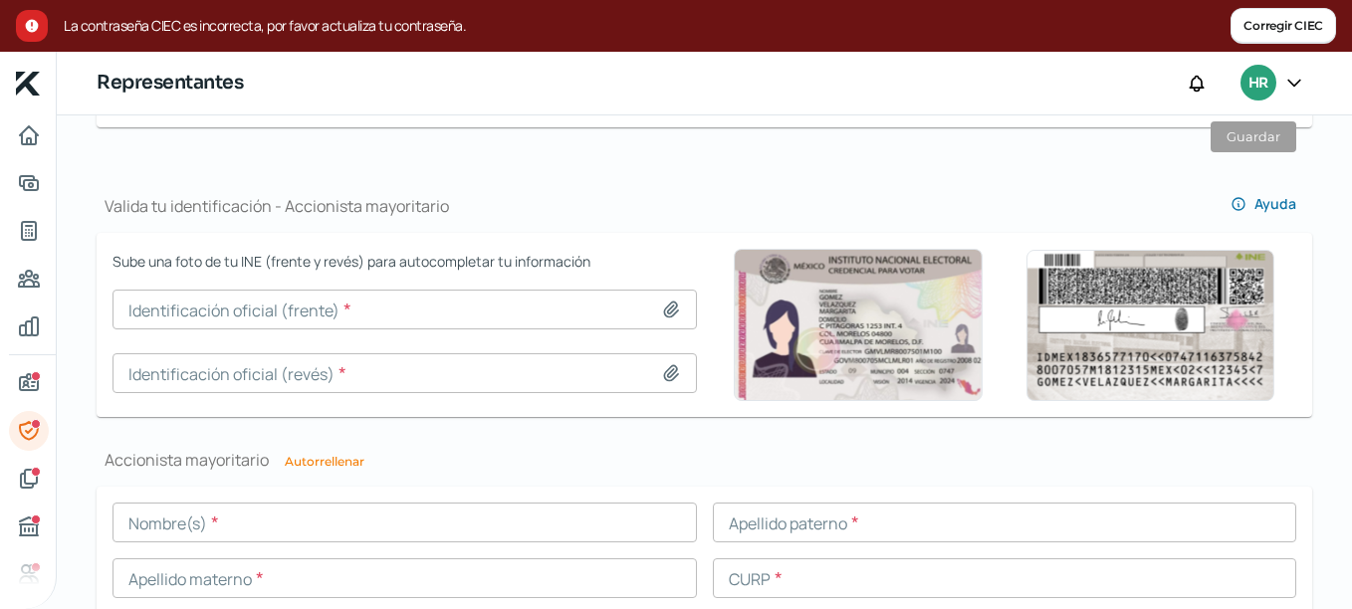
type input "INE JEAL frontal.jpg"
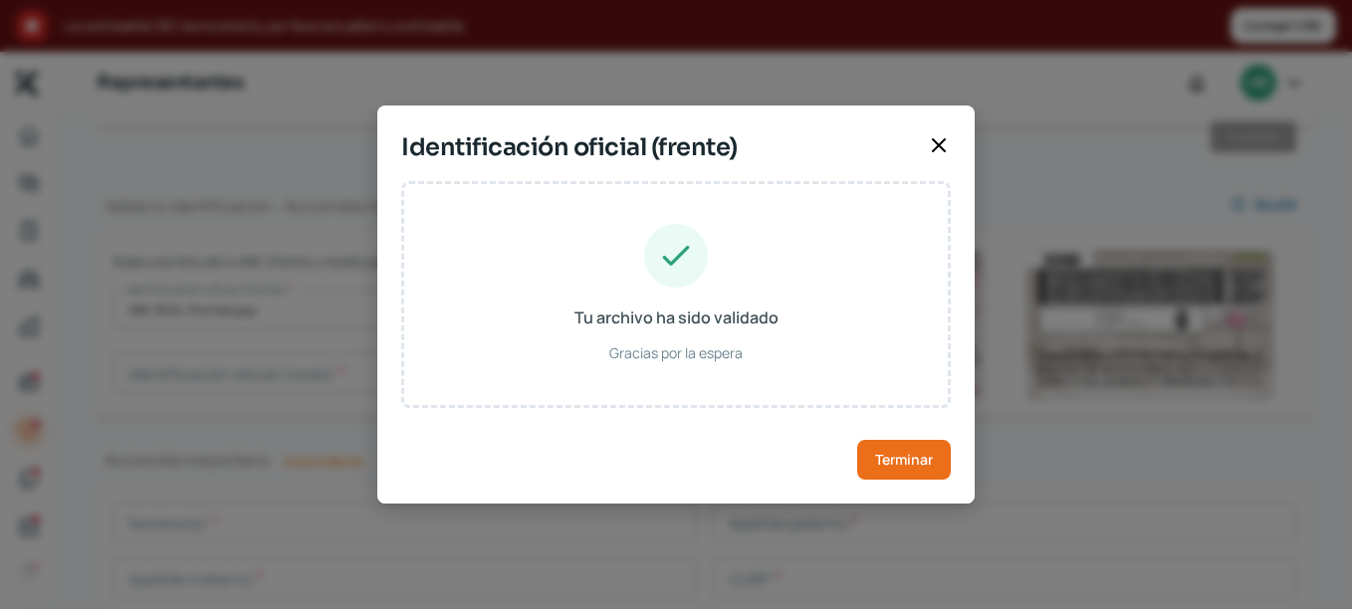
type input "[PERSON_NAME]"
type input "AALJ890401HTSLPR04"
type input "ALLPJR89040128H500"
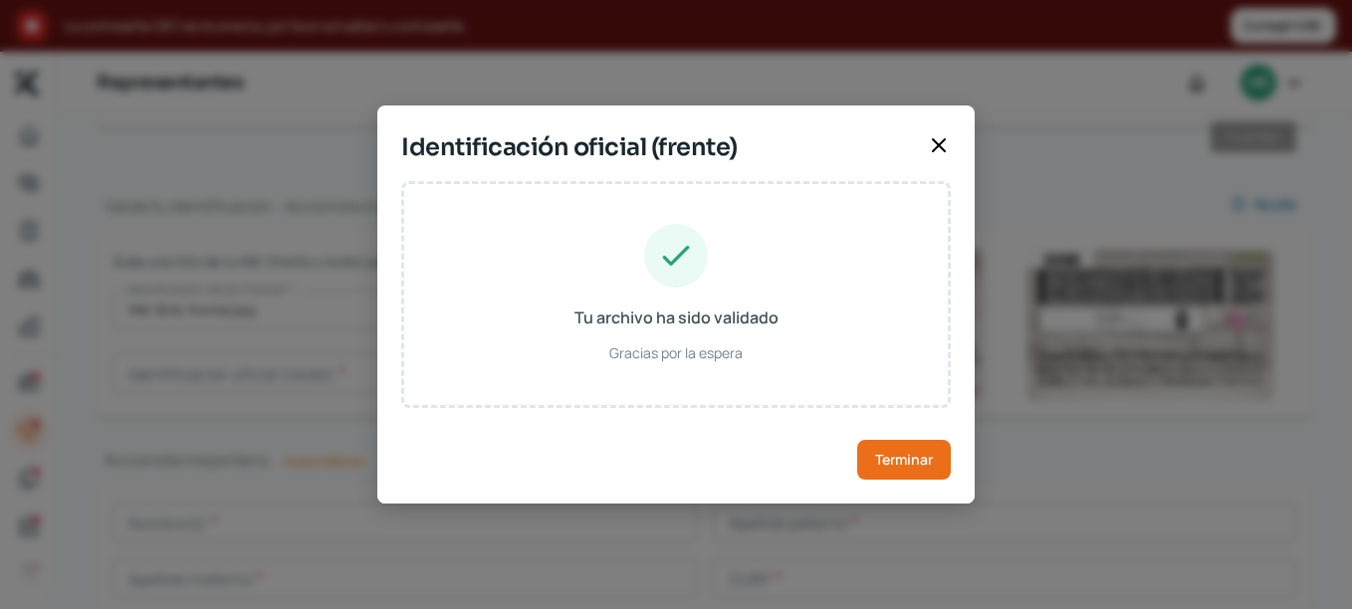
type input "[DATE]"
type input "Hombre"
click at [870, 452] on button "Terminar" at bounding box center [904, 460] width 94 height 40
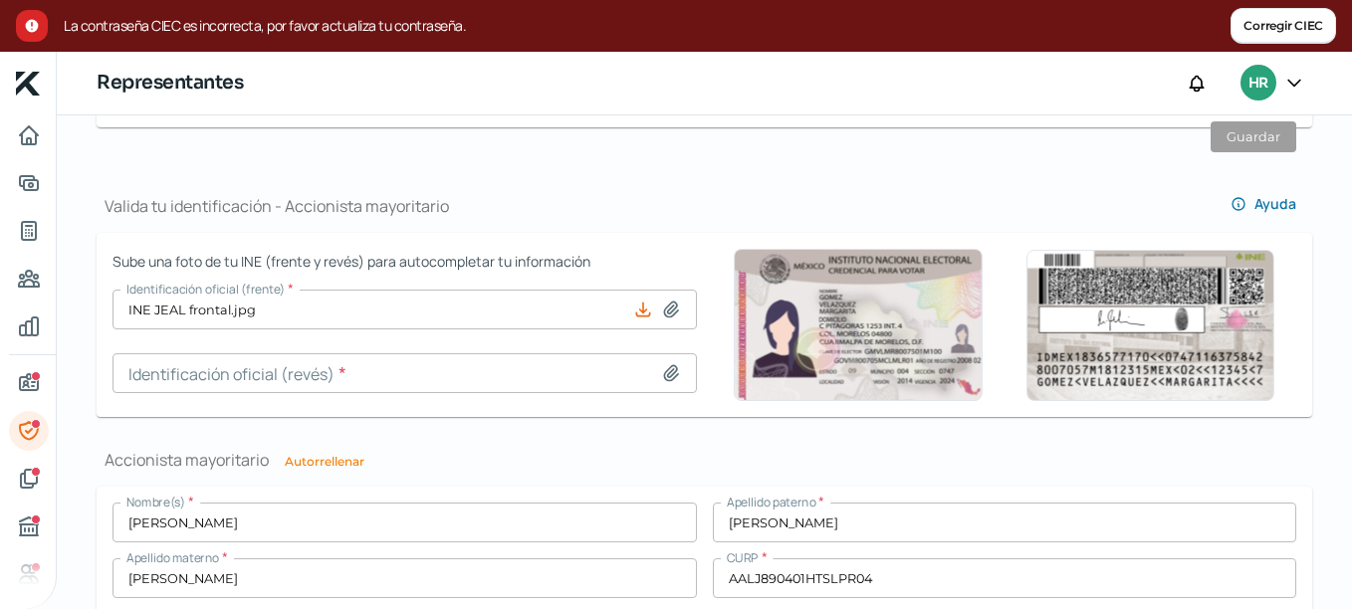
click at [666, 375] on icon at bounding box center [671, 373] width 20 height 20
type input "C:\fakepath\INE JEAL reverso.jpg"
type input "INE JEAL reverso.jpg"
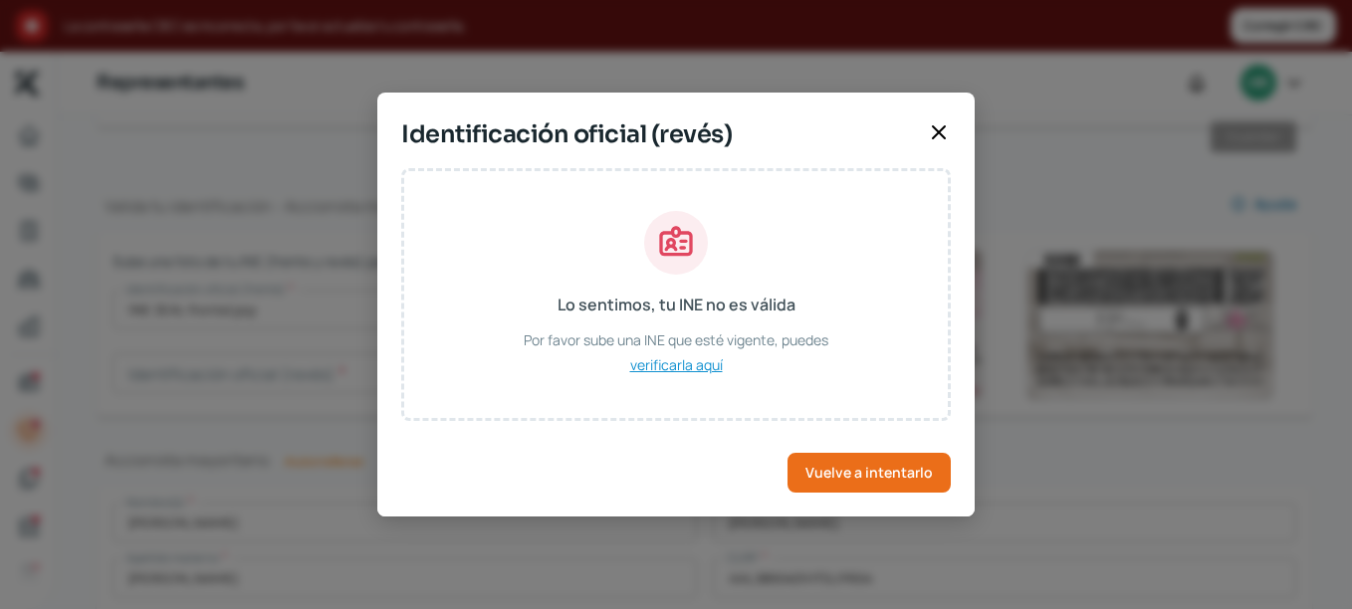
click at [682, 363] on span "verificarla aquí" at bounding box center [676, 364] width 93 height 25
click at [862, 474] on span "Vuelve a intentarlo" at bounding box center [868, 473] width 127 height 14
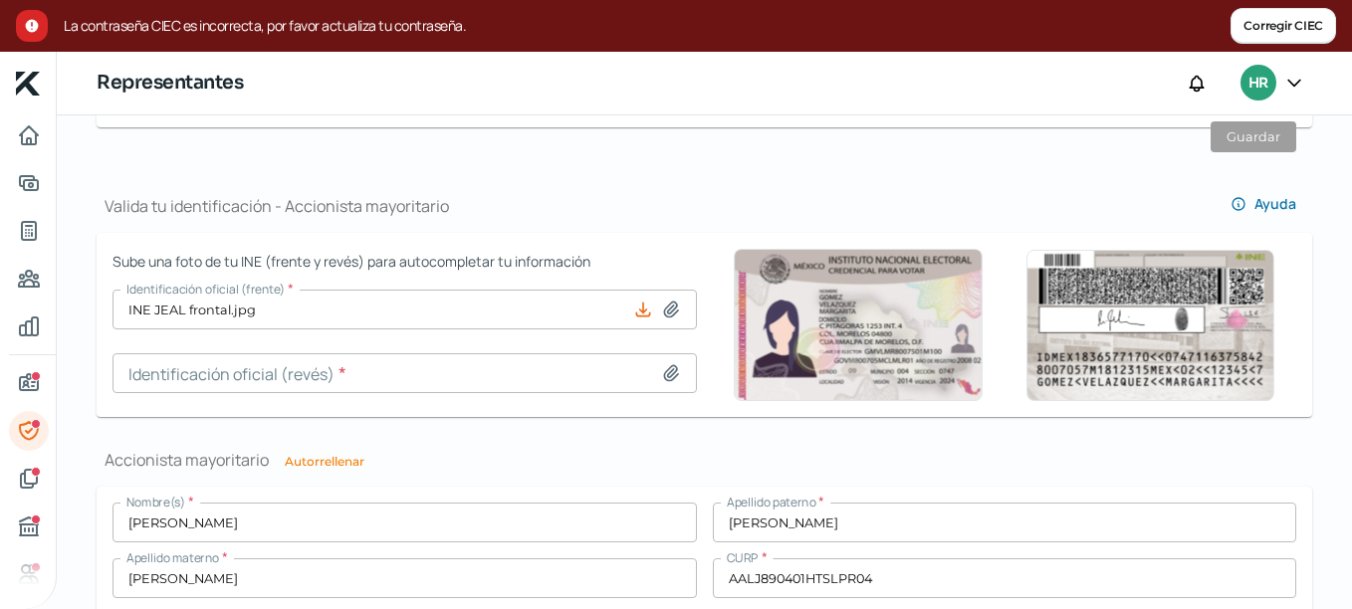
click at [661, 369] on icon at bounding box center [671, 373] width 20 height 20
type input "C:\fakepath\INE JEAL v1 reverso.jpg"
type input "INE JEAL v1 reverso.jpg"
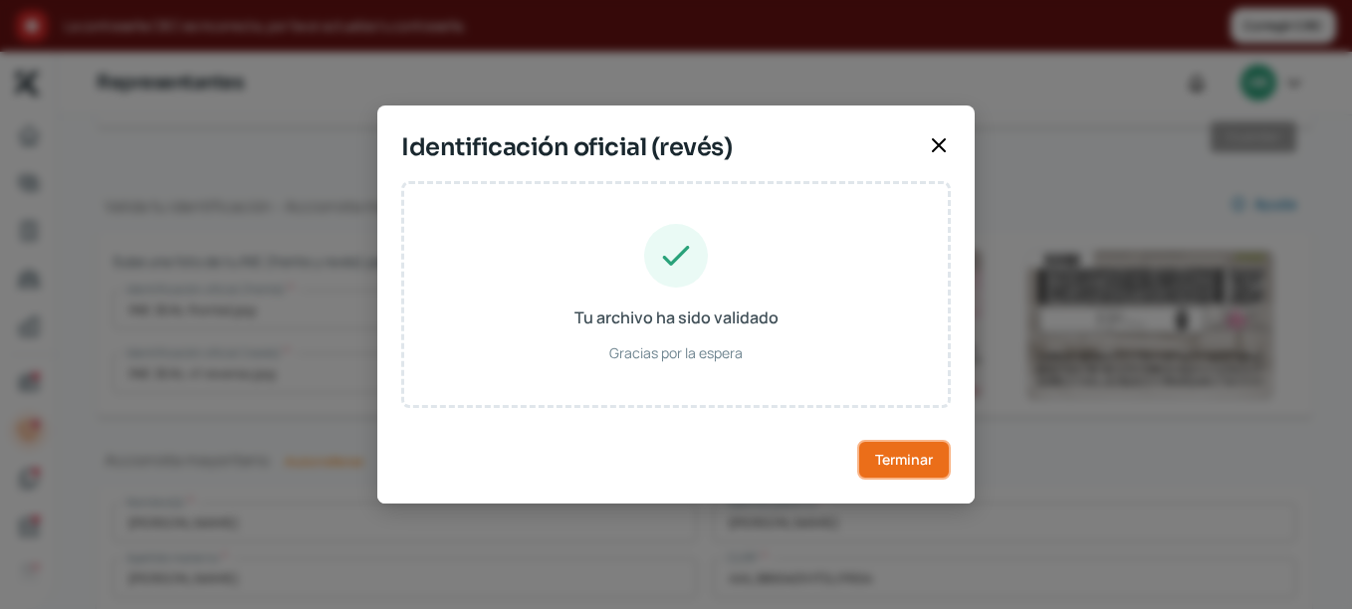
click at [875, 449] on button "Terminar" at bounding box center [904, 460] width 94 height 40
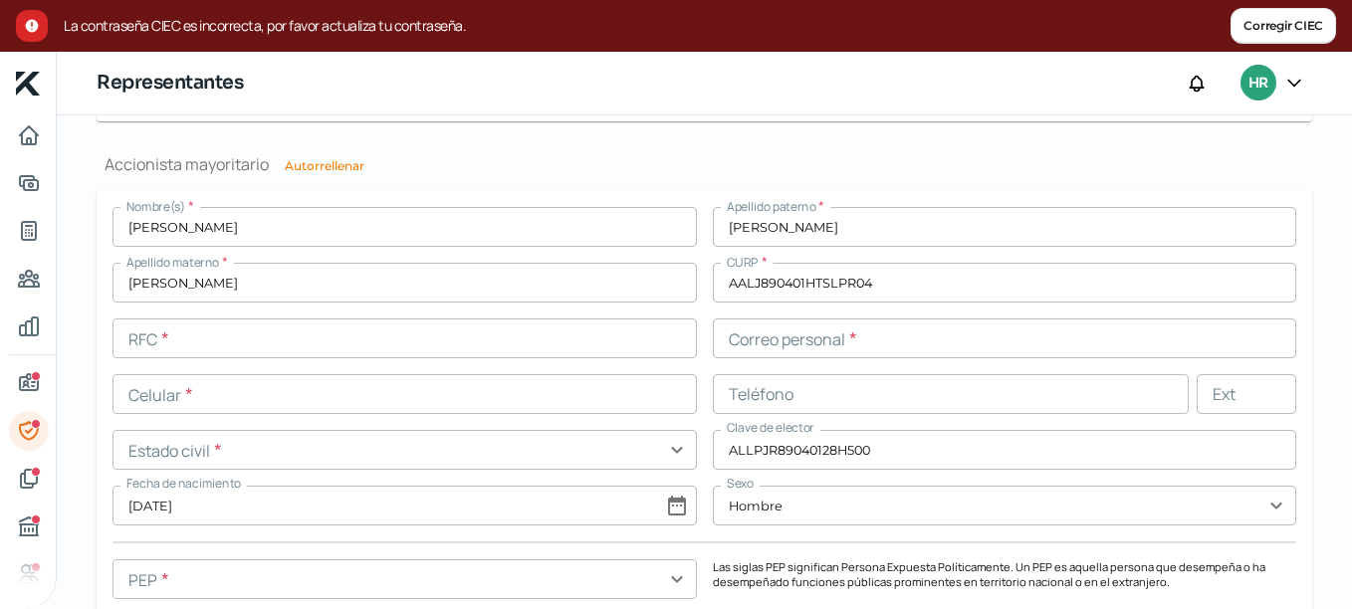
scroll to position [1702, 0]
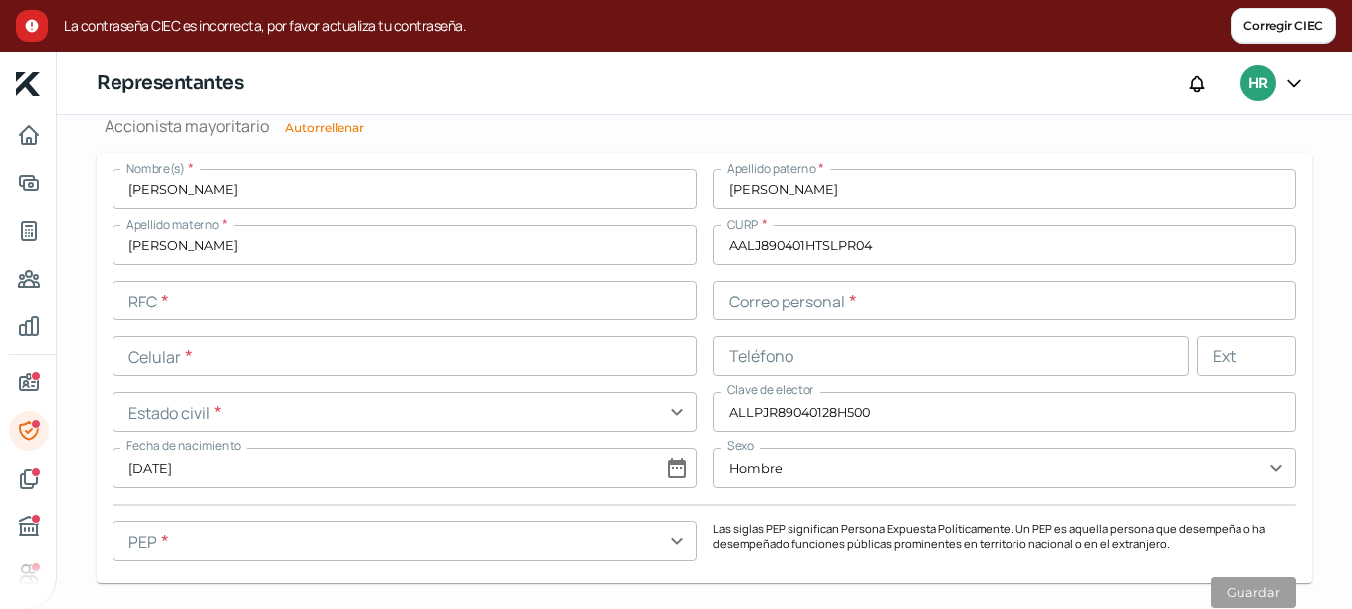
click at [433, 309] on input "text" at bounding box center [404, 301] width 584 height 40
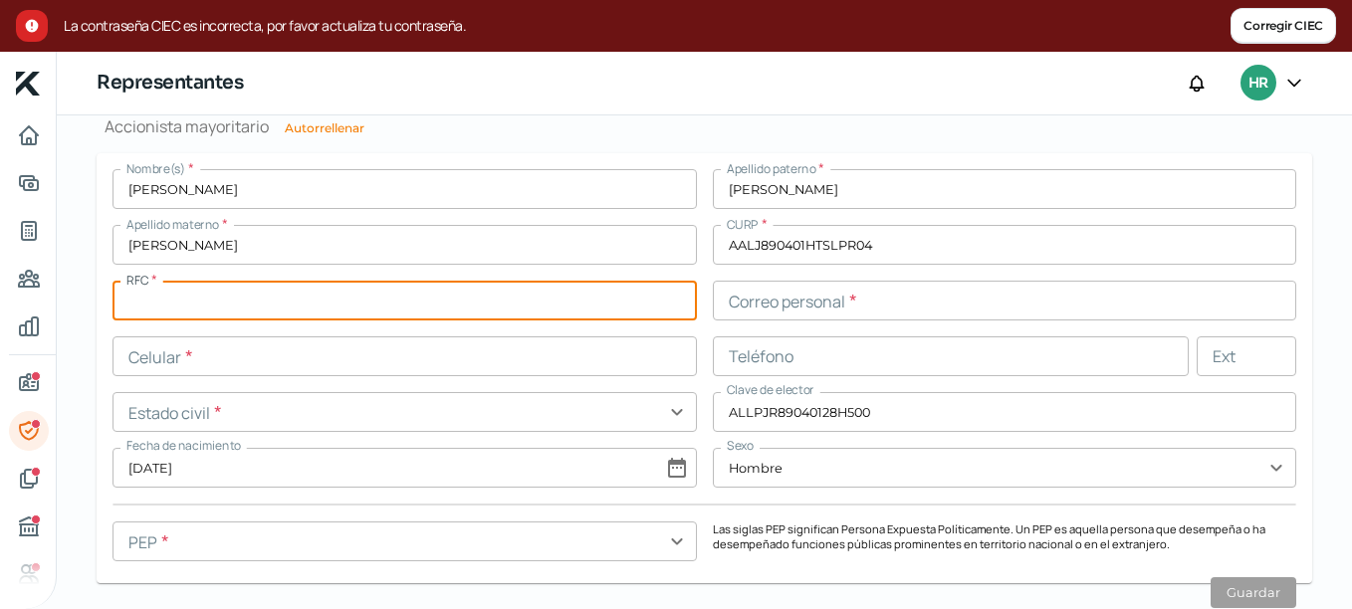
paste input "AALJ890401C1A"
type input "AALJ890401C1A"
click at [804, 306] on input "text" at bounding box center [1005, 301] width 584 height 40
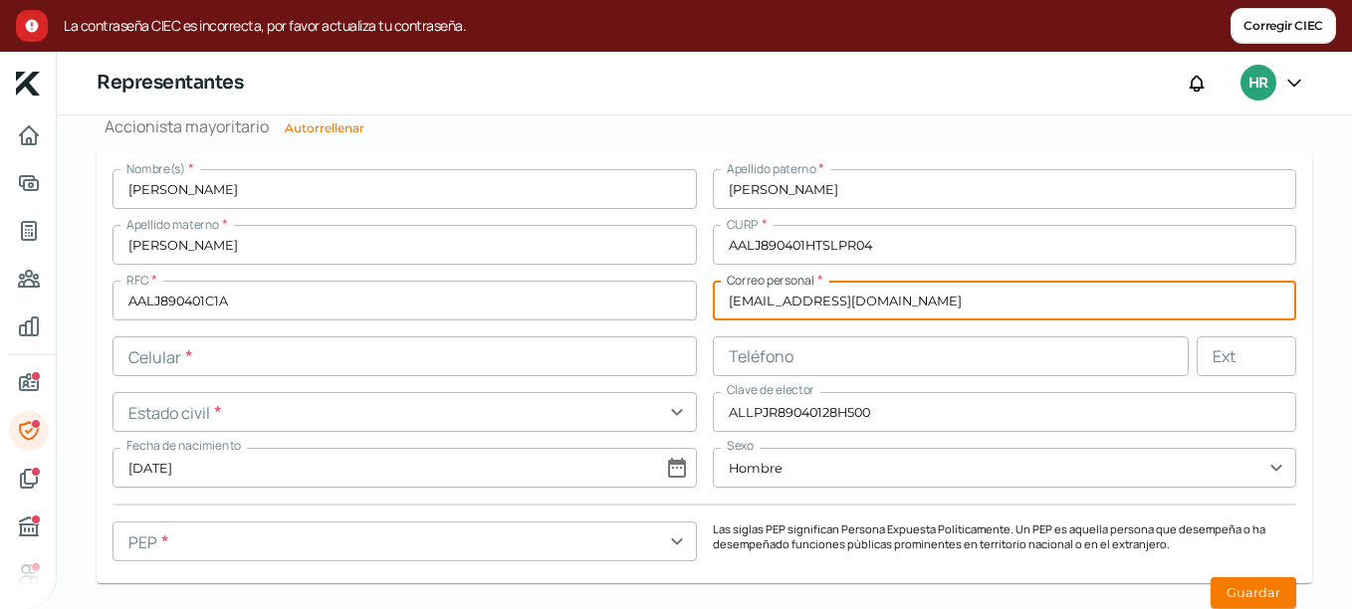
type input "[EMAIL_ADDRESS][DOMAIN_NAME]"
click at [372, 362] on input "text" at bounding box center [404, 356] width 584 height 40
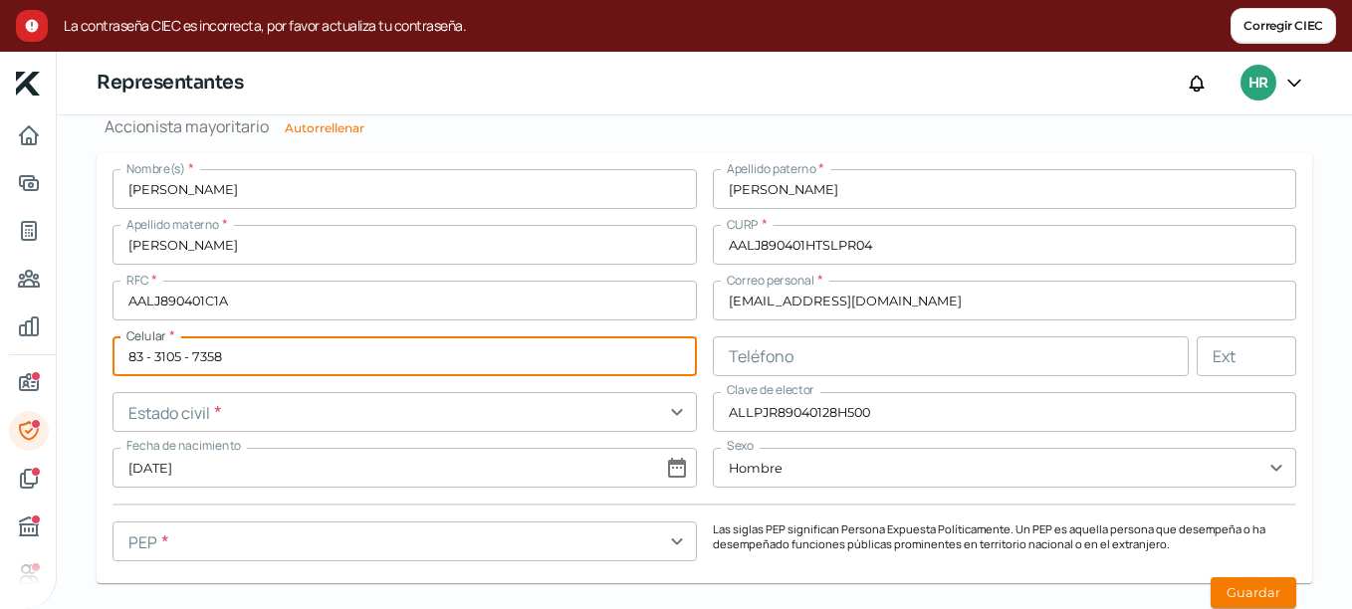
type input "83 - 3105 - 7358"
click at [321, 419] on input "text" at bounding box center [404, 412] width 584 height 40
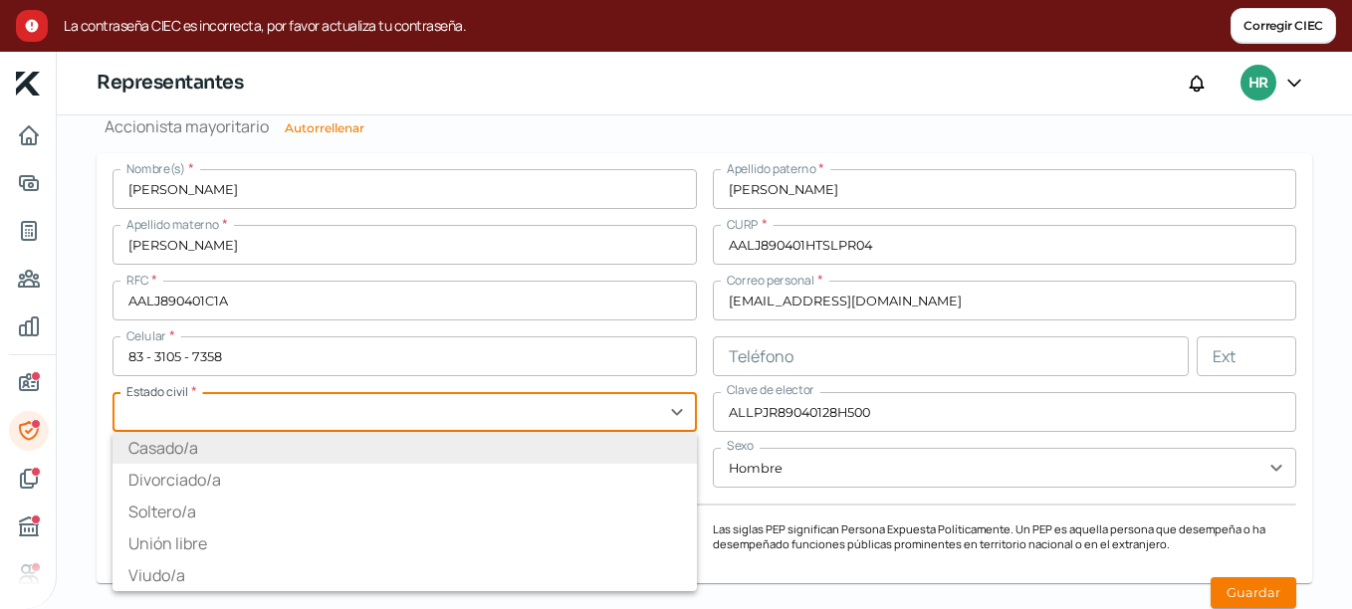
click at [301, 446] on li "Casado/a" at bounding box center [404, 448] width 584 height 32
type input "Casado/a"
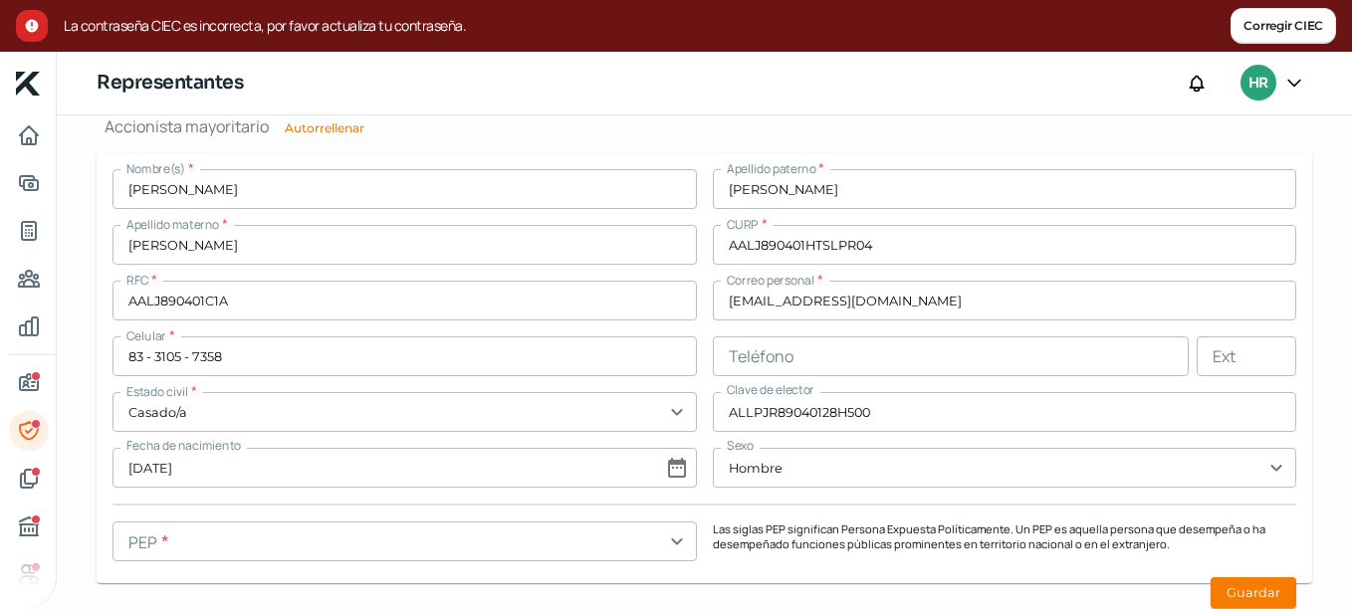
scroll to position [1801, 0]
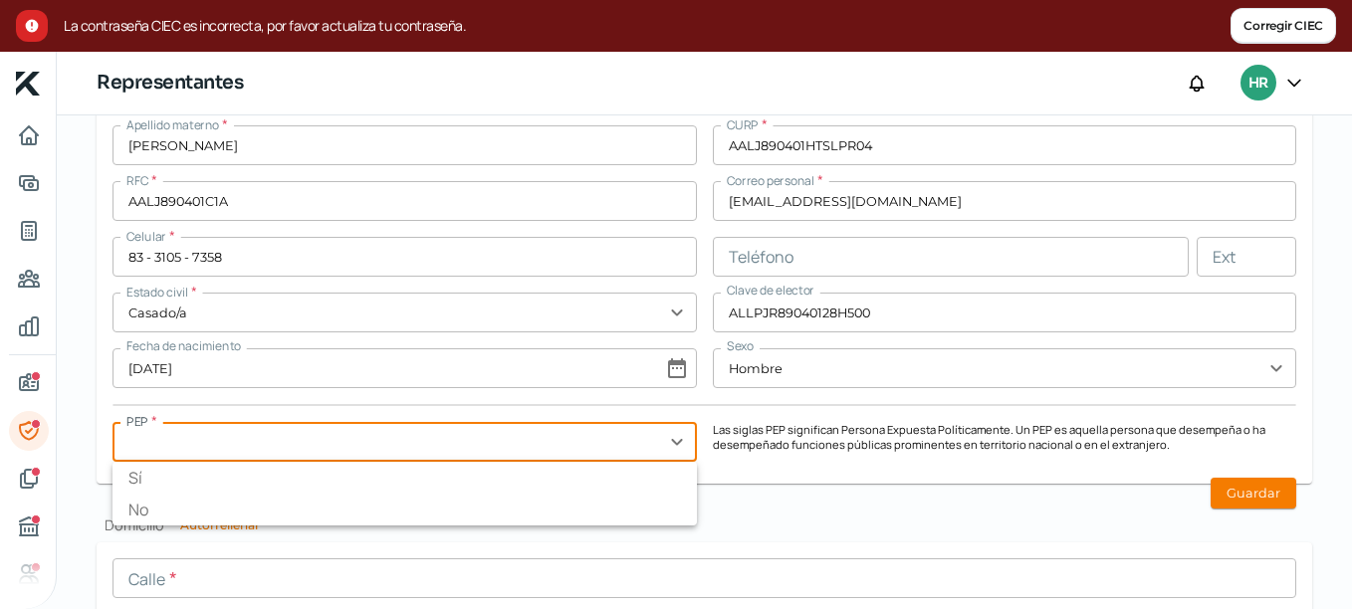
click at [676, 438] on input "text" at bounding box center [404, 442] width 584 height 40
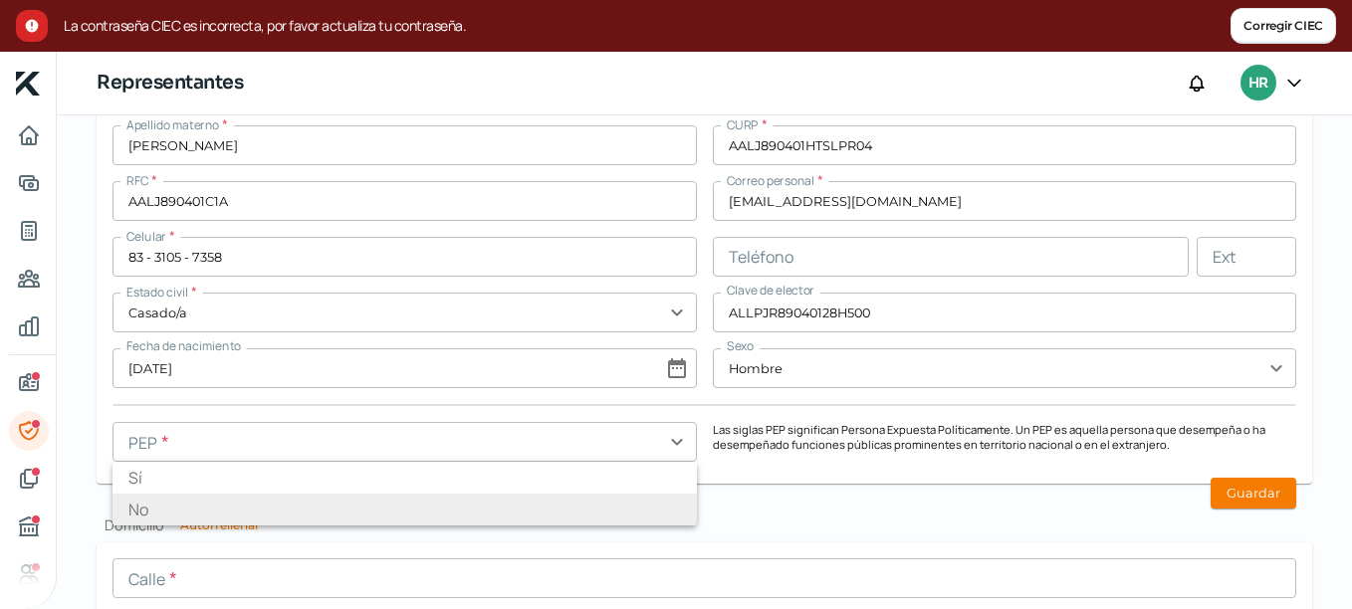
click at [621, 520] on li "No" at bounding box center [404, 510] width 584 height 32
type input "No"
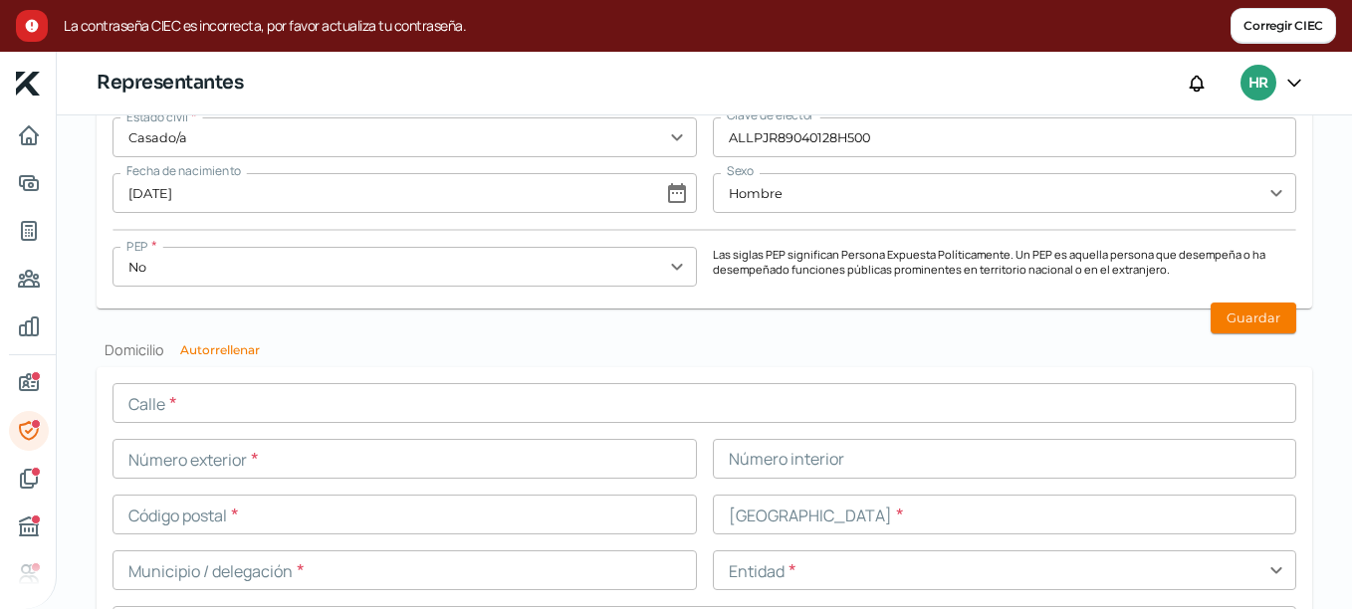
scroll to position [2000, 0]
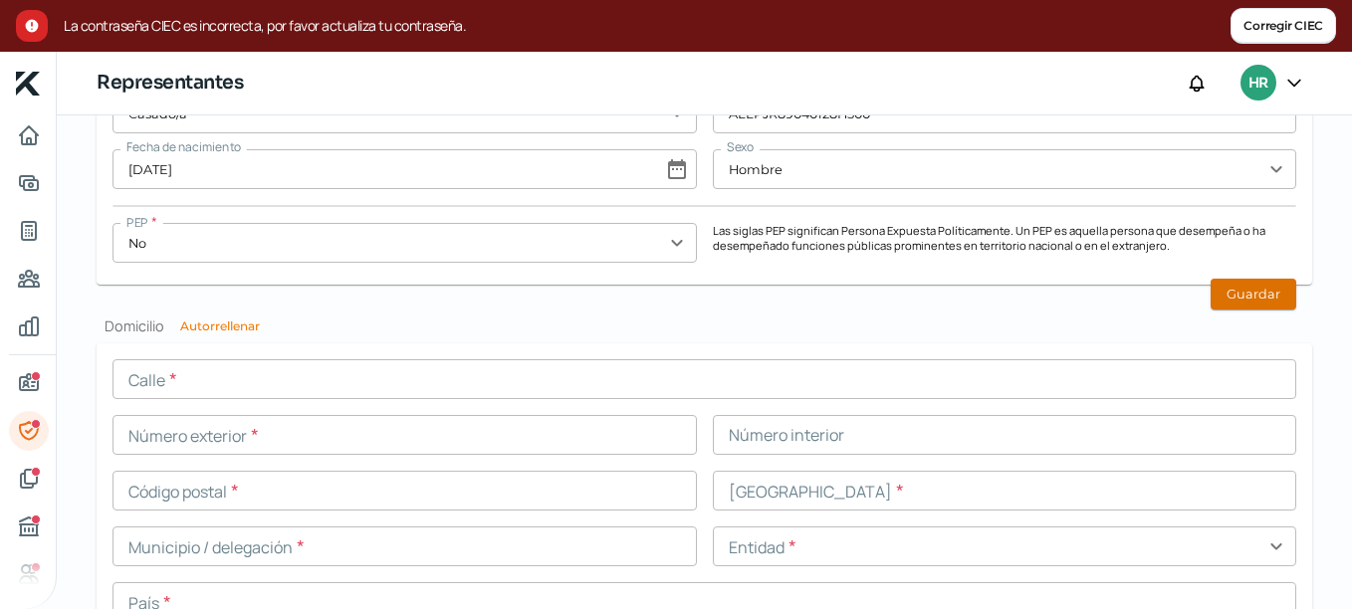
click at [1234, 286] on button "Guardar" at bounding box center [1253, 294] width 86 height 31
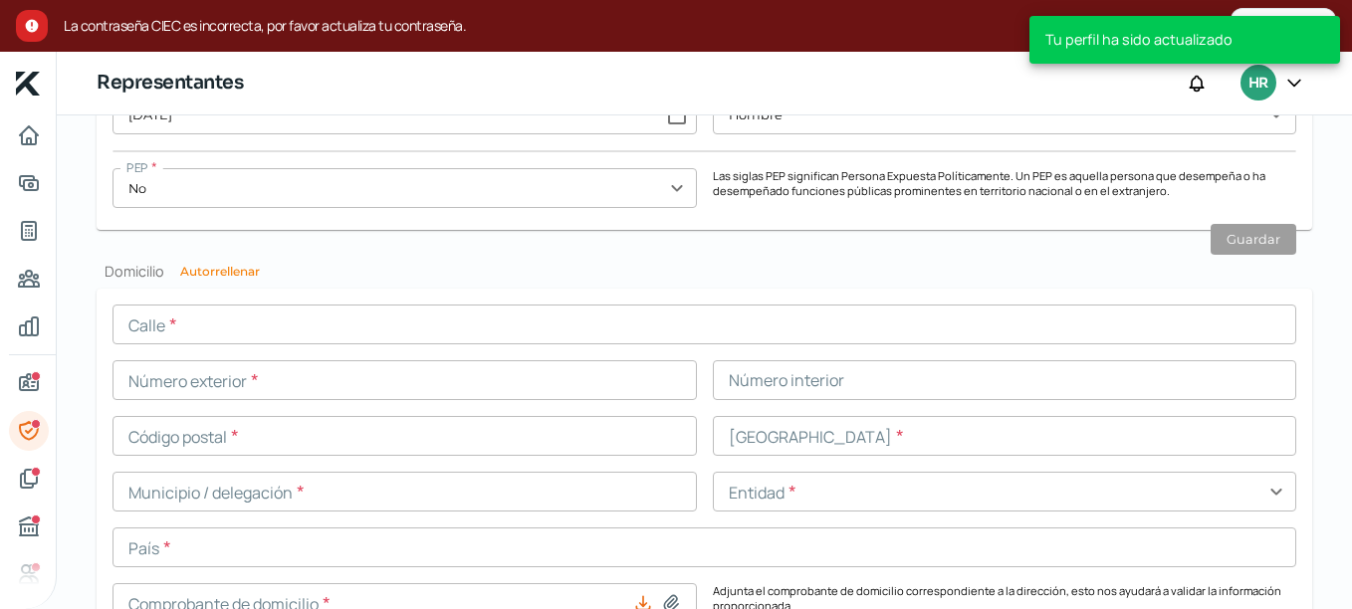
scroll to position [2100, 0]
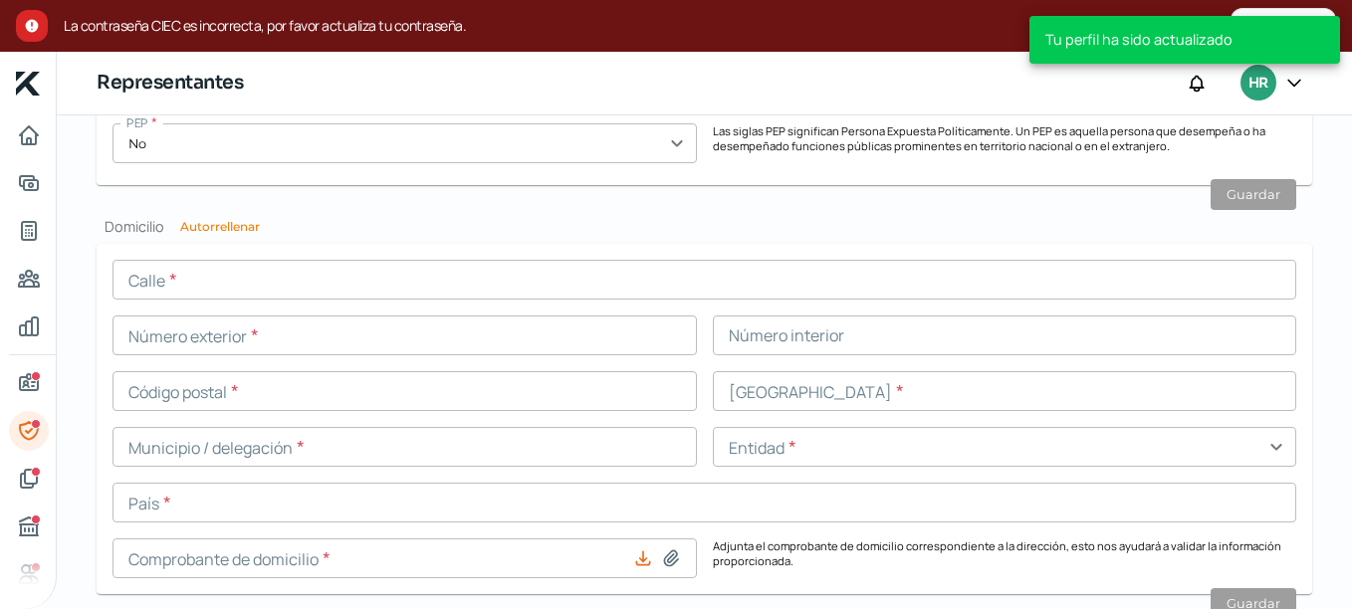
click at [252, 289] on input "text" at bounding box center [703, 280] width 1183 height 40
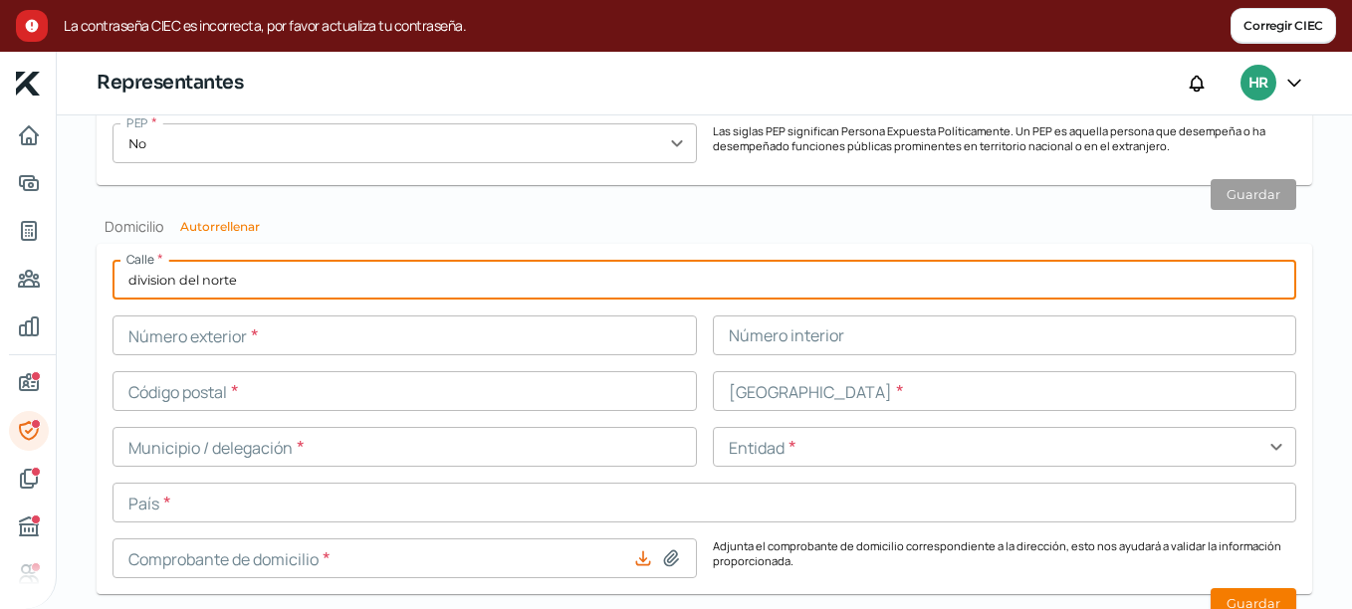
type input "division del norte"
click at [436, 340] on input "text" at bounding box center [404, 335] width 584 height 40
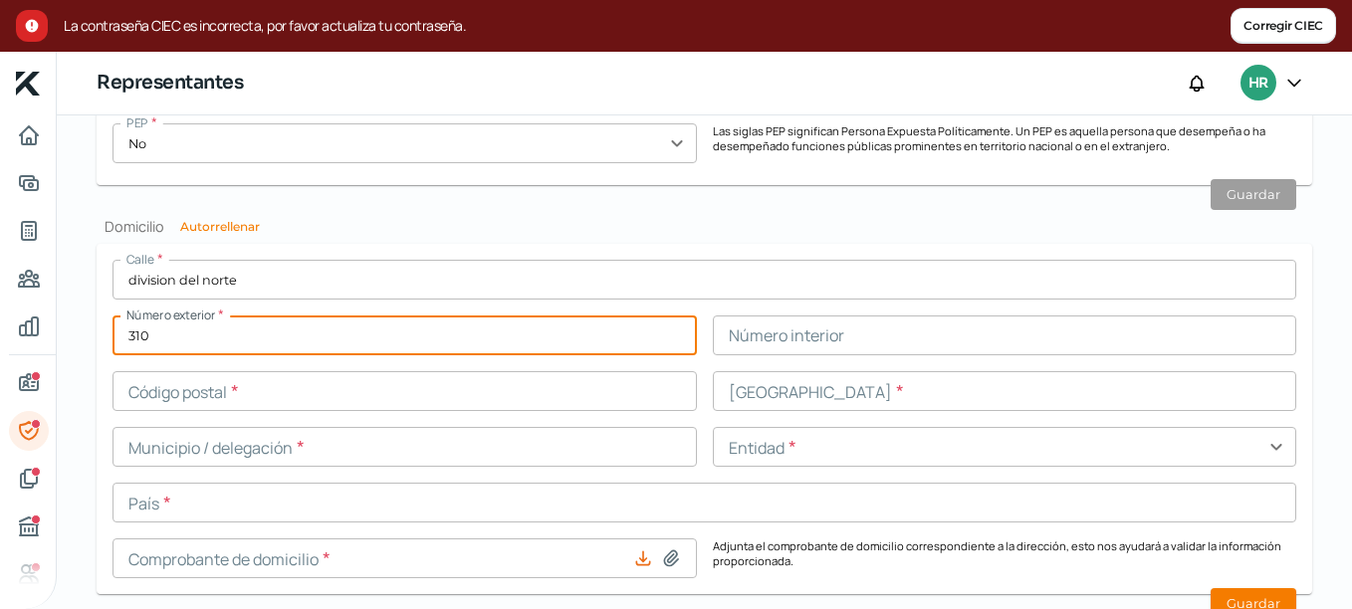
type input "310"
click at [382, 399] on input "text" at bounding box center [404, 391] width 584 height 40
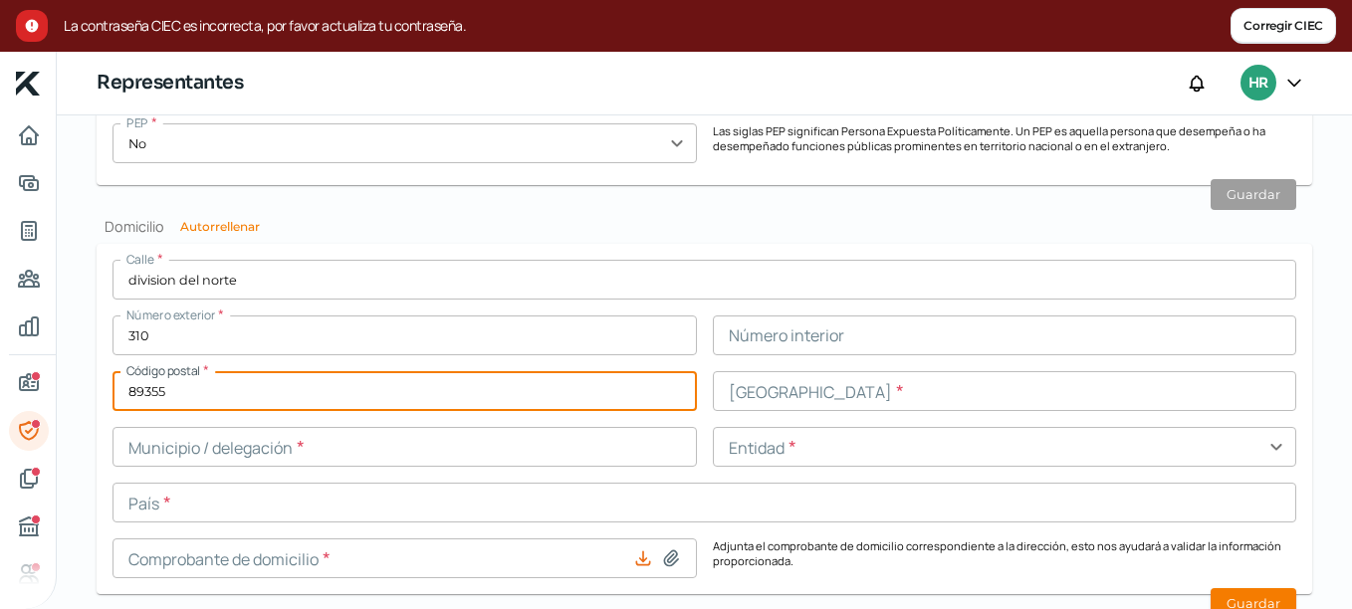
type input "89355"
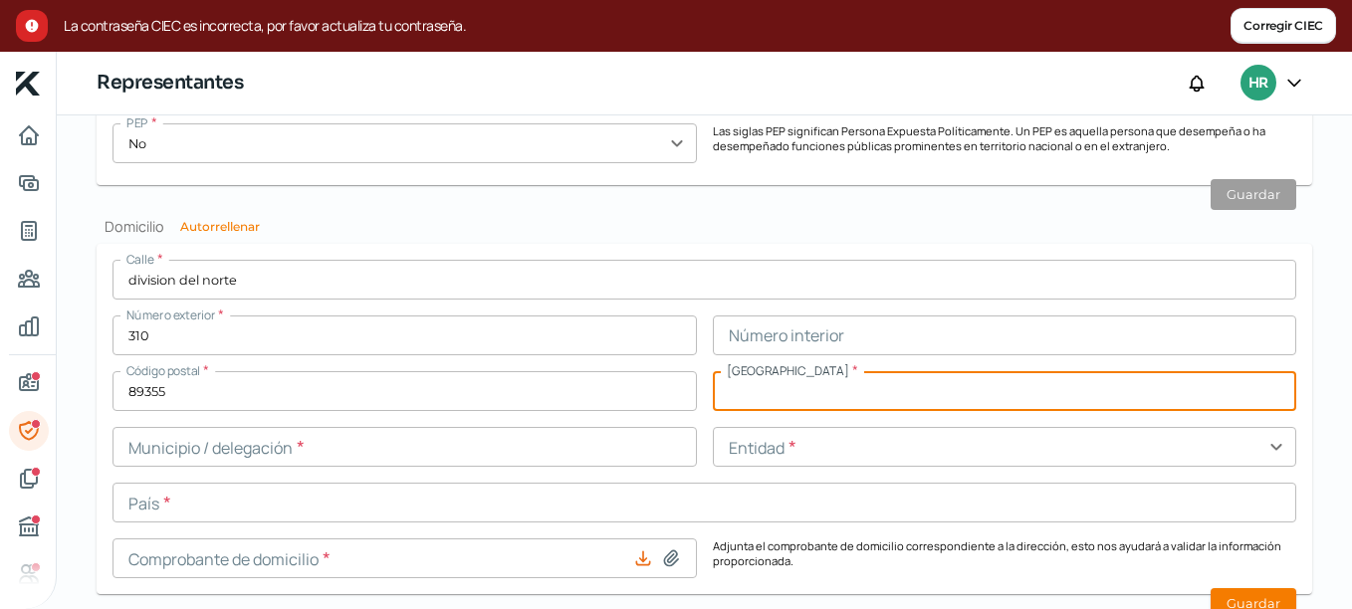
click at [767, 391] on input "text" at bounding box center [1005, 391] width 584 height 40
type input "[PERSON_NAME]"
click at [484, 465] on input "text" at bounding box center [404, 447] width 584 height 40
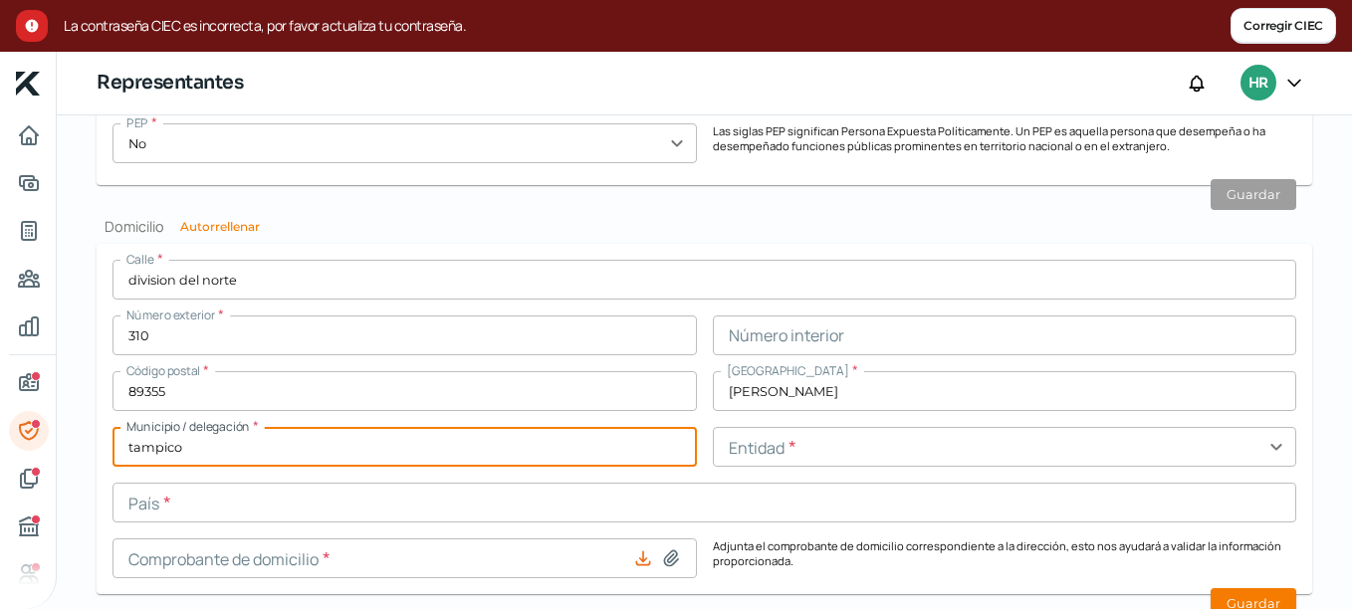
type input "tampico"
click at [742, 447] on input "text" at bounding box center [1005, 447] width 584 height 40
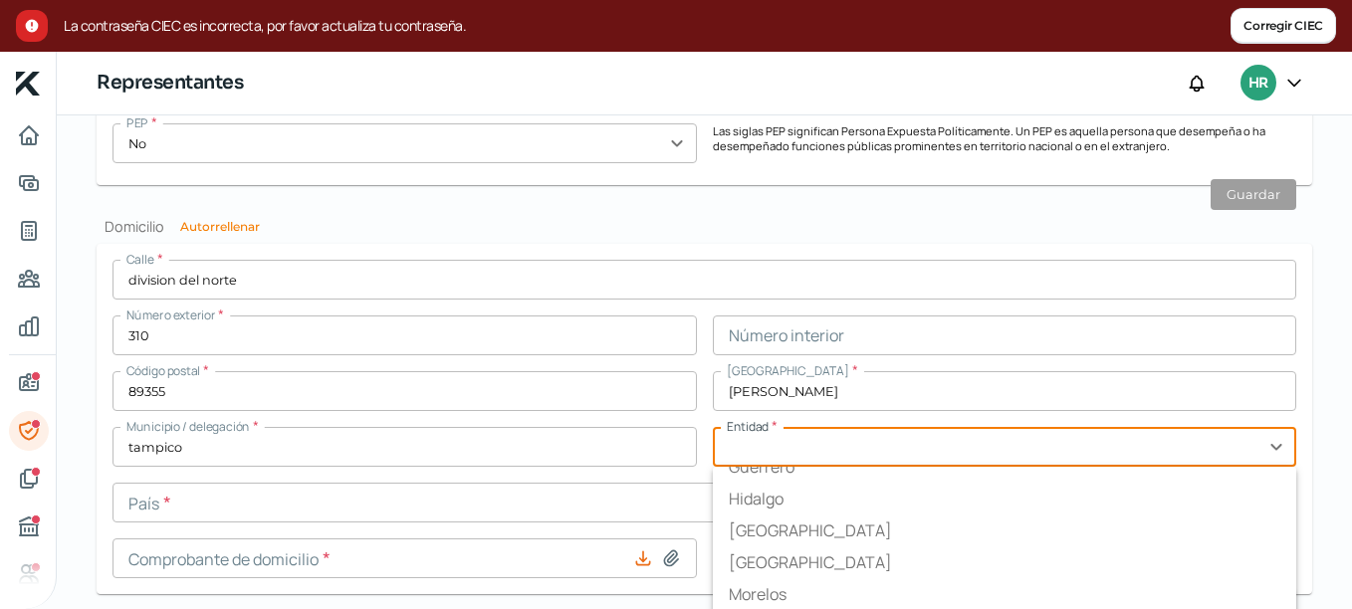
scroll to position [820, 0]
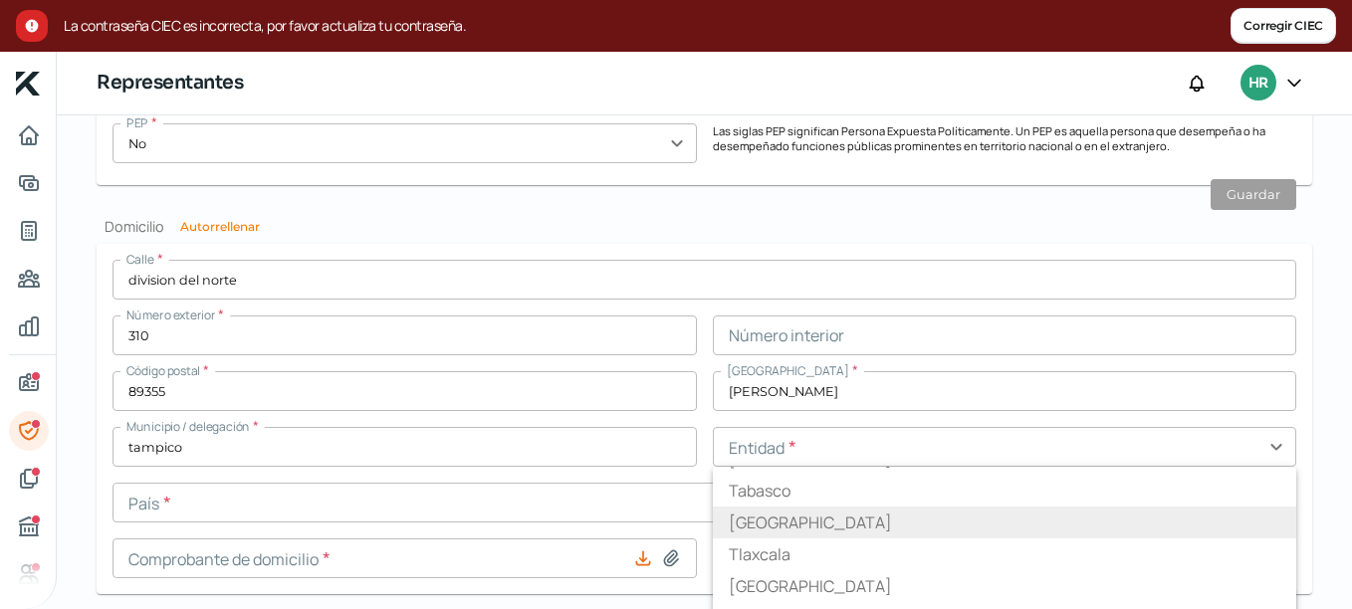
click at [804, 529] on li "[GEOGRAPHIC_DATA]" at bounding box center [1005, 523] width 584 height 32
type input "[GEOGRAPHIC_DATA]"
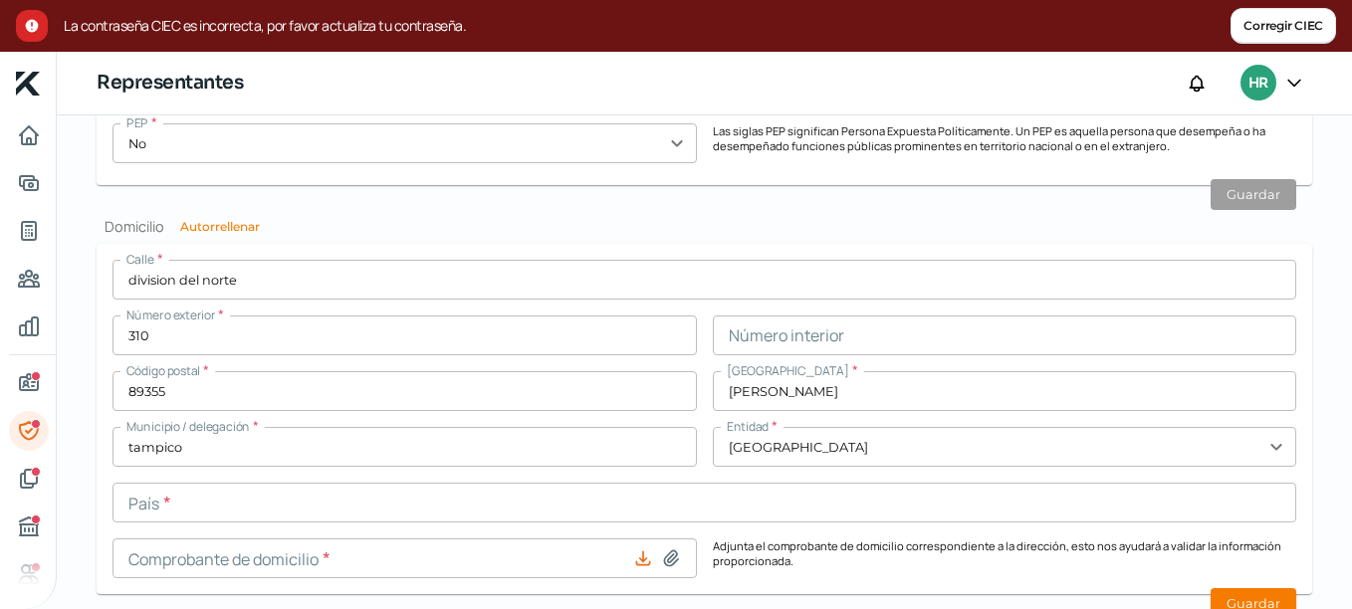
click at [393, 493] on input "text" at bounding box center [703, 503] width 1183 height 40
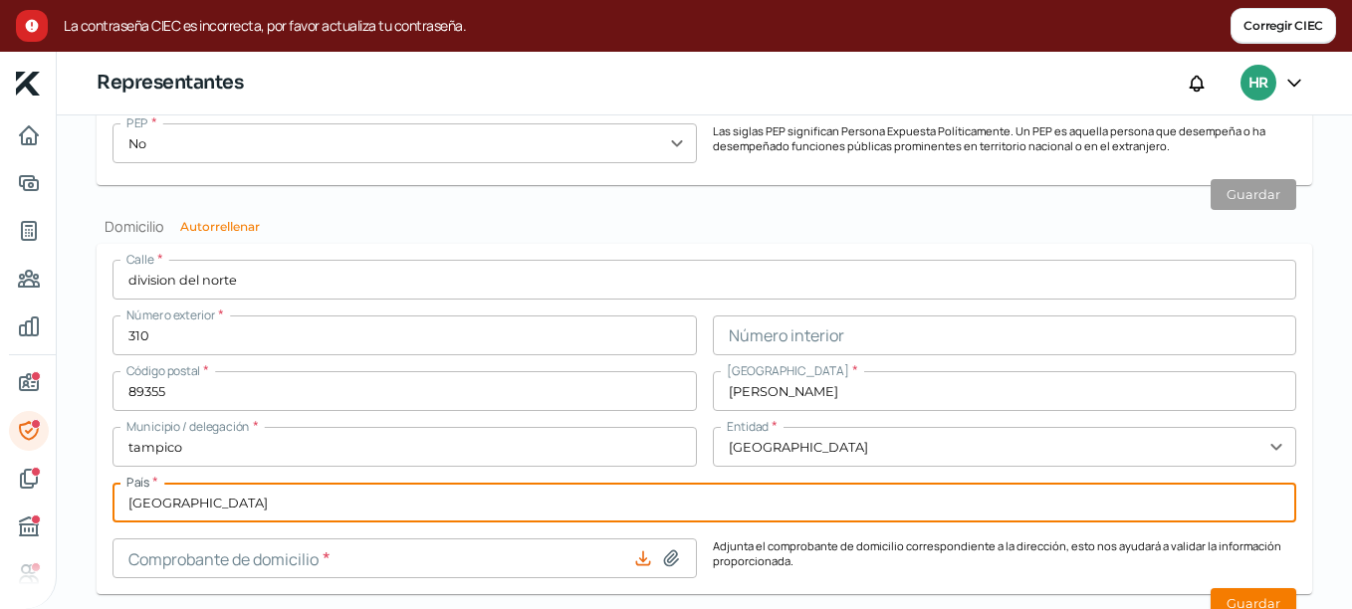
scroll to position [2165, 0]
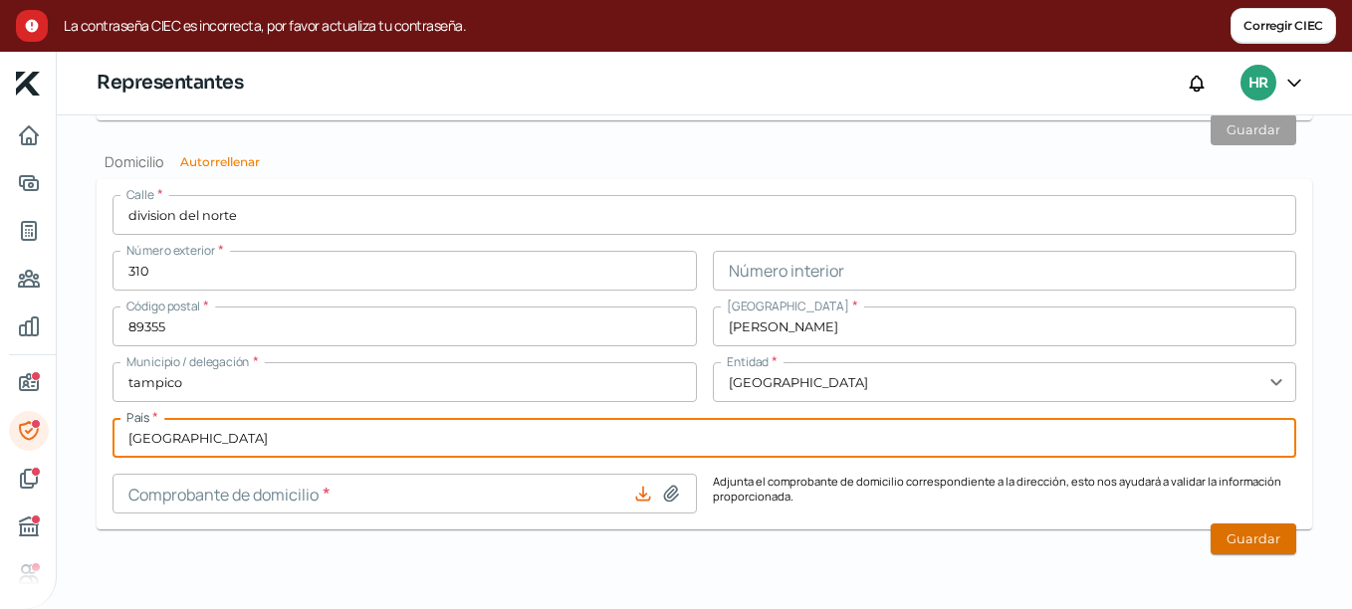
type input "[GEOGRAPHIC_DATA]"
click at [1258, 539] on button "Guardar" at bounding box center [1253, 538] width 86 height 31
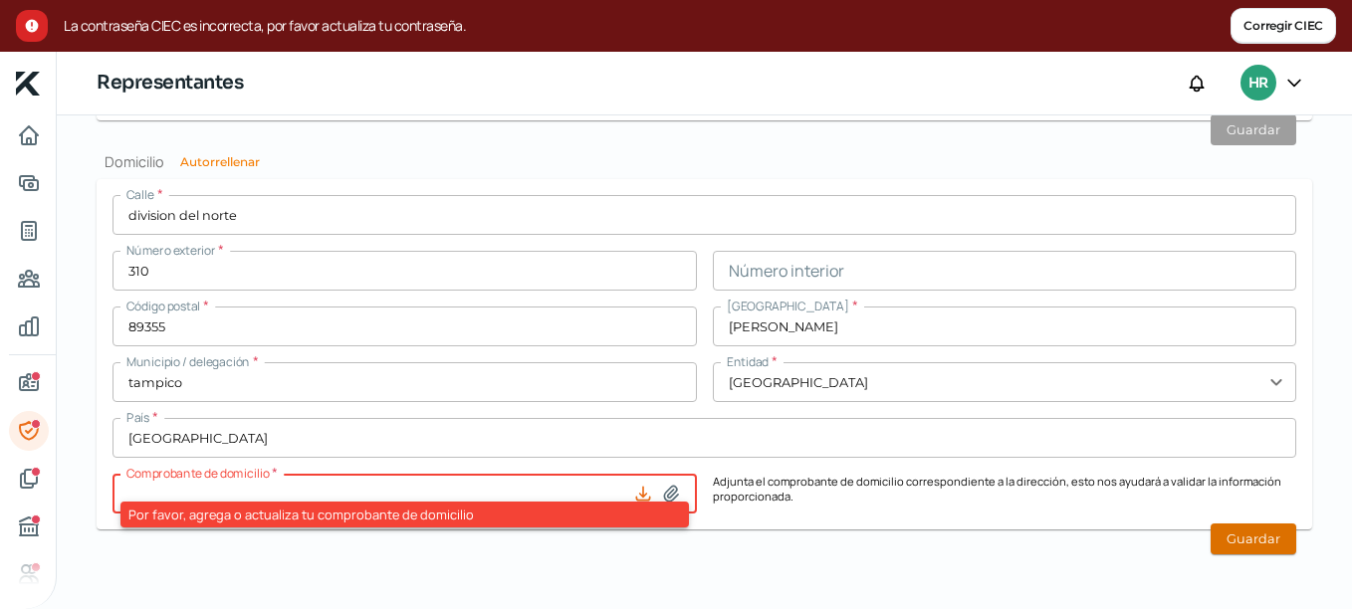
click at [1258, 539] on button "Guardar" at bounding box center [1253, 538] width 86 height 31
click at [668, 492] on icon at bounding box center [671, 494] width 14 height 15
type input "C:\fakepath\comprobante de domicilio jeal.pdf"
type input "comprobante de domicilio jeal.pdf"
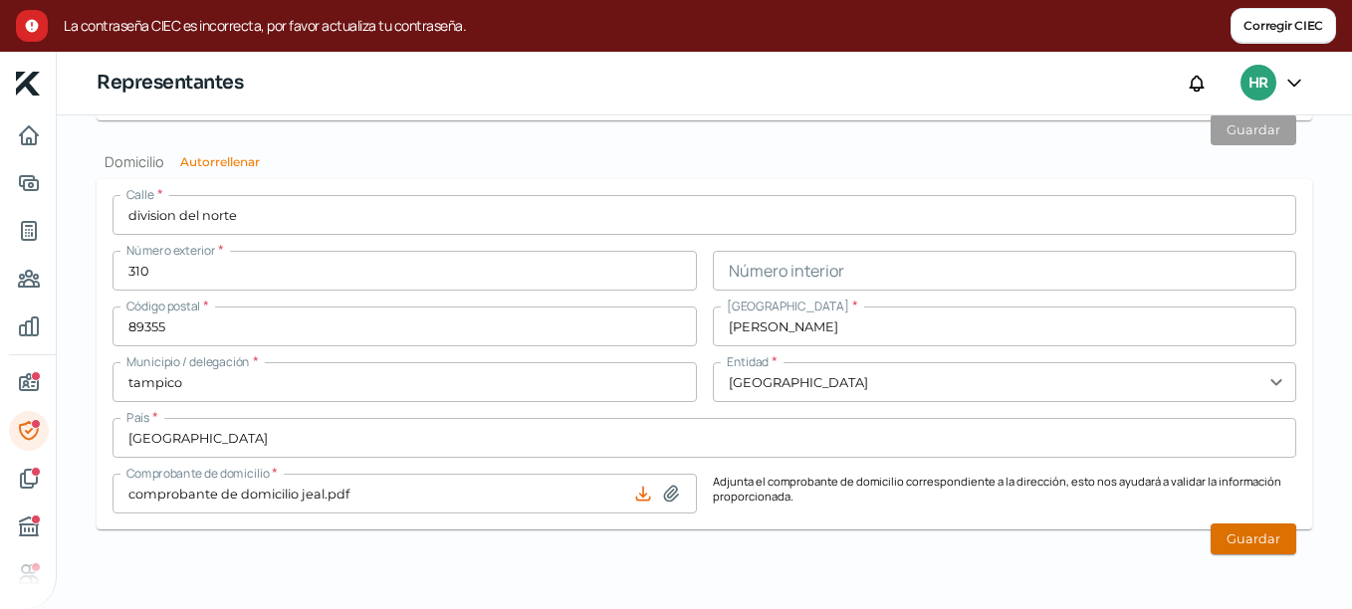
click at [1239, 535] on button "Guardar" at bounding box center [1253, 538] width 86 height 31
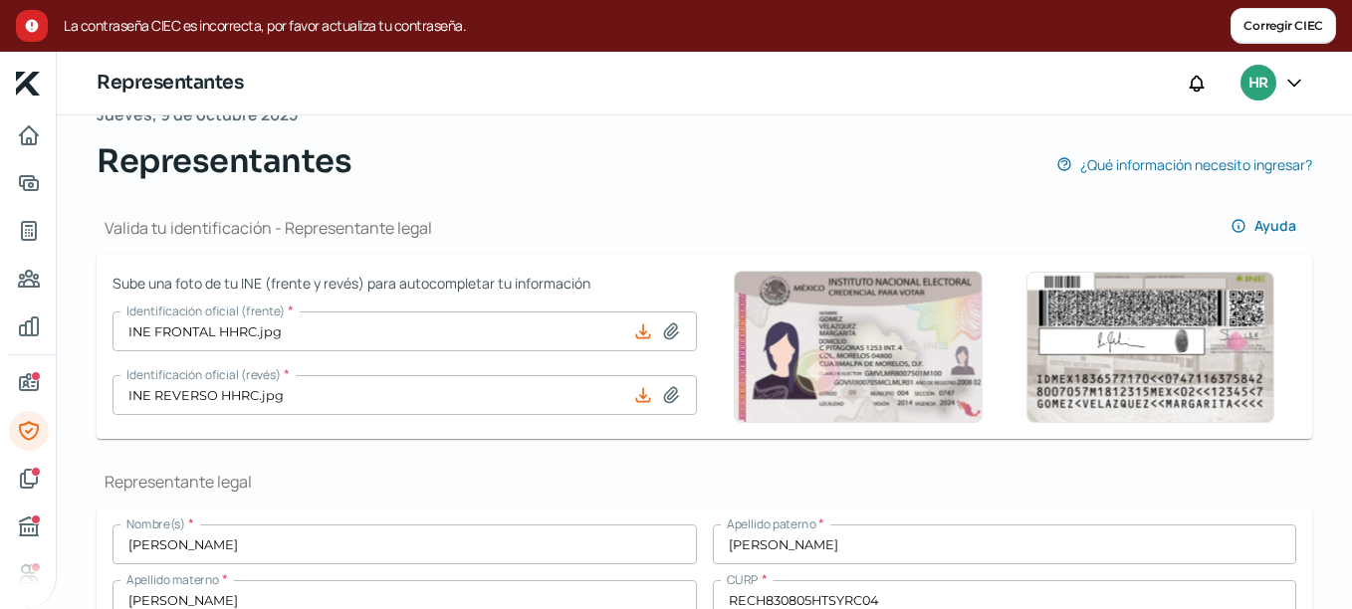
scroll to position [0, 0]
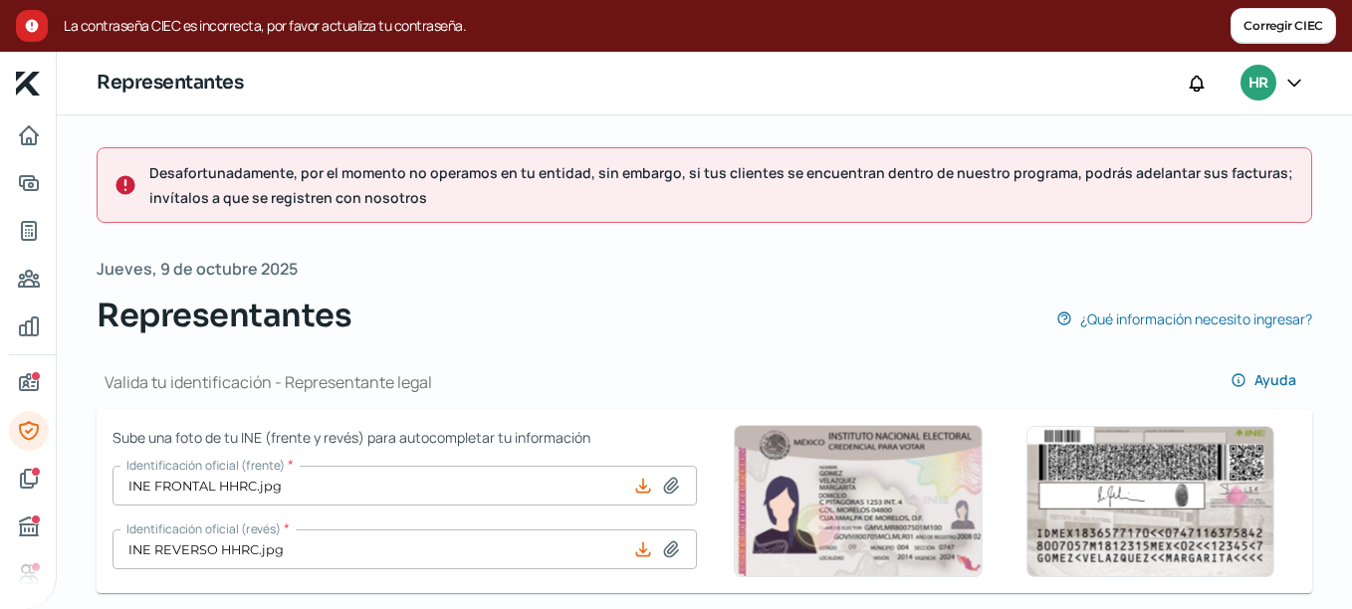
click at [1272, 22] on button "Corregir CIEC" at bounding box center [1282, 26] width 105 height 36
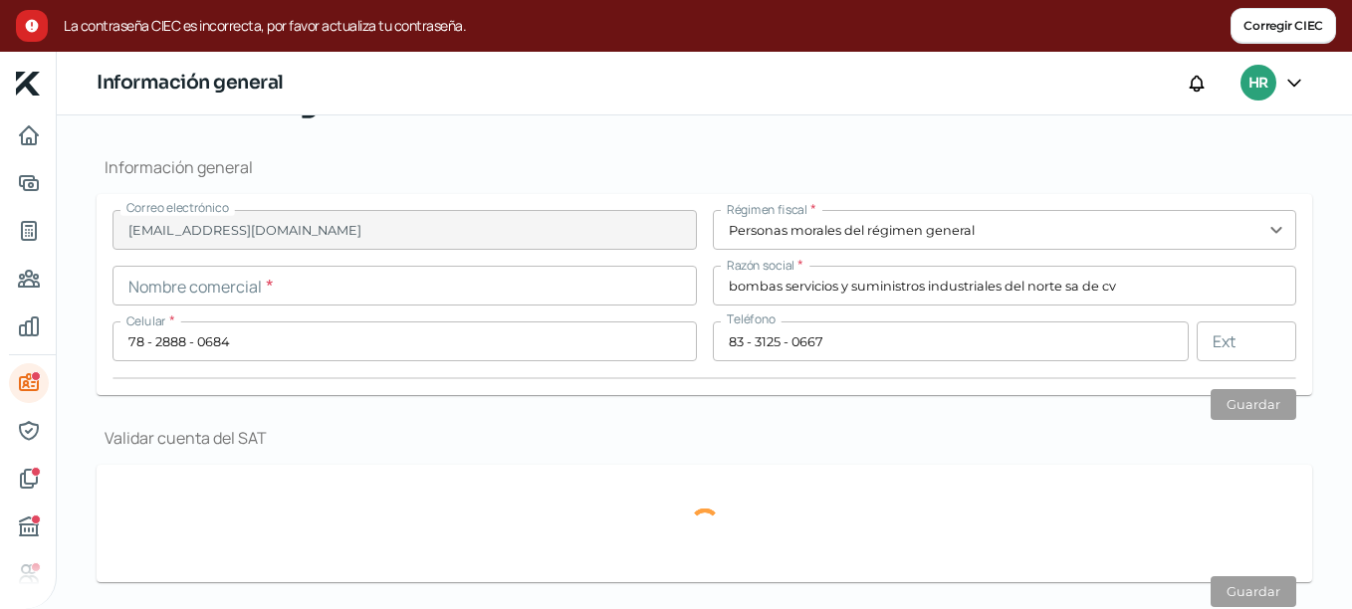
scroll to position [600, 0]
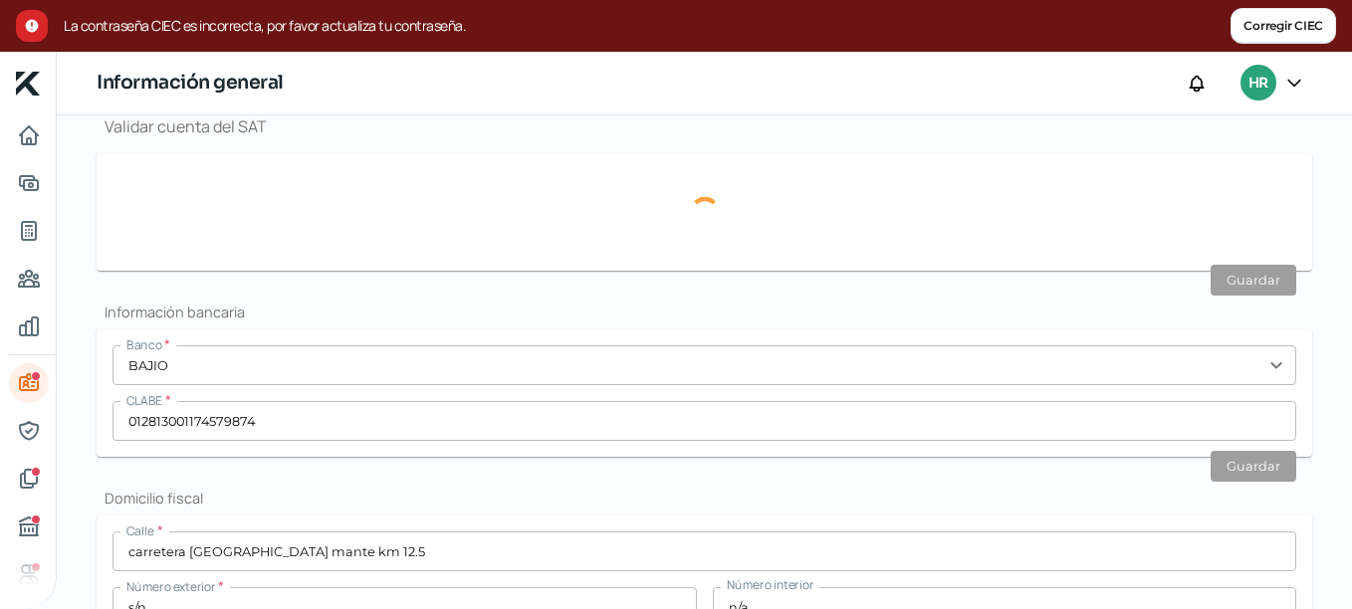
type input "BSS160511K75"
type input "carretera [GEOGRAPHIC_DATA] mante km 12.5"
type input "s/n"
type input "n/a"
type input "89064"
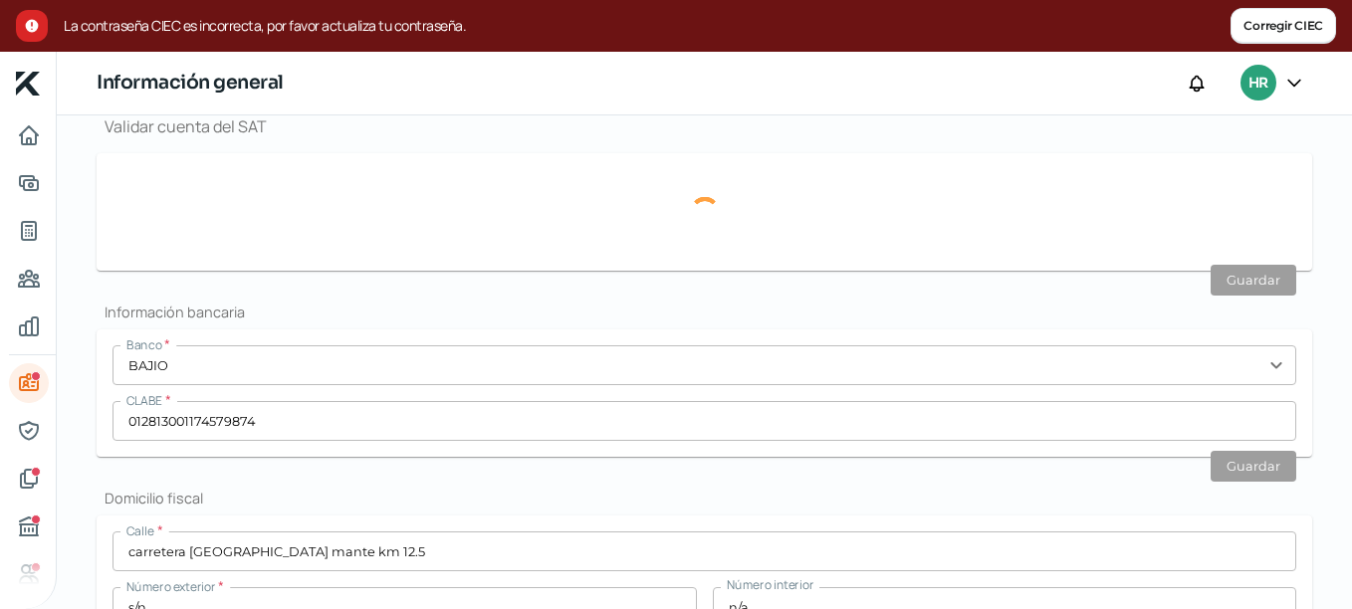
type input "[PERSON_NAME]"
type input "altamira"
type input "[GEOGRAPHIC_DATA]"
type input "Recibo-Oct (3).pdf"
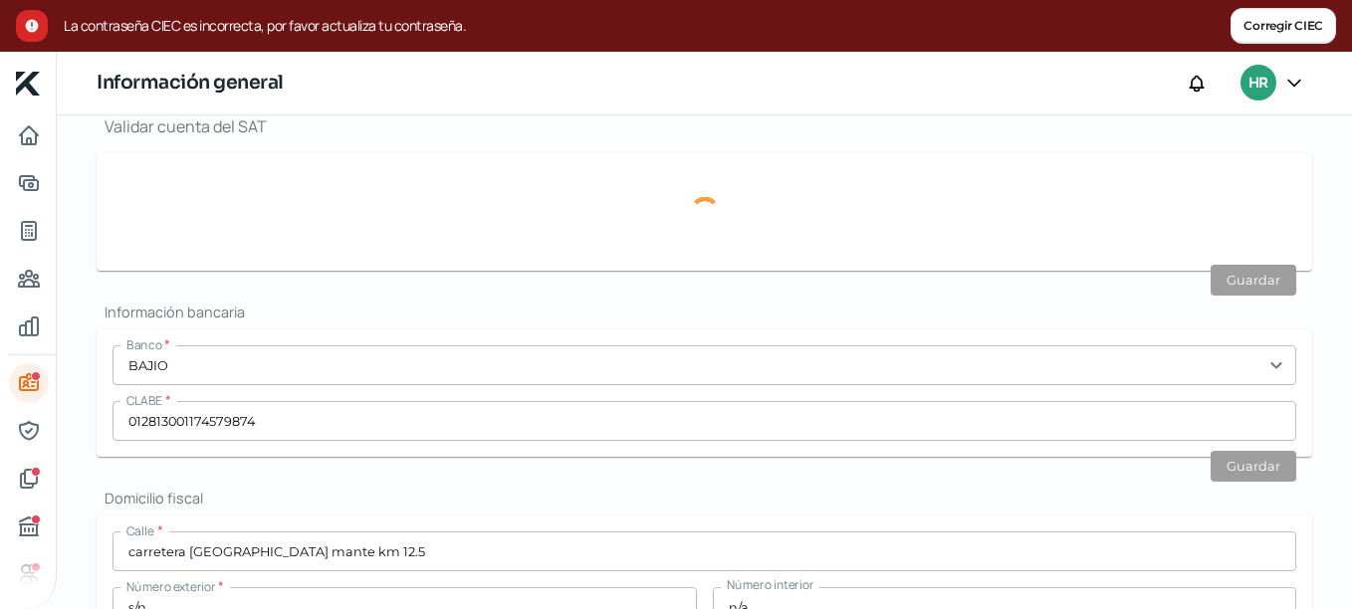
type input "7"
type input "0"
type input "Rentada"
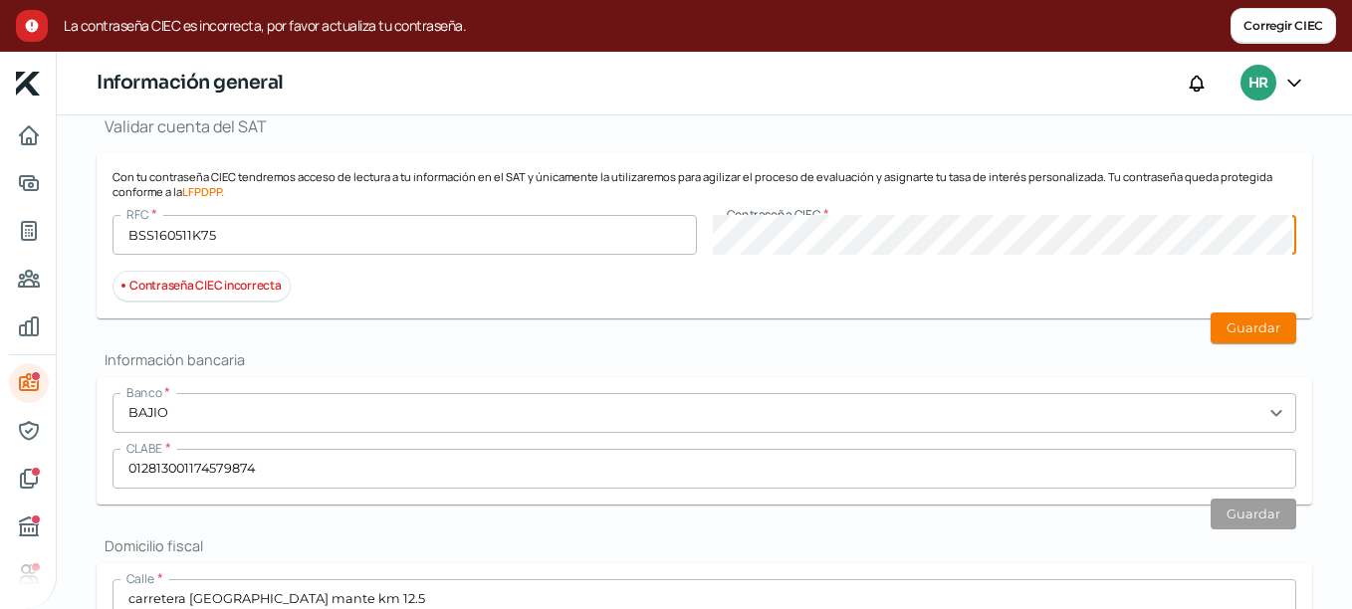
click at [678, 232] on div "RFC * BSS160511K75 Contraseña CIEC *" at bounding box center [703, 235] width 1183 height 40
click at [1318, 281] on div "Desafortunadamente, por el momento no operamos en tu entidad, sin embargo, si t…" at bounding box center [704, 523] width 1295 height 2016
click at [1269, 332] on button "Guardar" at bounding box center [1253, 328] width 86 height 31
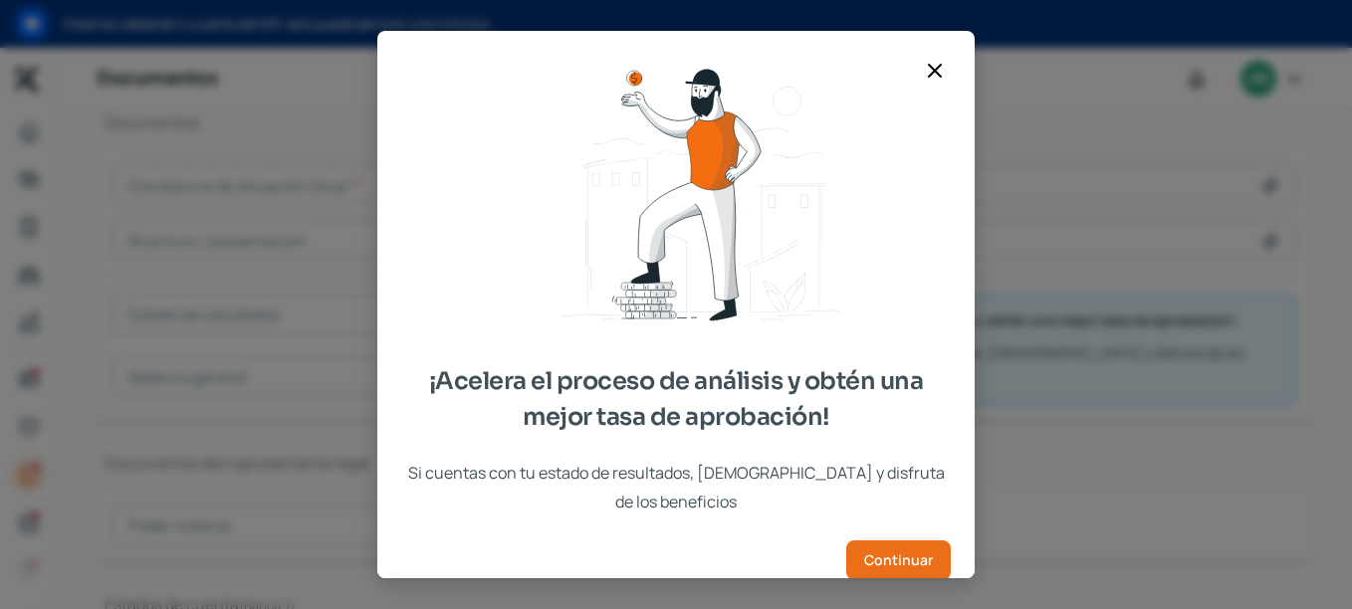
scroll to position [55, 0]
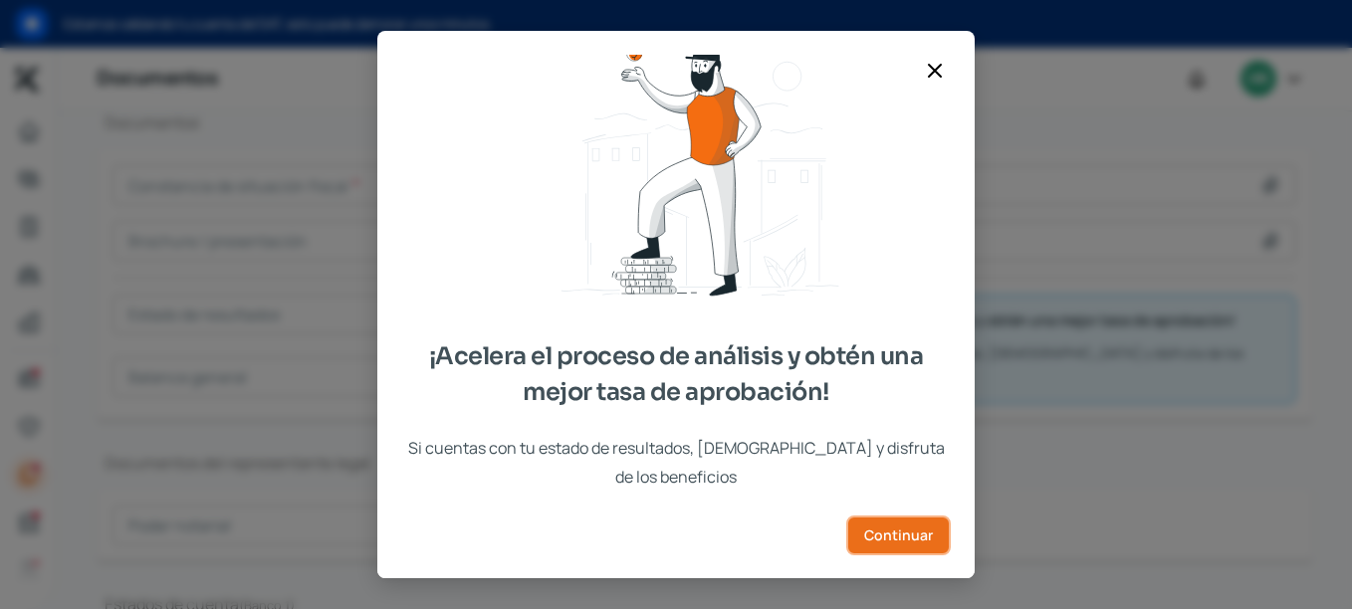
click at [878, 528] on span "Continuar" at bounding box center [898, 535] width 69 height 14
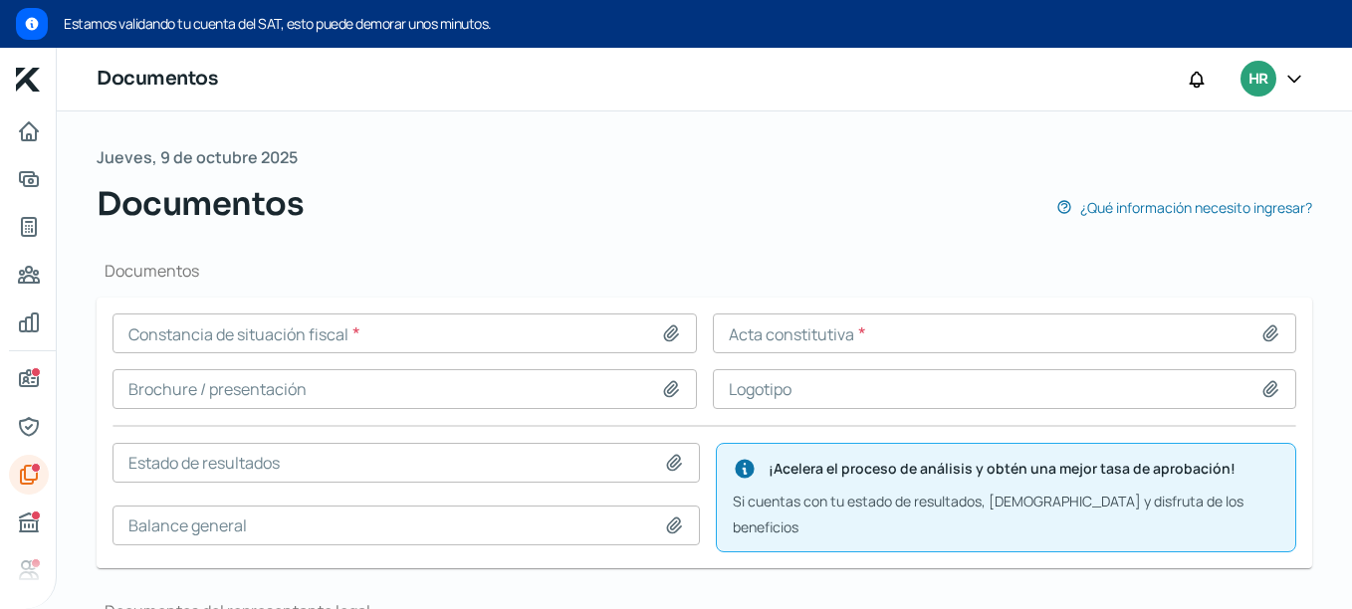
scroll to position [199, 0]
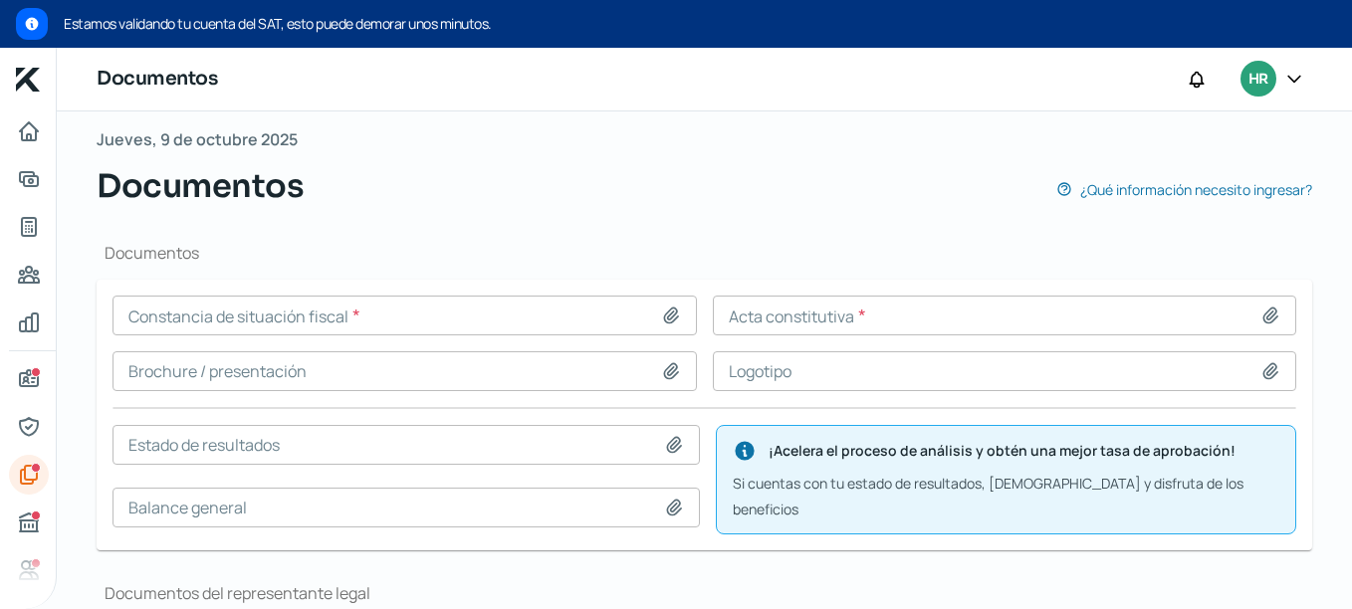
click at [672, 317] on icon at bounding box center [671, 316] width 14 height 15
click at [1263, 317] on icon at bounding box center [1270, 316] width 14 height 15
click at [1265, 313] on icon at bounding box center [1270, 316] width 20 height 20
type input "C:\fakepath\REGISTRO Y ACTA CONSTITUTIVA BSYS - [DATE] ok actualizada.pdf"
type input "REGISTRO Y ACTA CONSTITUTIVA BSYS - [DATE] ok actualizada.pdf"
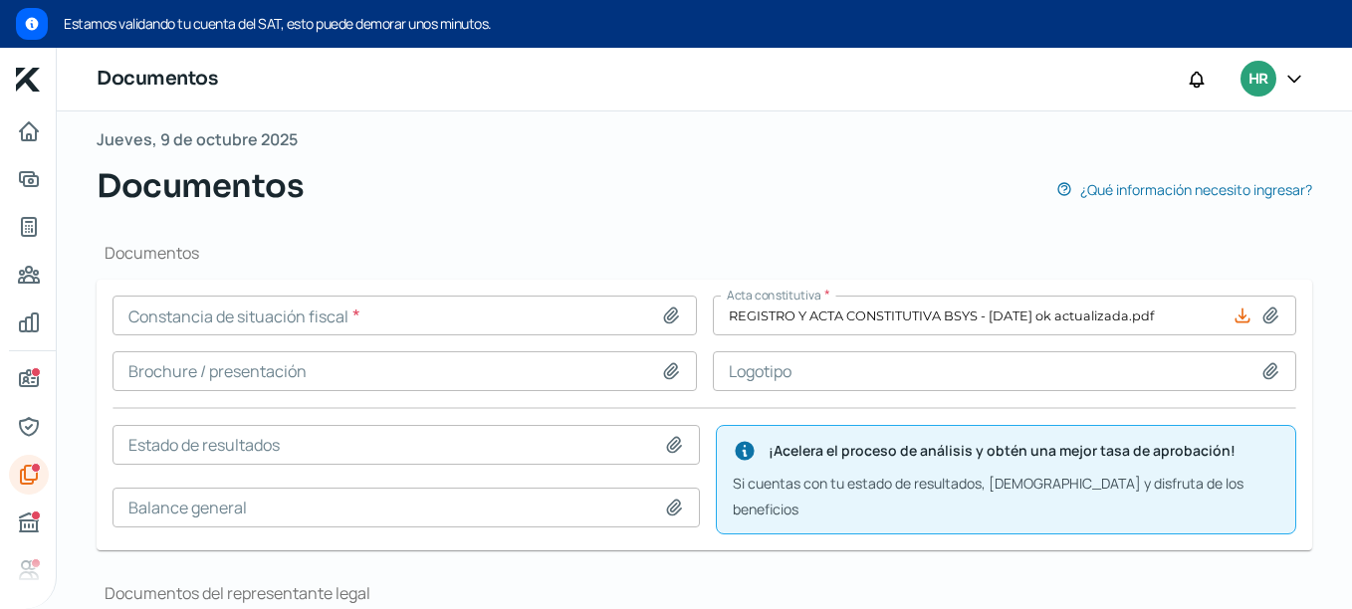
click at [1263, 371] on icon at bounding box center [1270, 371] width 14 height 15
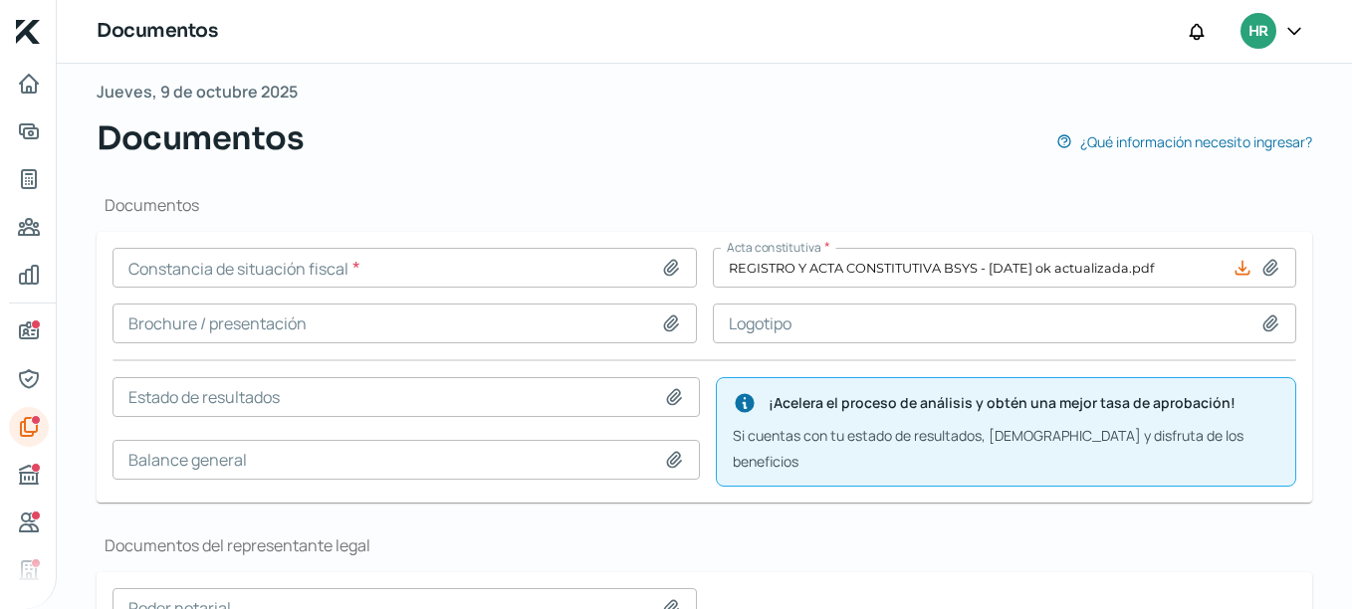
type input "C:\fakepath\logotipo bsys 2.jpeg"
type input "logotipo bsys 2.jpeg"
click at [665, 323] on icon at bounding box center [671, 323] width 14 height 15
type input "C:\fakepath\CV_BSYS_PPT RevA.2024.pdf"
type input "CV_BSYS_PPT RevA.2024.pdf"
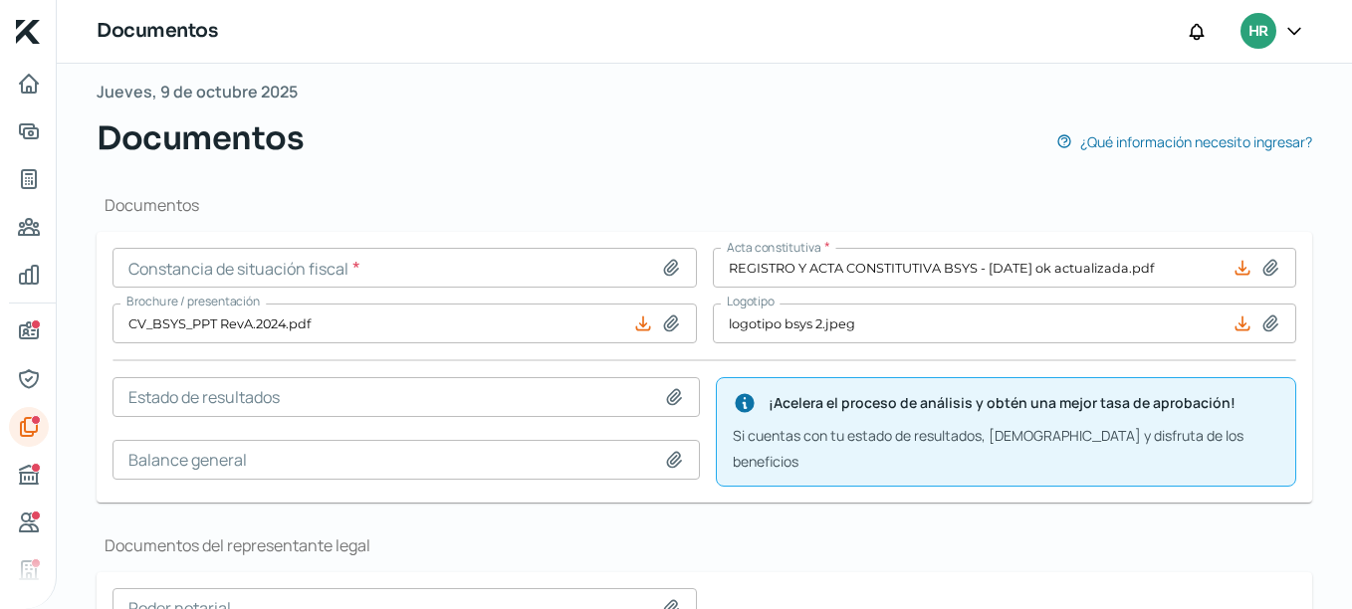
click at [669, 266] on icon at bounding box center [671, 268] width 20 height 20
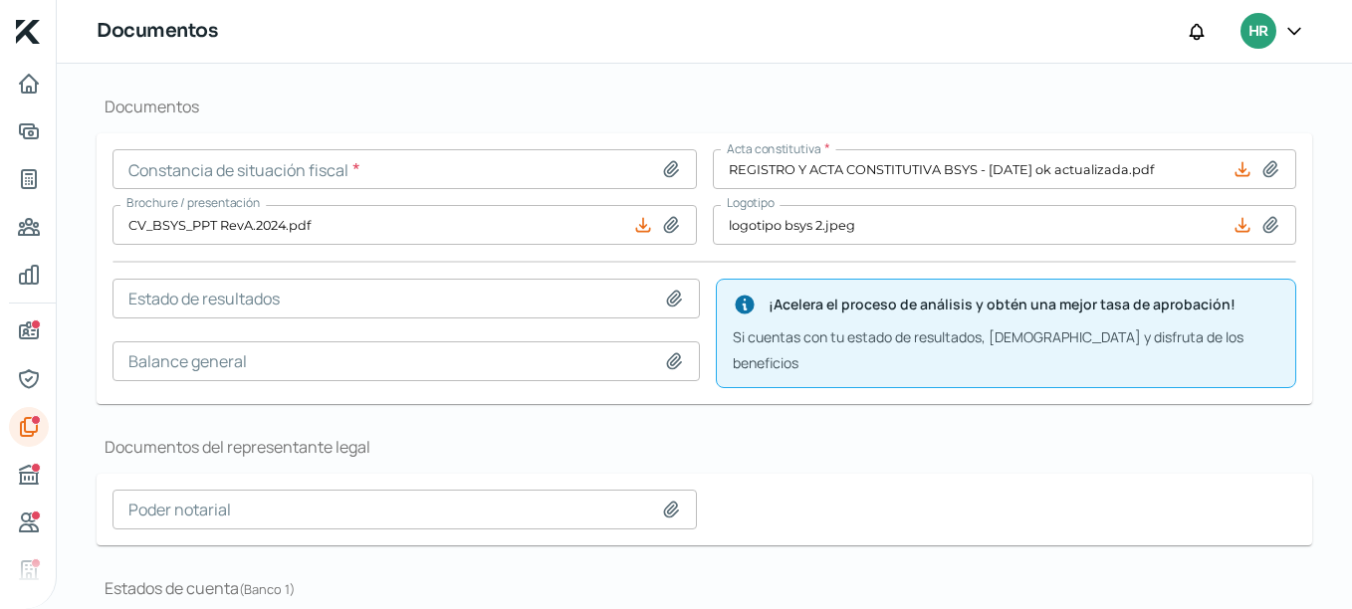
scroll to position [497, 0]
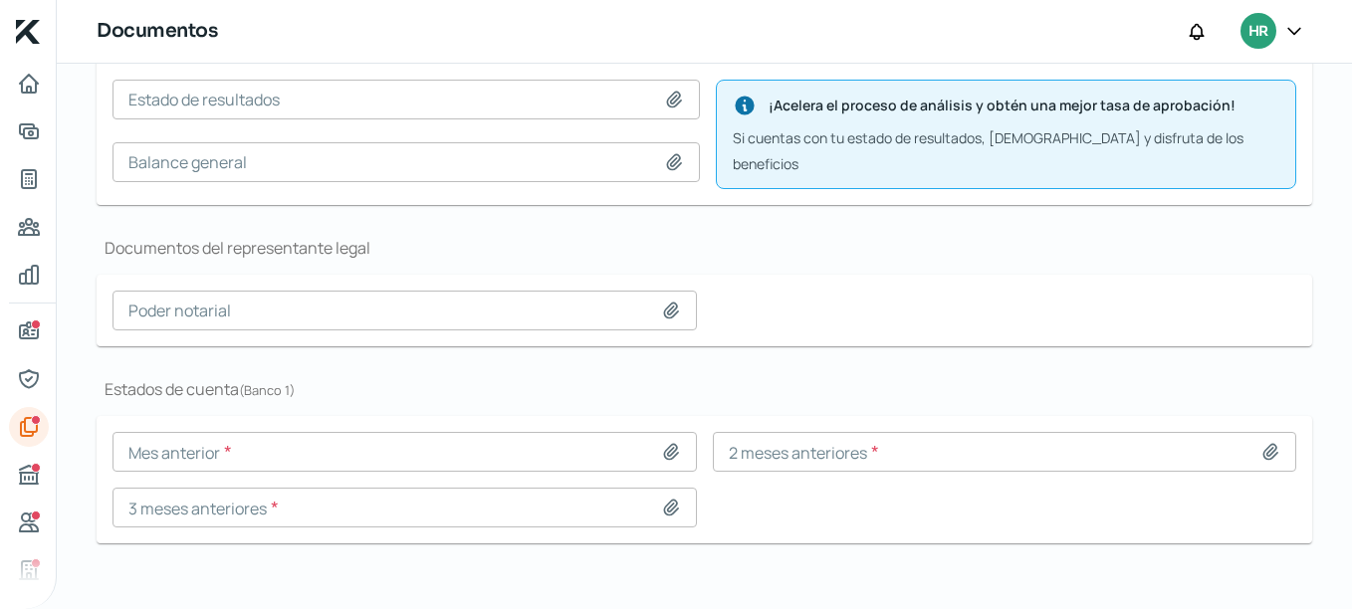
click at [665, 301] on icon at bounding box center [671, 311] width 20 height 20
type input "C:\fakepath\Poder Representante legal Bsys.pdf"
type input "Poder Representante legal Bsys.pdf"
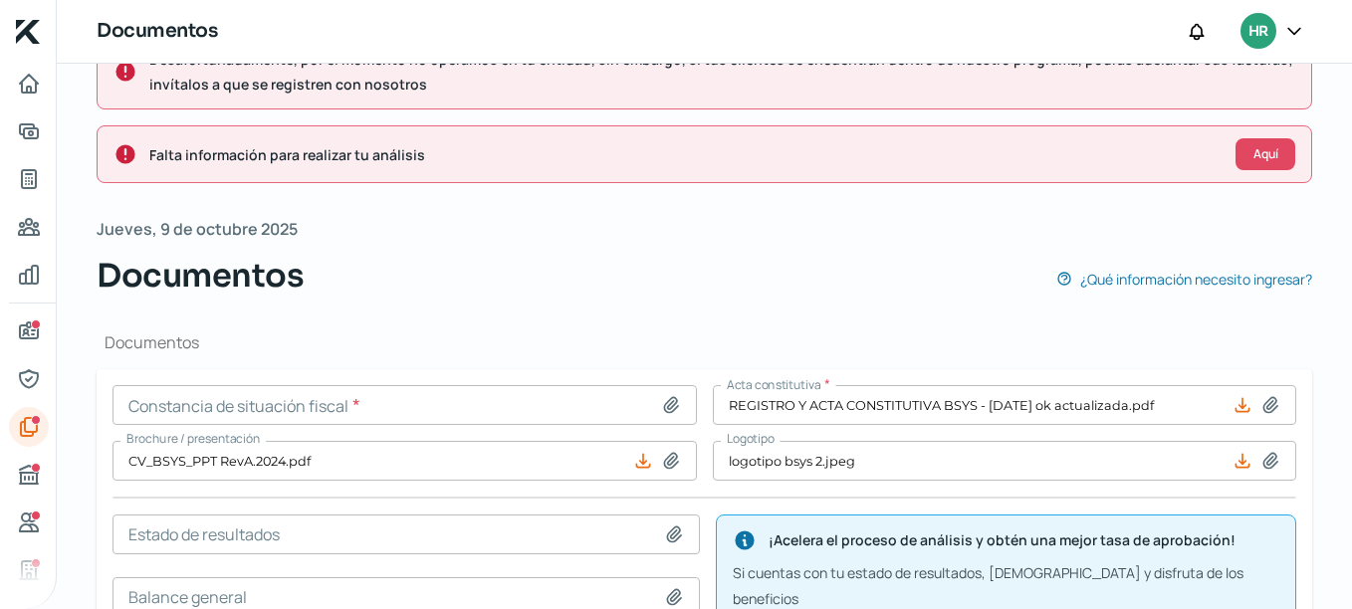
scroll to position [0, 0]
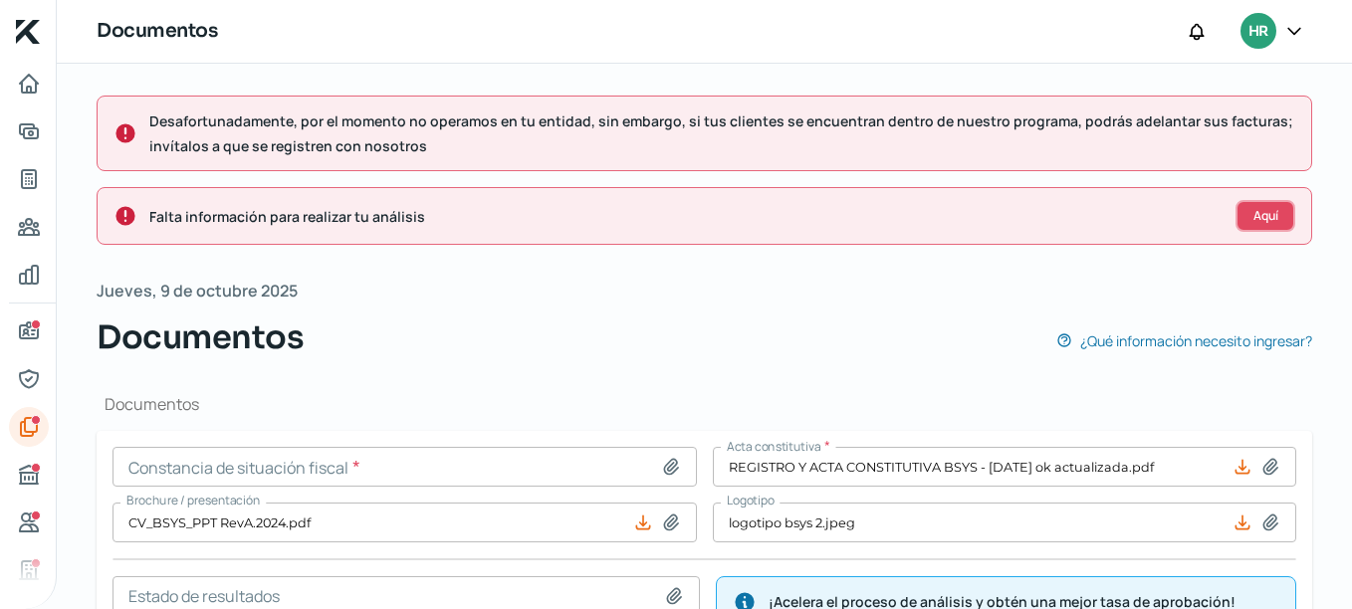
click at [1268, 215] on span "Aquí" at bounding box center [1265, 216] width 25 height 12
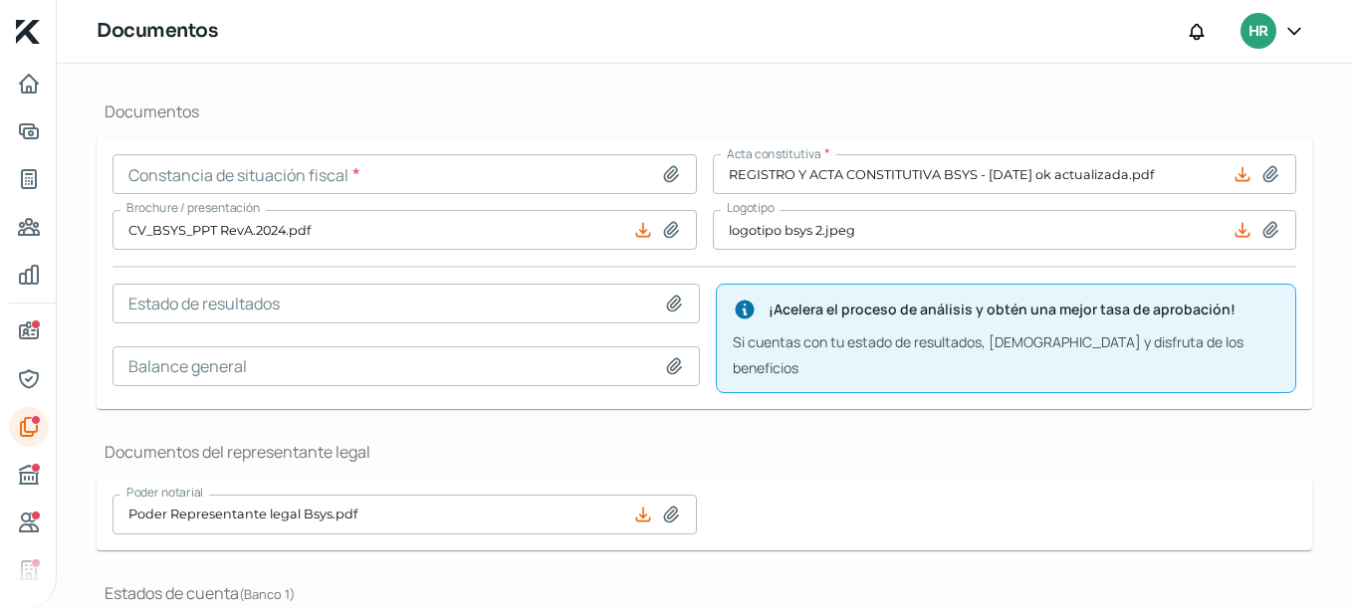
scroll to position [329, 0]
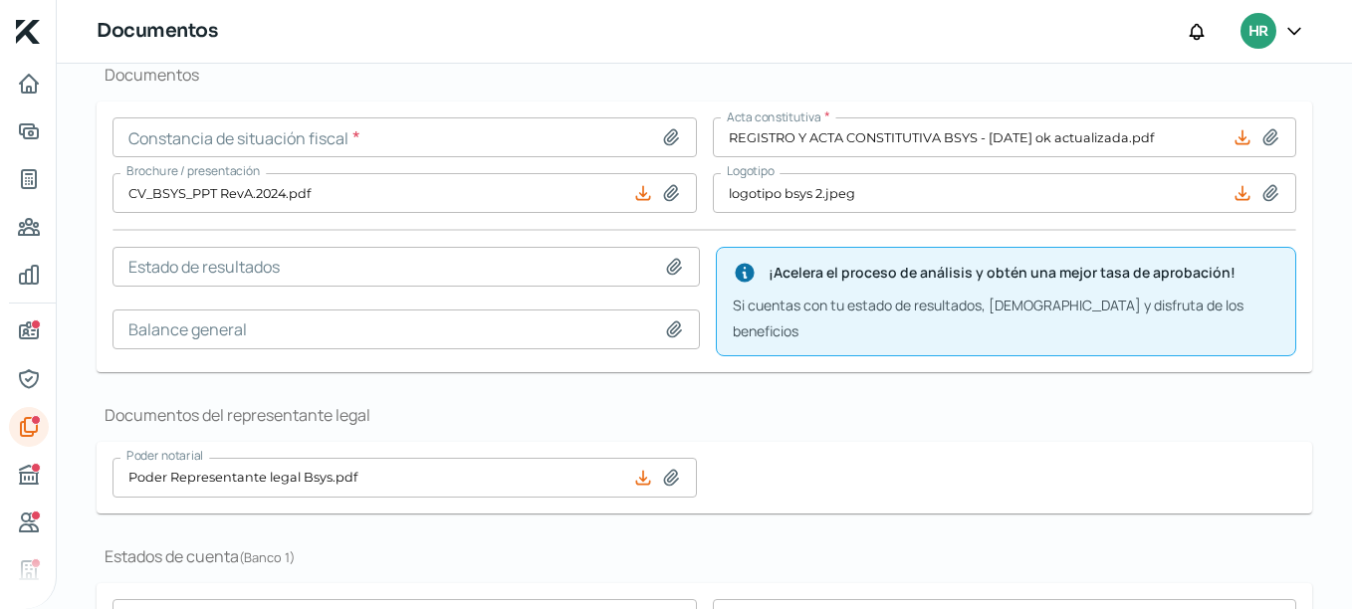
click at [667, 132] on icon at bounding box center [671, 137] width 20 height 20
type input "C:\fakepath\cif bsys [DATE].pdf"
type input "cif bsys [DATE].pdf"
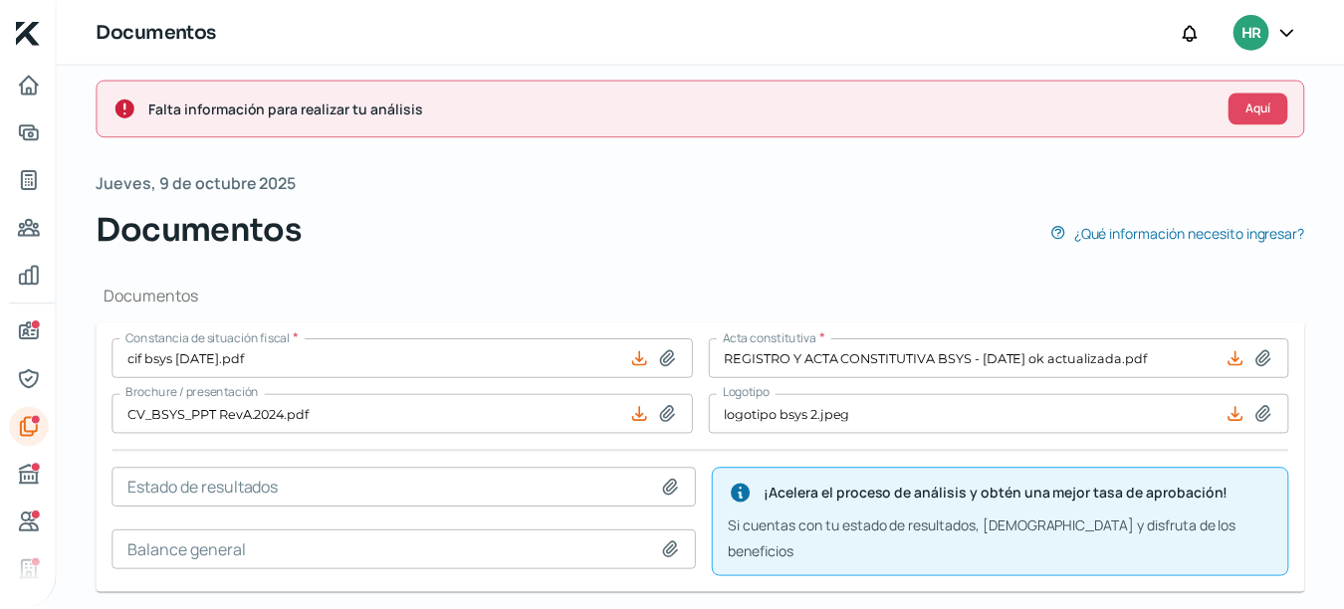
scroll to position [0, 0]
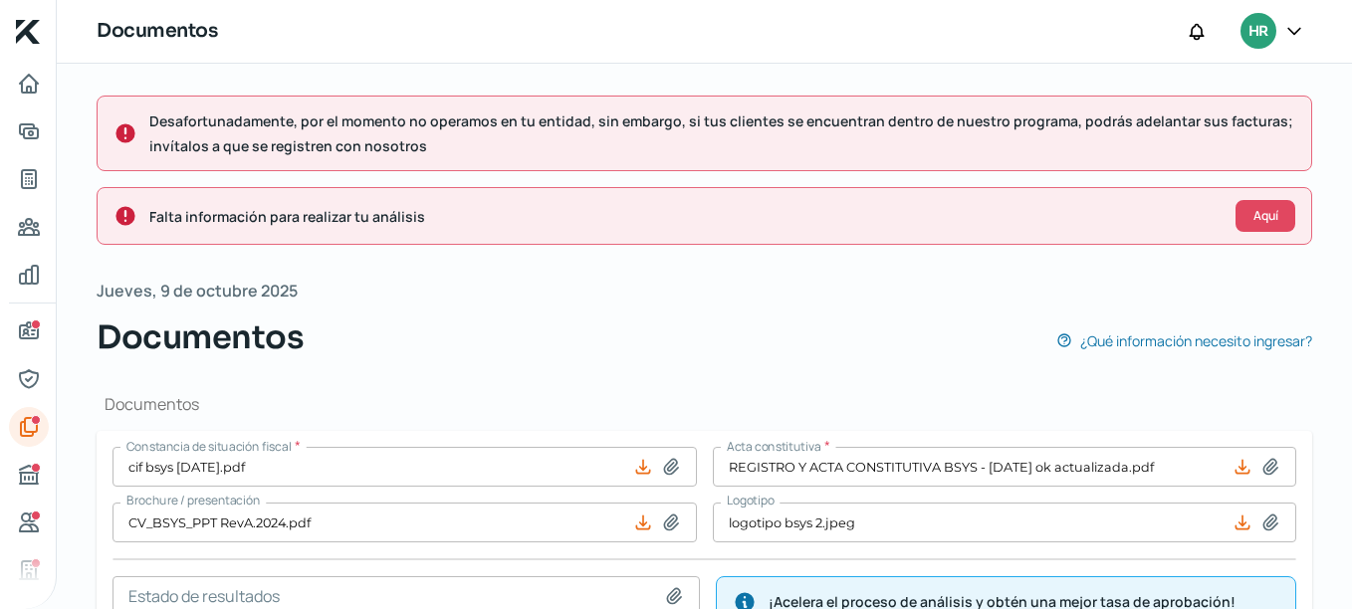
click at [1301, 35] on icon at bounding box center [1294, 31] width 20 height 20
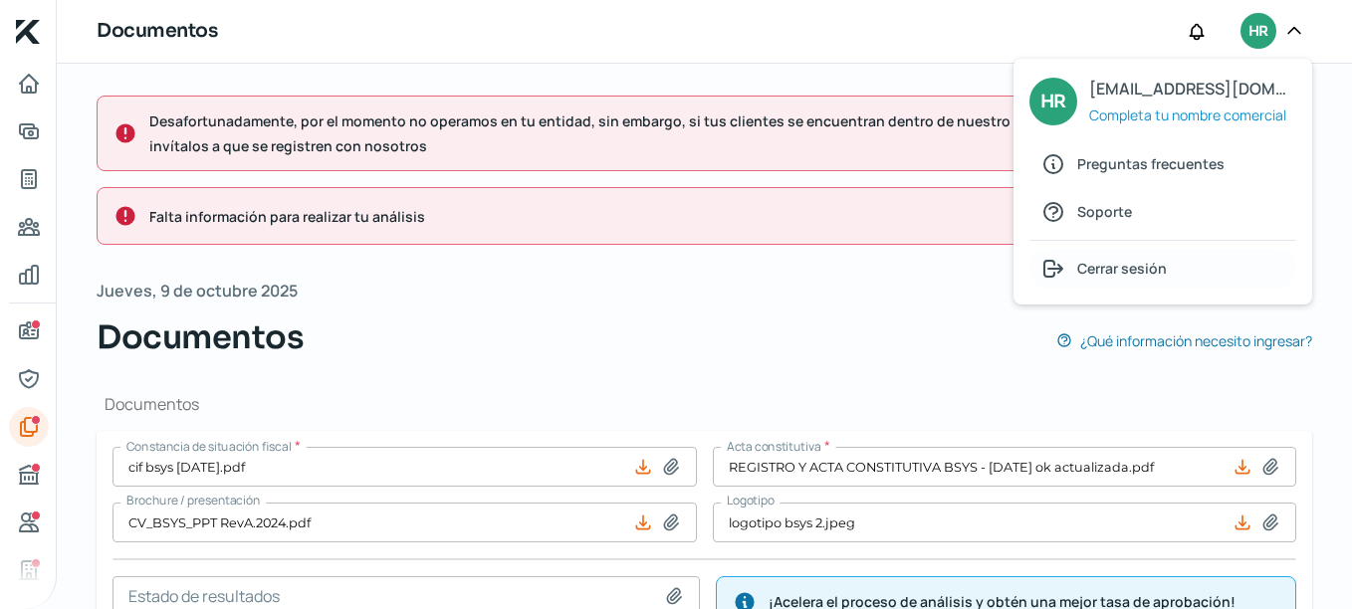
click at [1127, 277] on span "Cerrar sesión" at bounding box center [1122, 268] width 90 height 25
